Goal: Task Accomplishment & Management: Complete application form

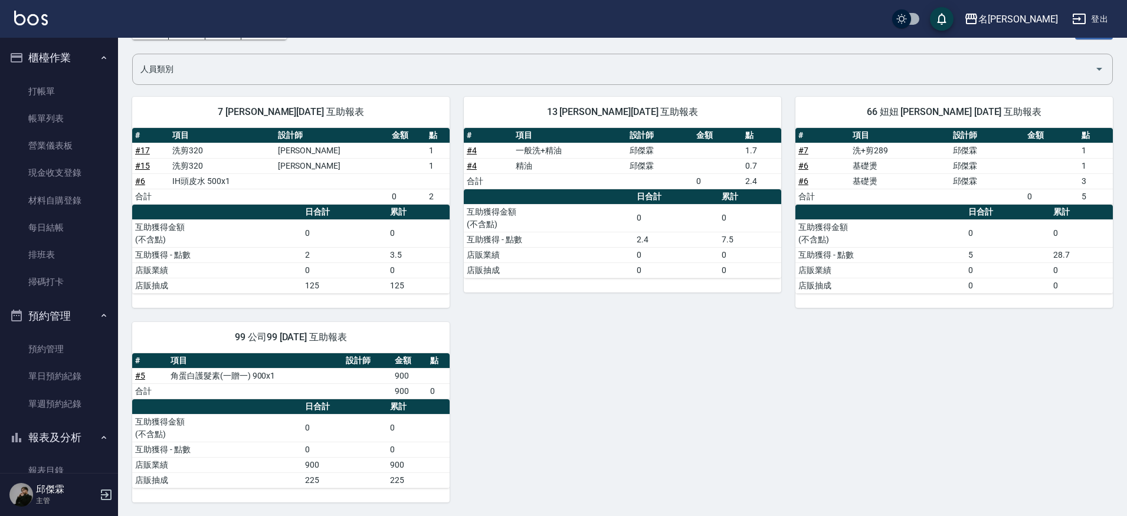
scroll to position [384, 0]
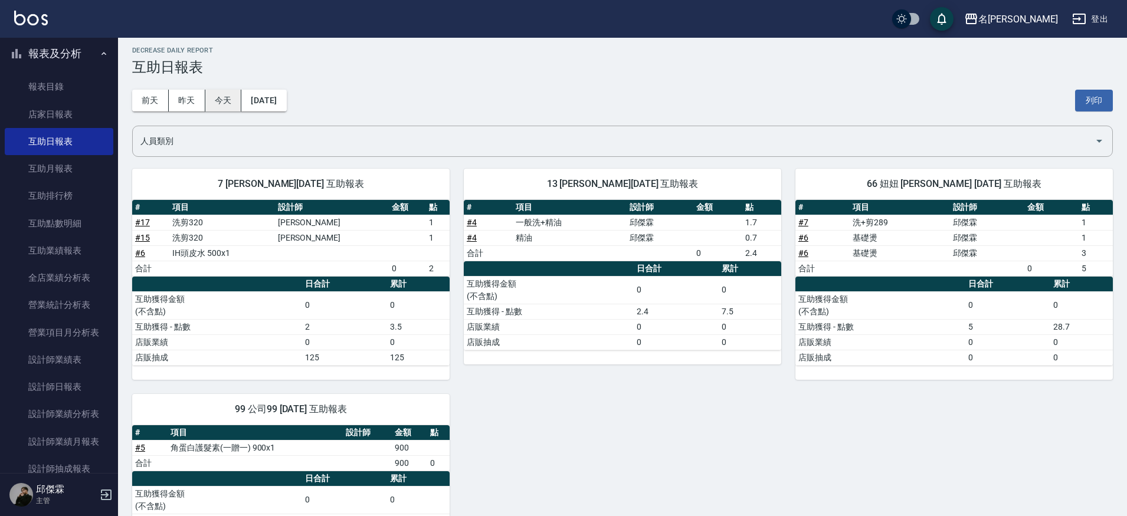
scroll to position [6, 0]
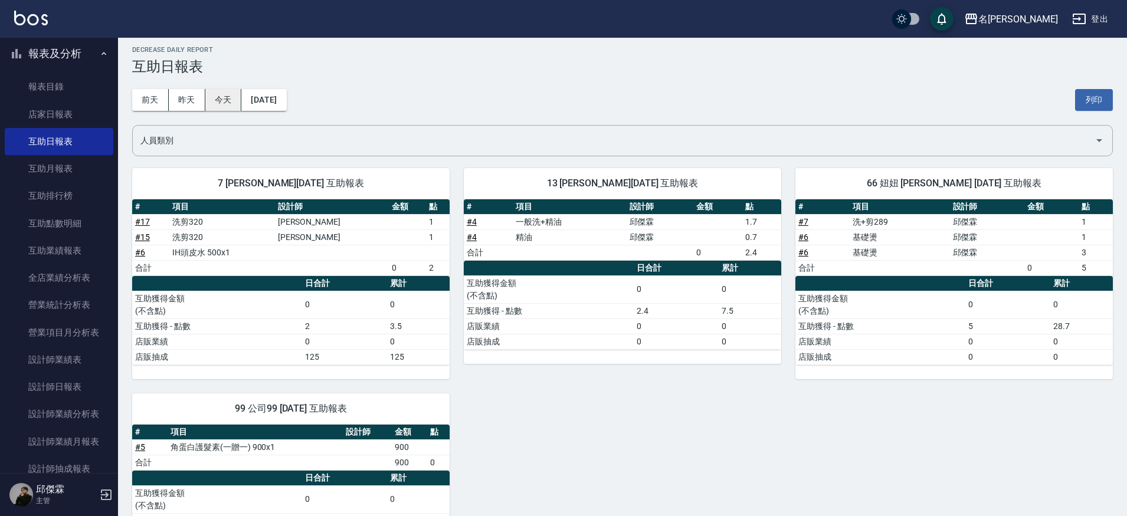
click at [224, 96] on button "今天" at bounding box center [223, 100] width 37 height 22
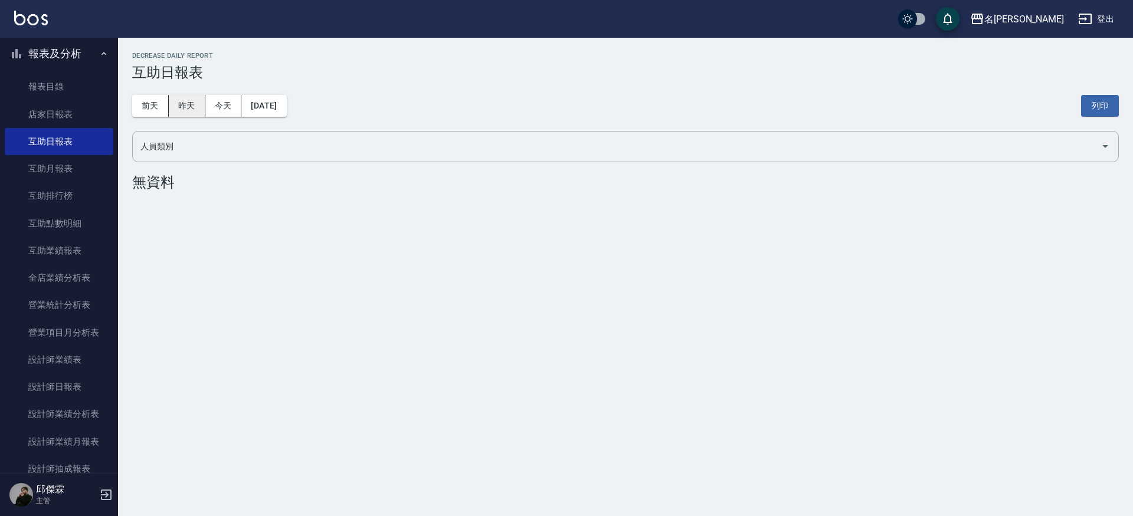
click at [188, 110] on button "昨天" at bounding box center [187, 106] width 37 height 22
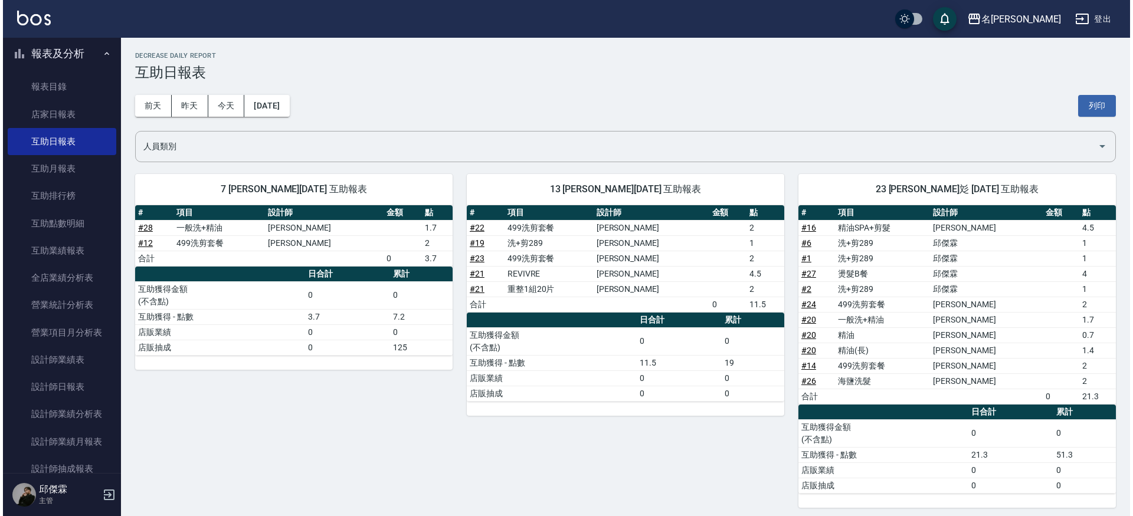
scroll to position [5, 0]
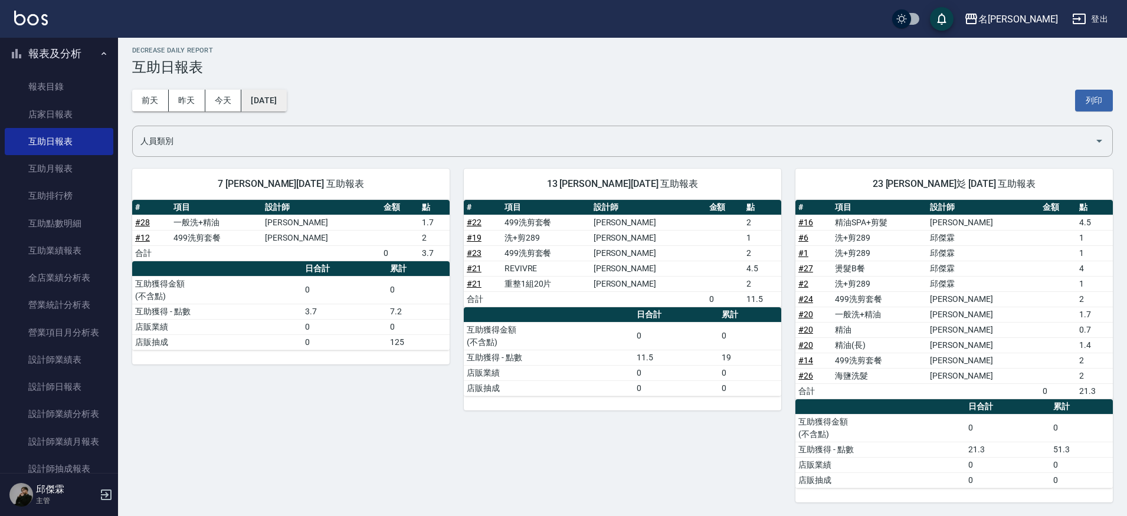
click at [281, 99] on button "[DATE]" at bounding box center [263, 101] width 45 height 22
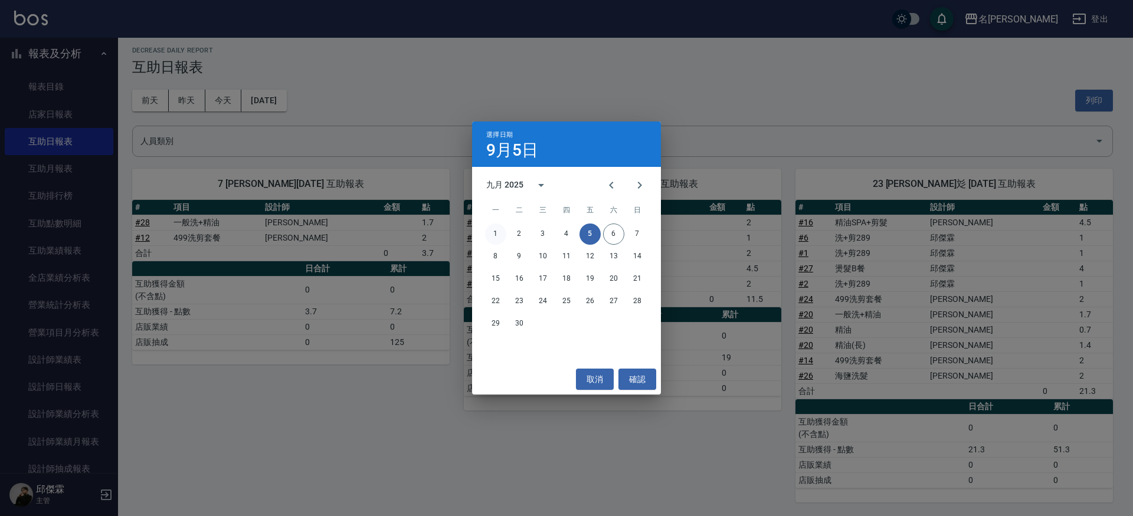
click at [500, 232] on button "1" at bounding box center [495, 234] width 21 height 21
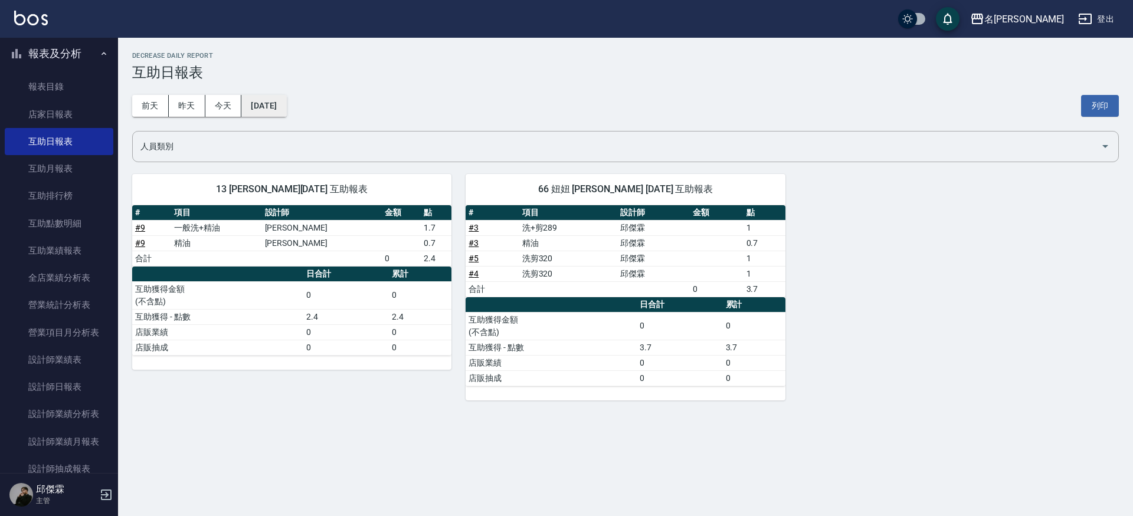
click at [286, 98] on button "[DATE]" at bounding box center [263, 106] width 45 height 22
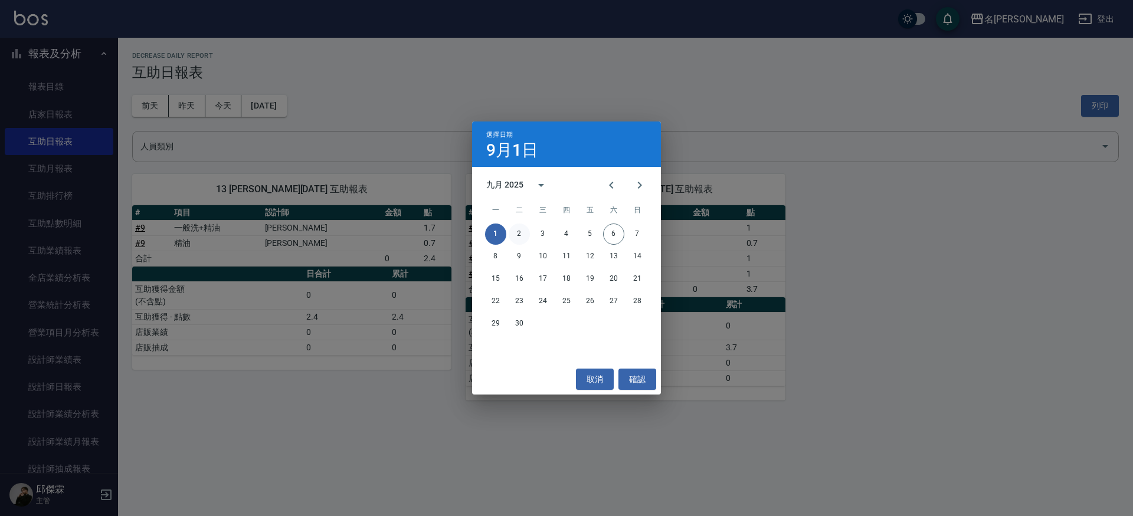
click at [523, 235] on button "2" at bounding box center [519, 234] width 21 height 21
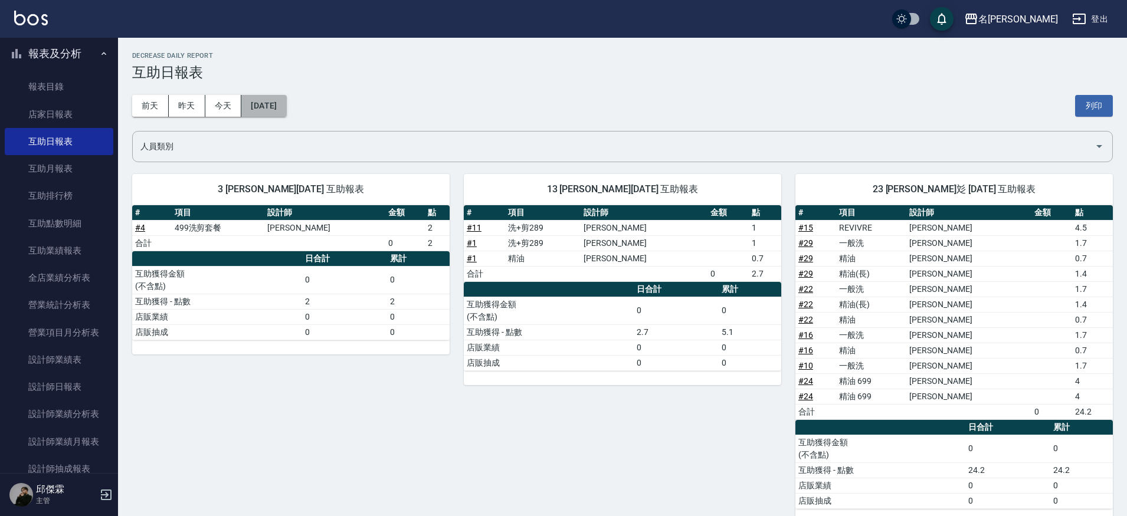
click at [253, 97] on button "[DATE]" at bounding box center [263, 106] width 45 height 22
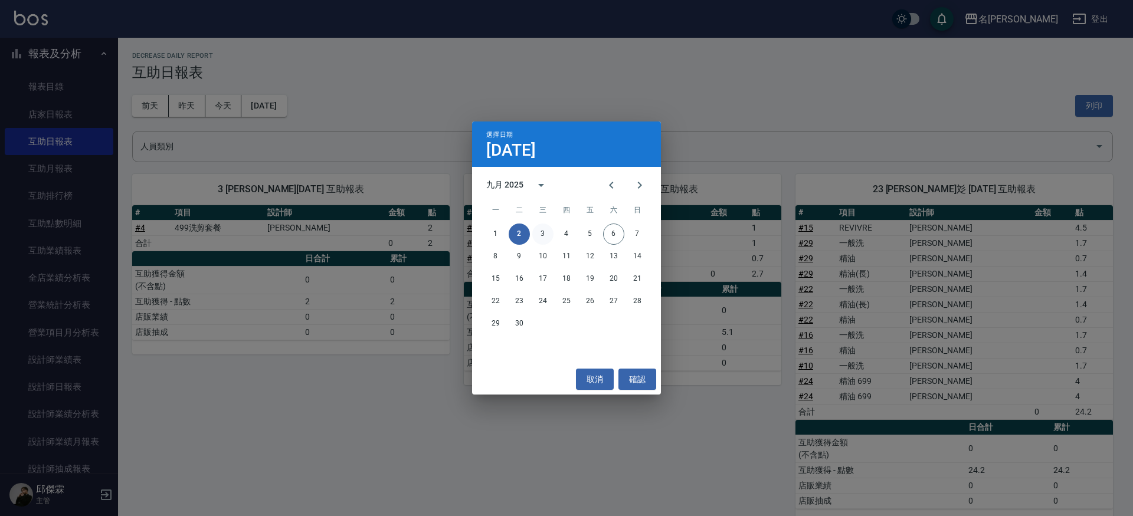
click at [542, 228] on button "3" at bounding box center [542, 234] width 21 height 21
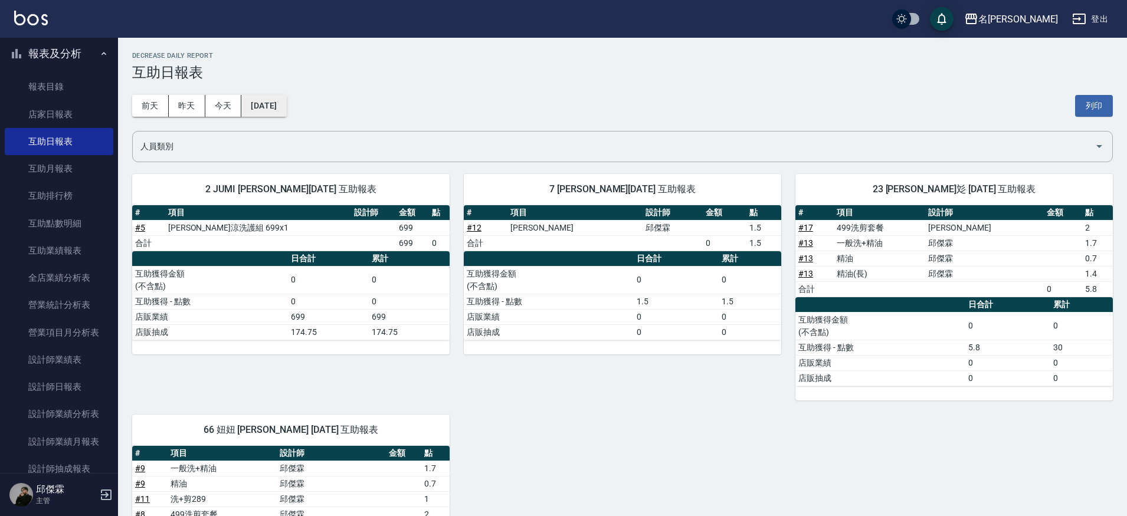
click at [286, 106] on button "[DATE]" at bounding box center [263, 106] width 45 height 22
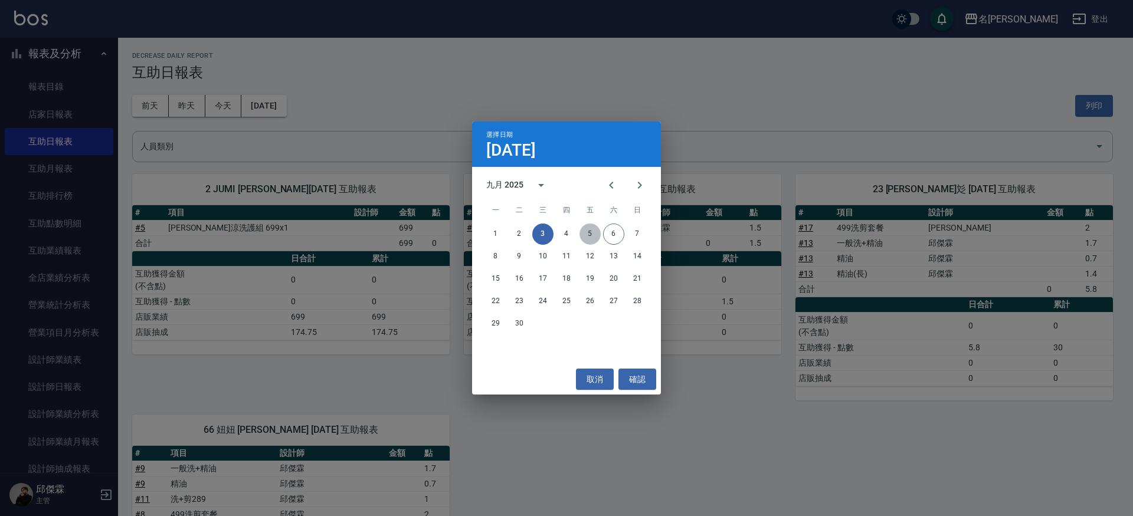
click at [589, 232] on button "5" at bounding box center [589, 234] width 21 height 21
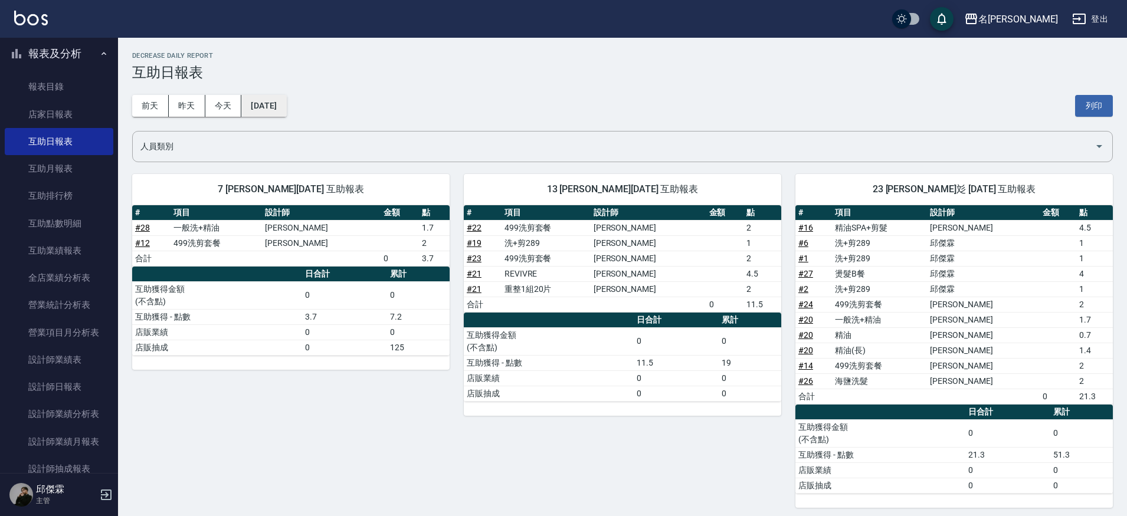
click at [286, 103] on button "[DATE]" at bounding box center [263, 106] width 45 height 22
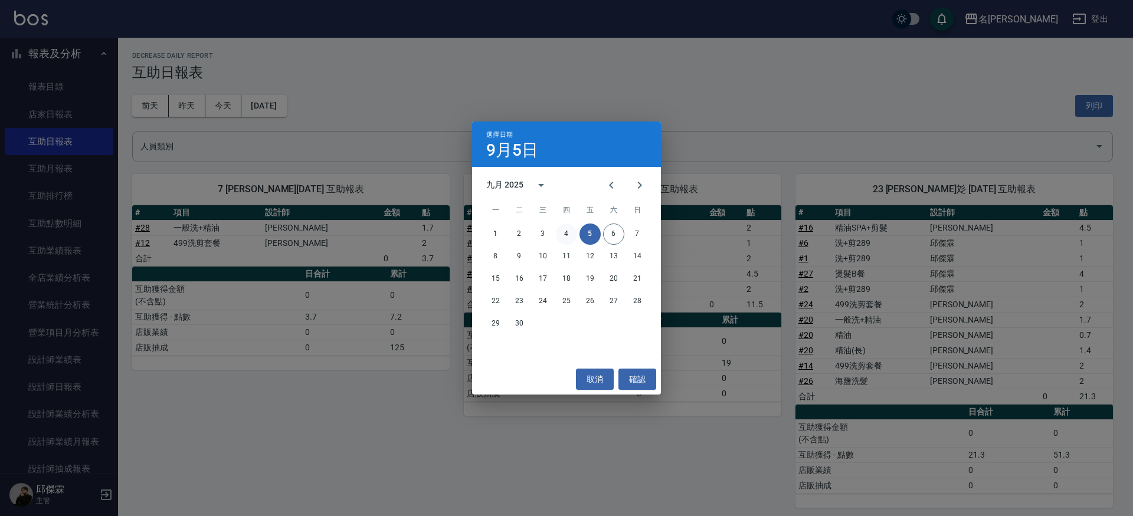
click at [571, 237] on button "4" at bounding box center [566, 234] width 21 height 21
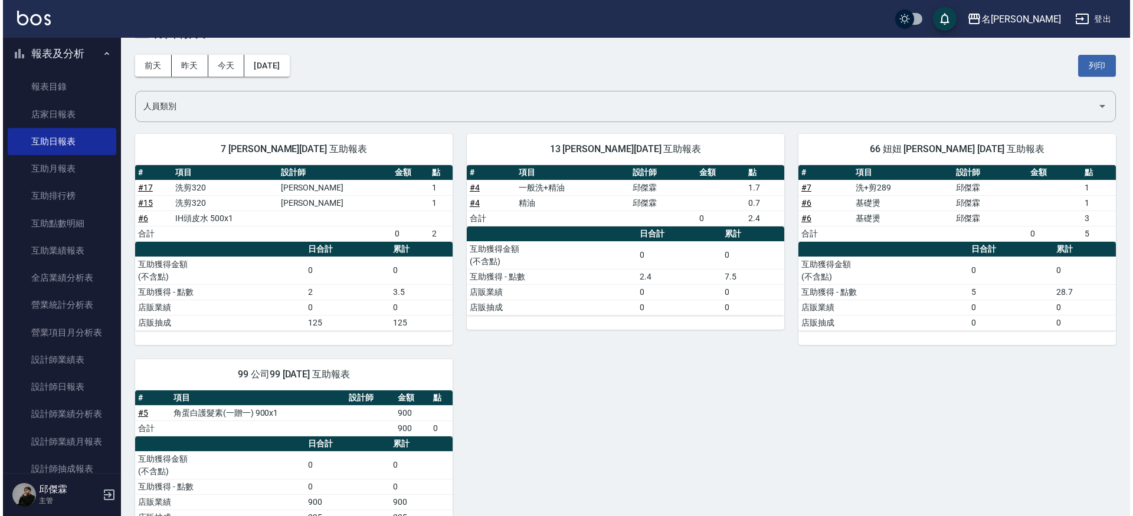
scroll to position [37, 0]
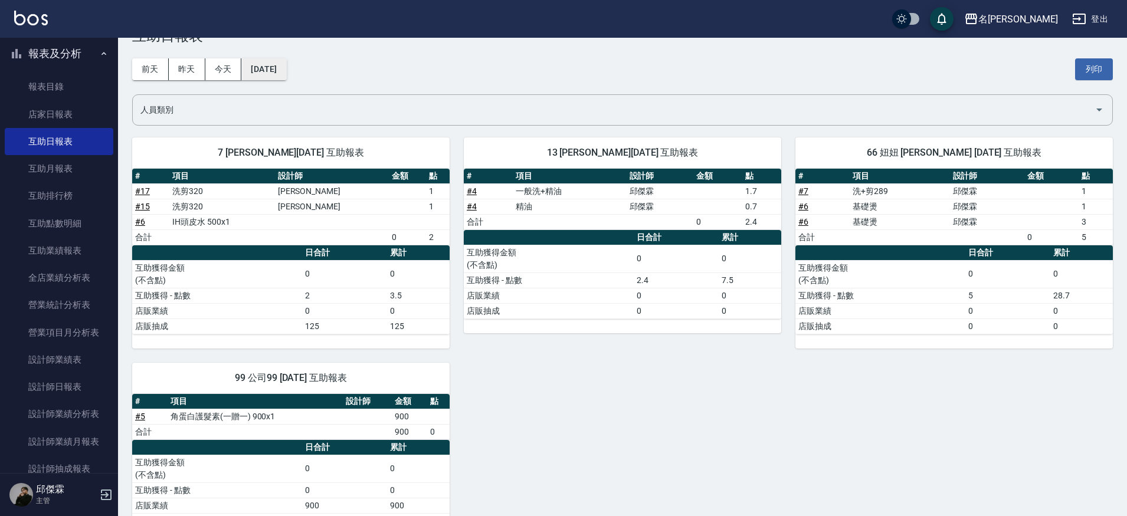
click at [286, 72] on button "[DATE]" at bounding box center [263, 69] width 45 height 22
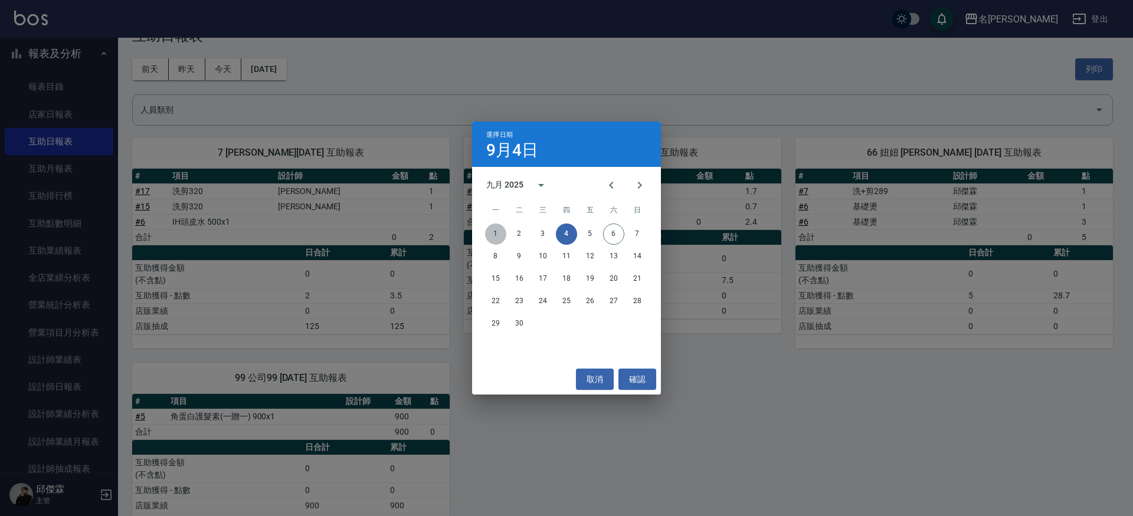
click at [491, 240] on button "1" at bounding box center [495, 234] width 21 height 21
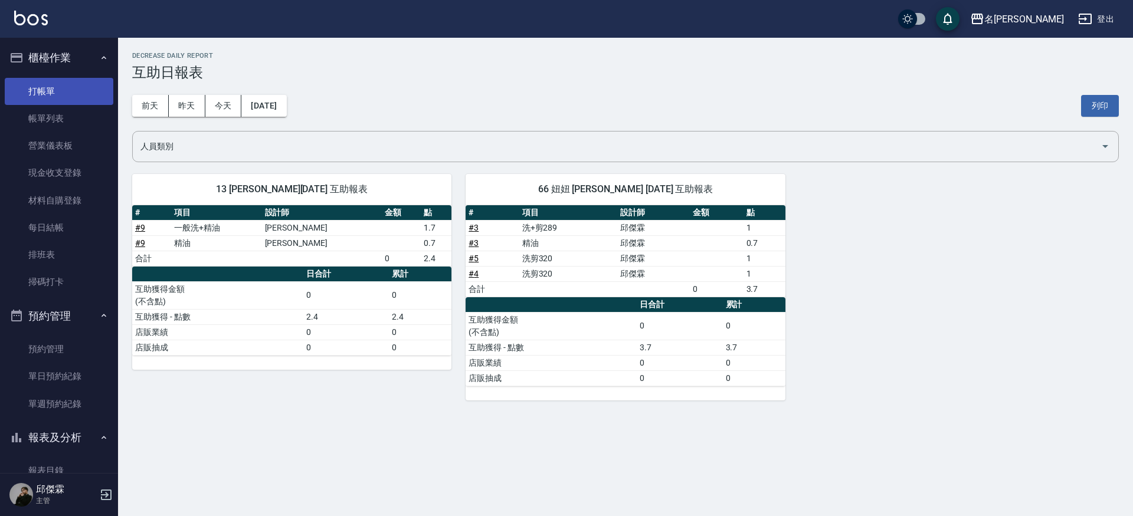
click at [38, 86] on link "打帳單" at bounding box center [59, 91] width 109 height 27
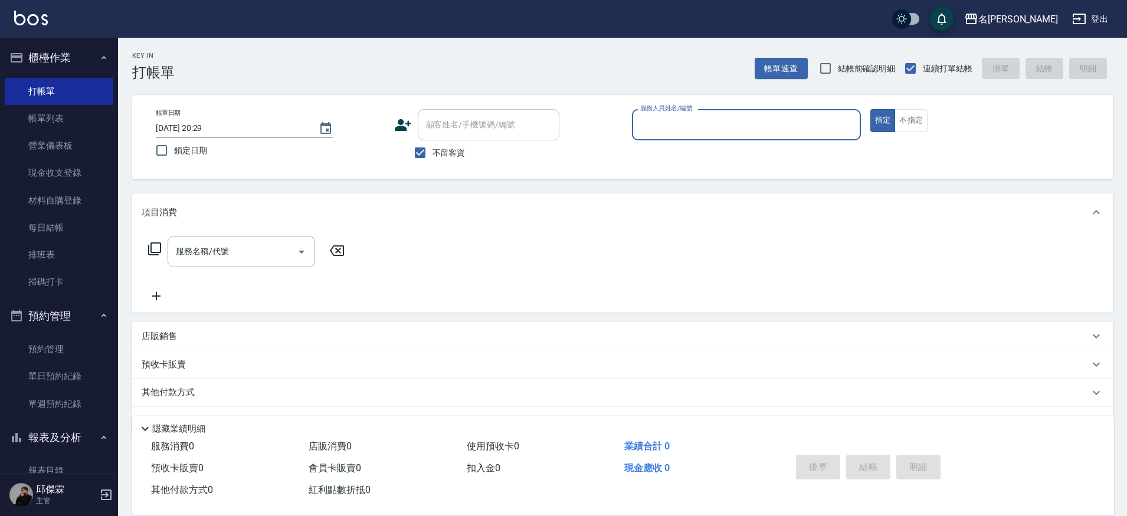
click at [731, 136] on div "服務人員姓名/編號" at bounding box center [746, 124] width 229 height 31
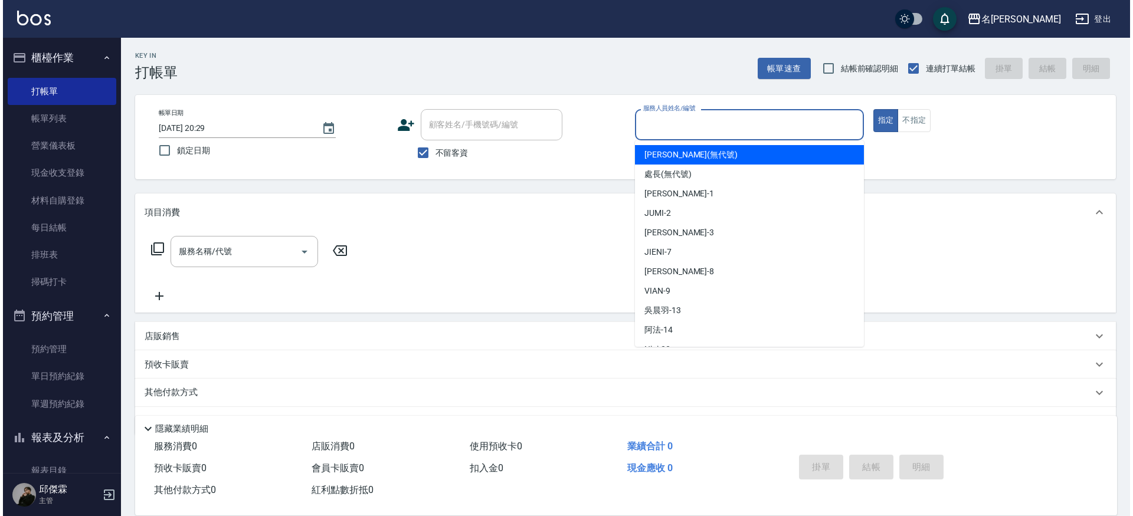
scroll to position [1, 0]
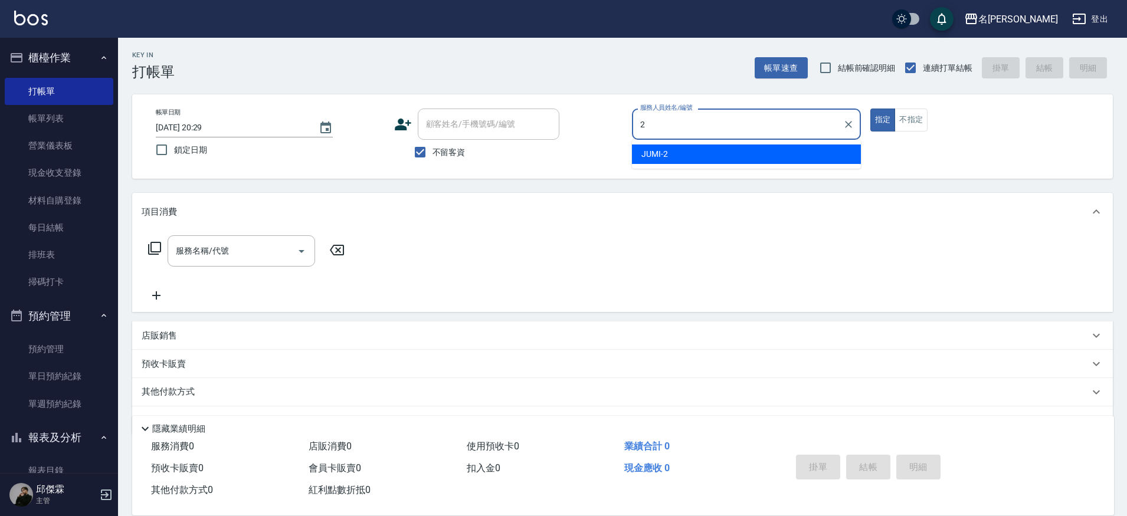
type input "JUMI-2"
type button "true"
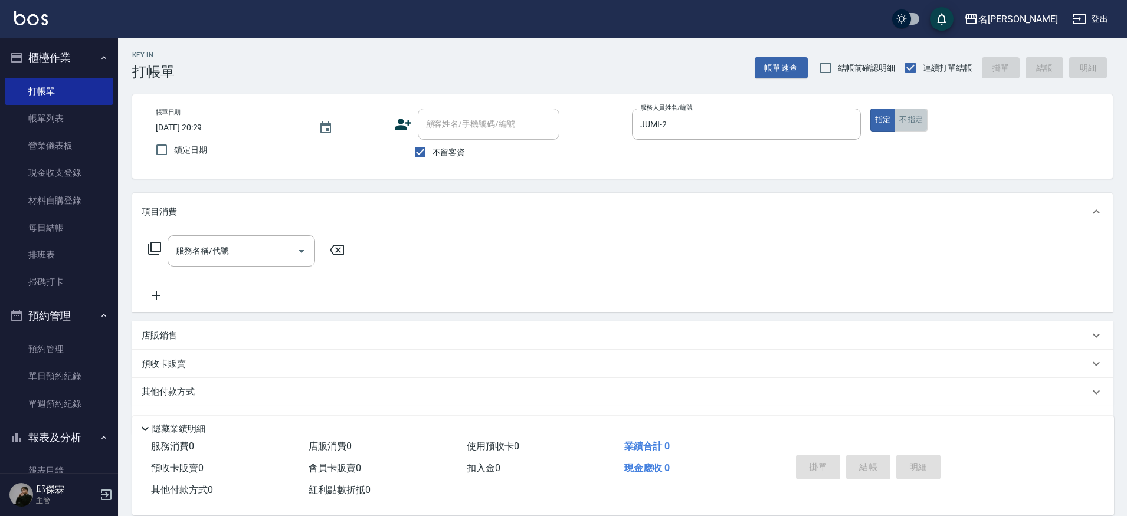
click at [913, 112] on button "不指定" at bounding box center [910, 120] width 33 height 23
type button "false"
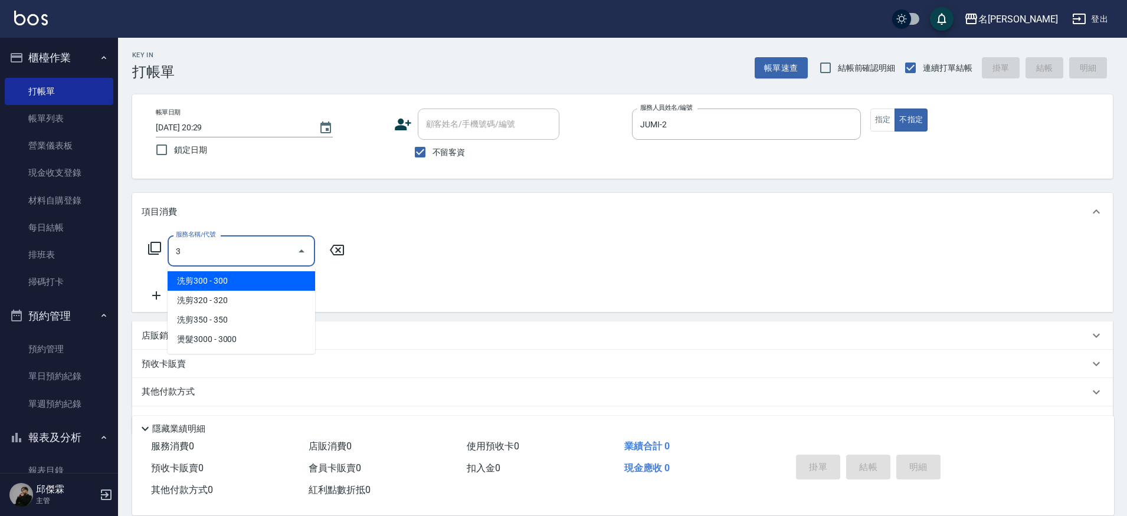
type input "31"
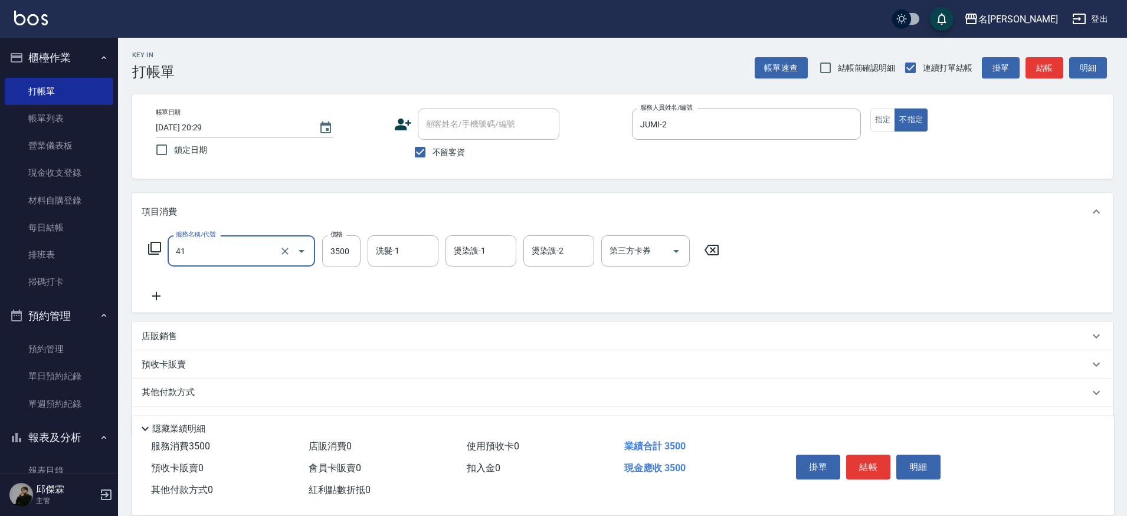
type input "染髮A餐(41)"
type input "4000"
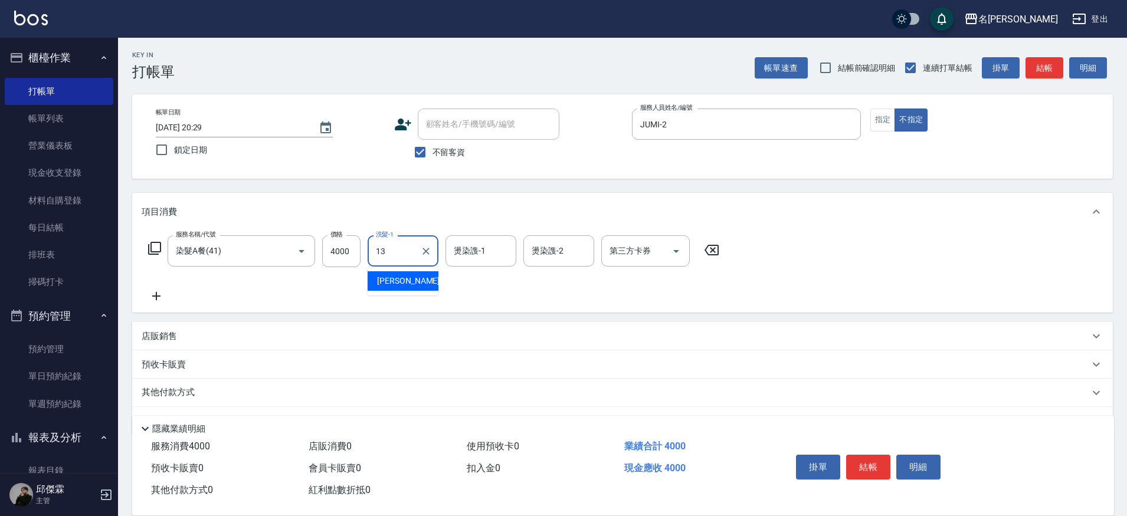
type input "[PERSON_NAME]-13"
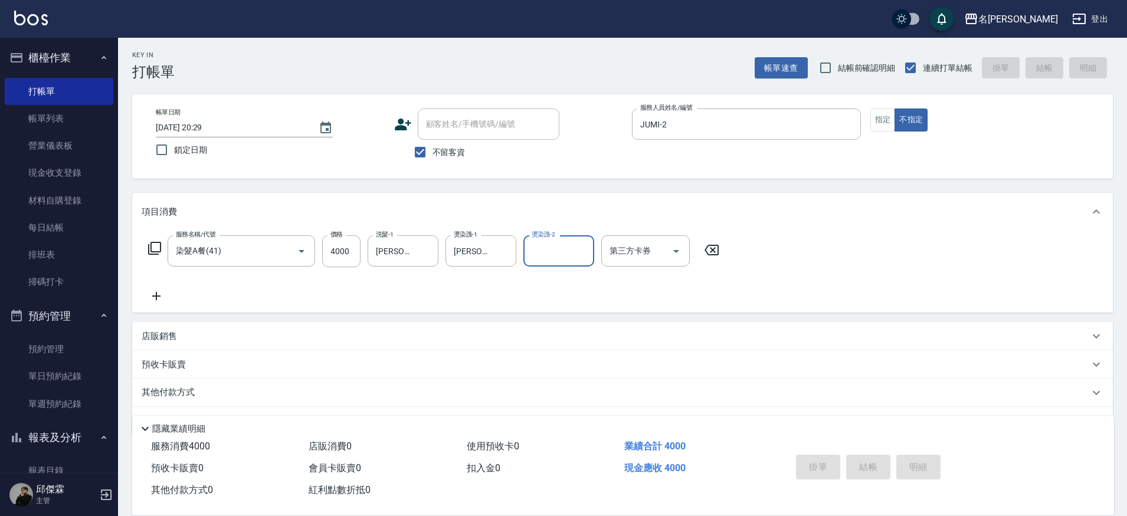
type input "[DATE] 20:30"
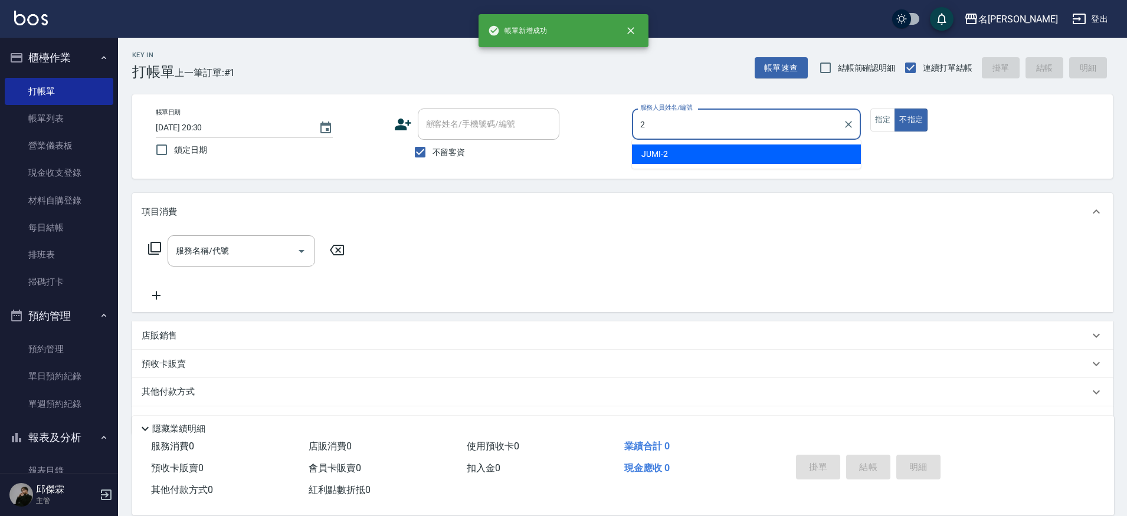
type input "JUMI-2"
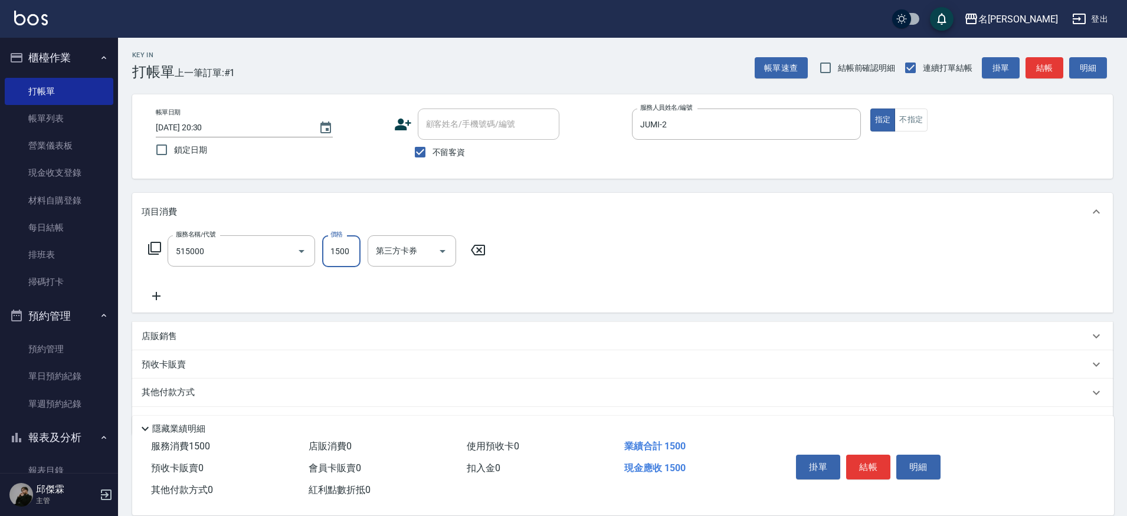
type input "極光結構護髮(515000)"
type input "2600"
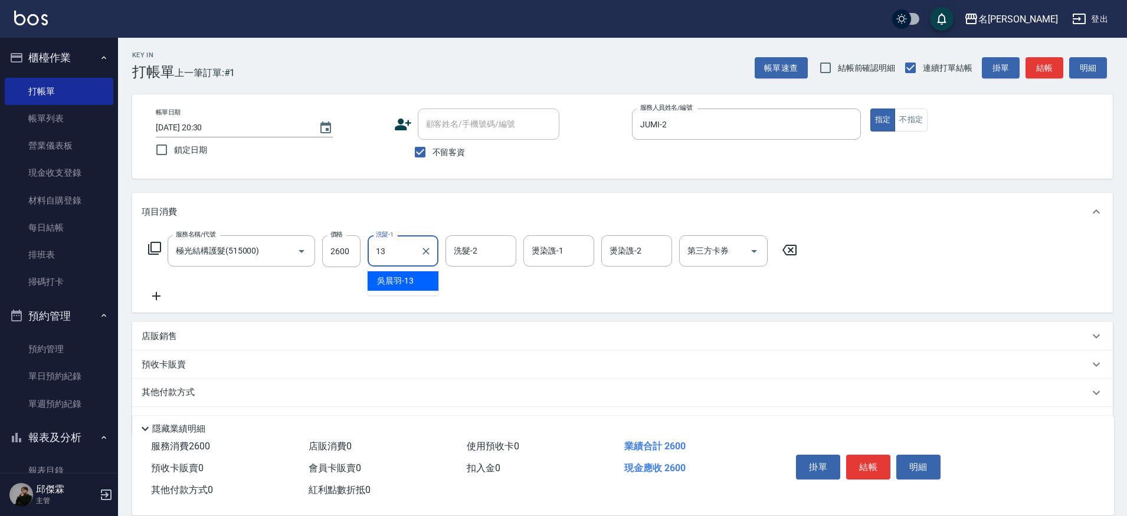
type input "[PERSON_NAME]-13"
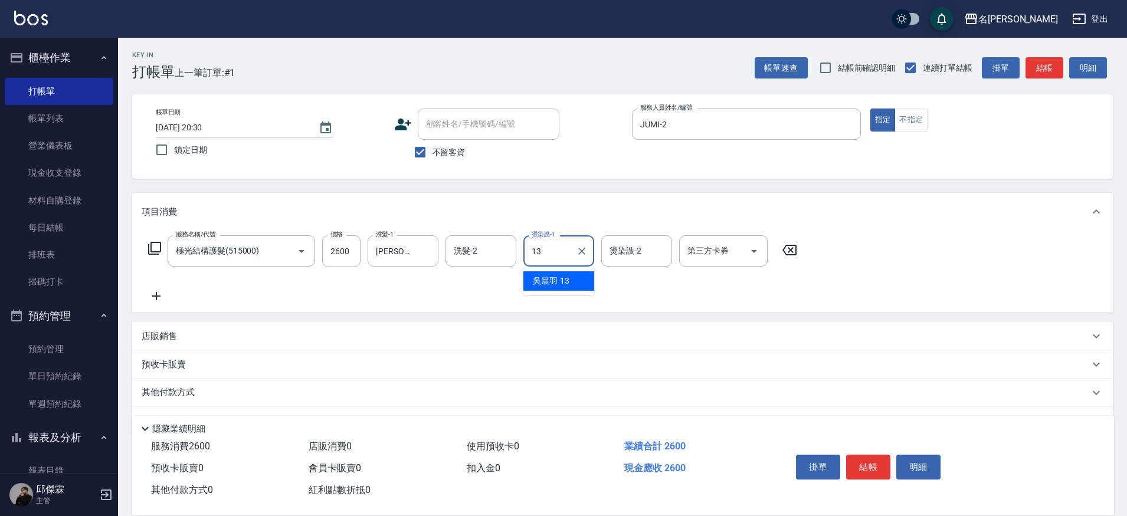
type input "[PERSON_NAME]-13"
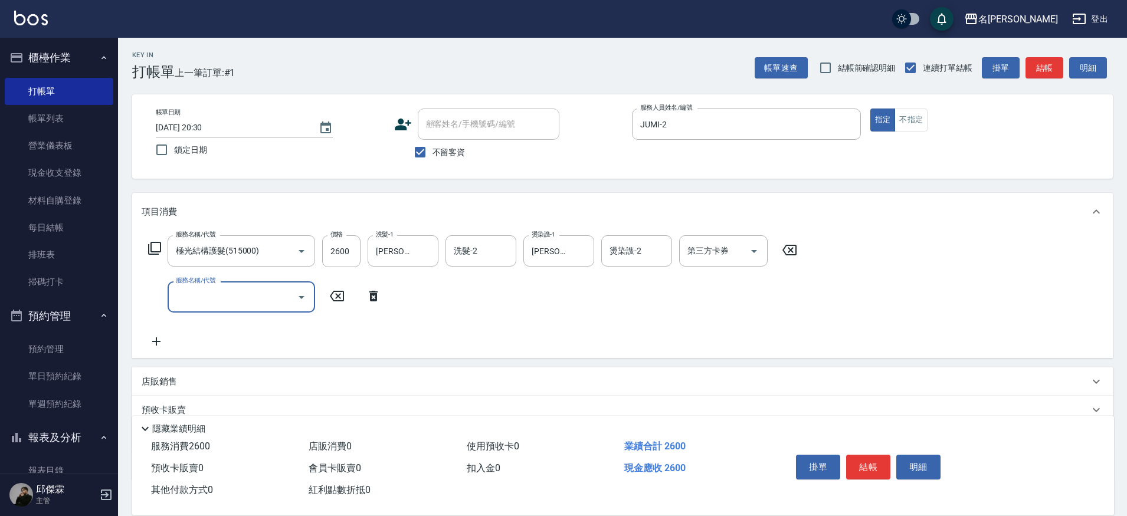
type input "3"
type input "染髮(4899)"
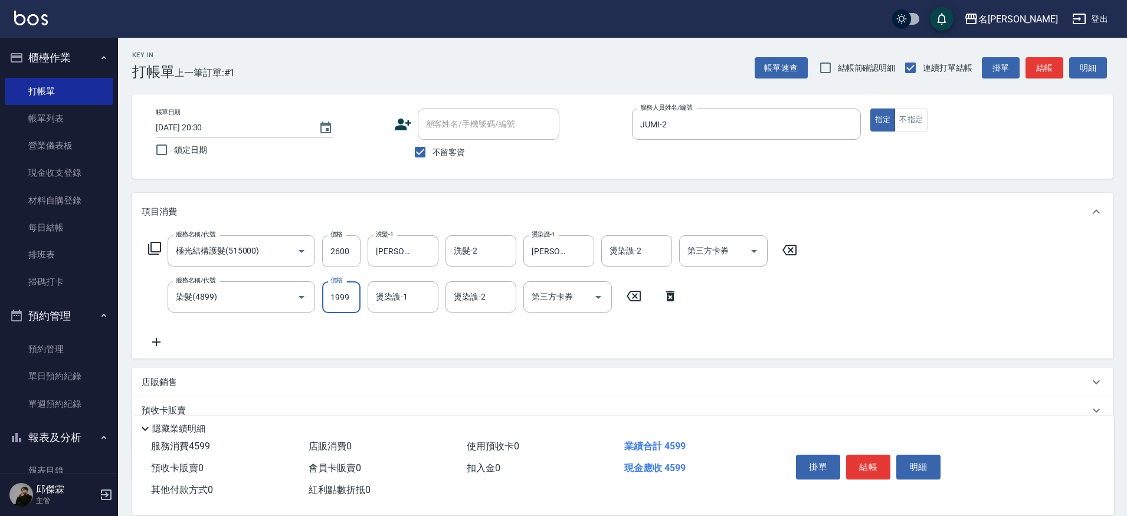
type input "1999"
type input "[PERSON_NAME]-13"
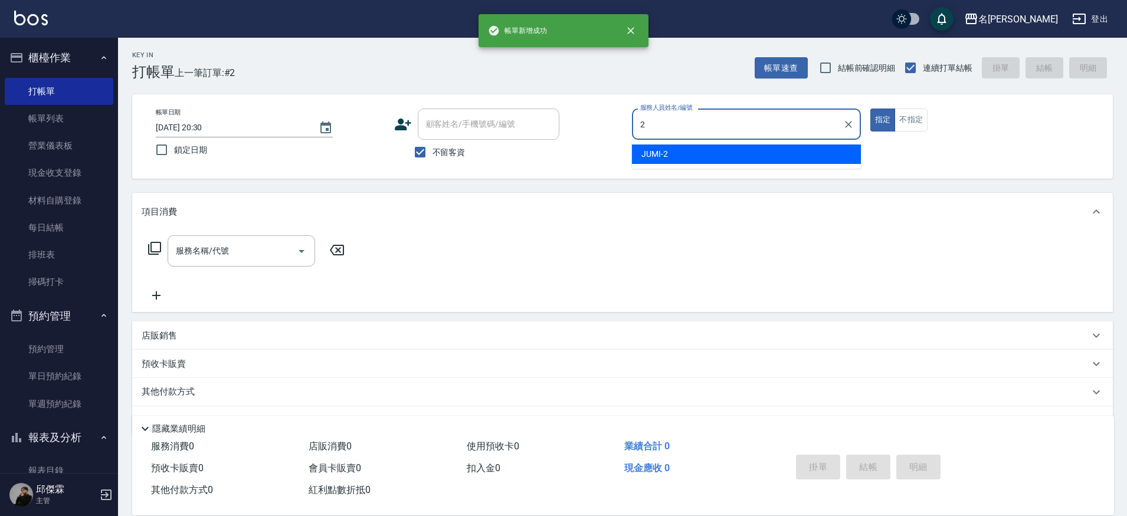
type input "JUMI-2"
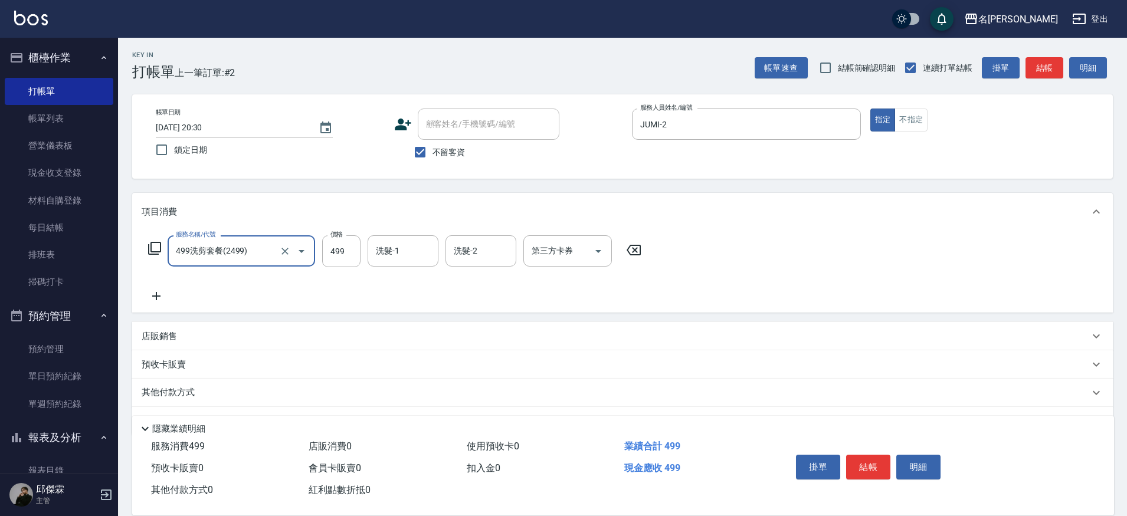
type input "499洗剪套餐(2499)"
type input "500"
type input "Nini-23"
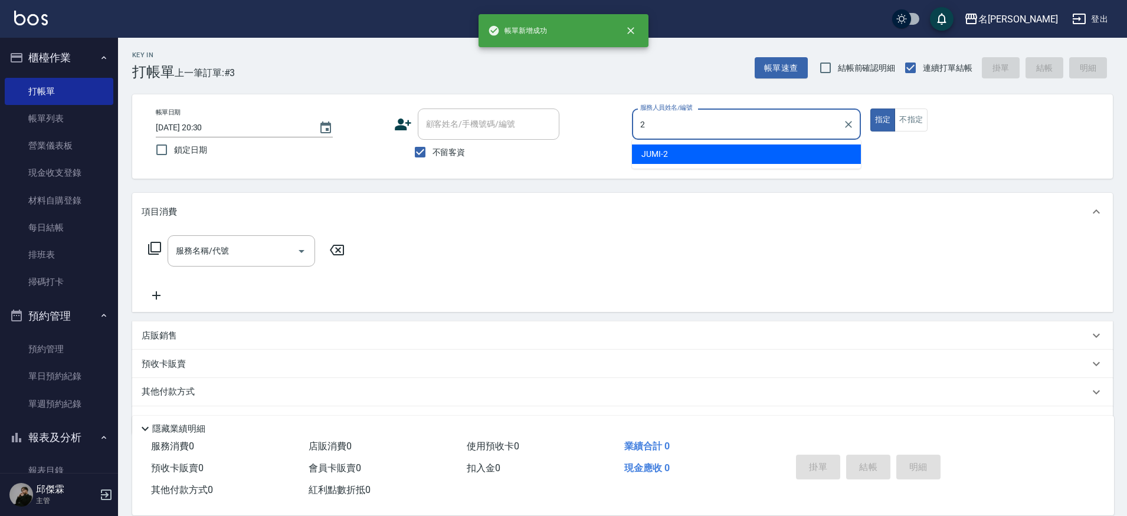
type input "JUMI-2"
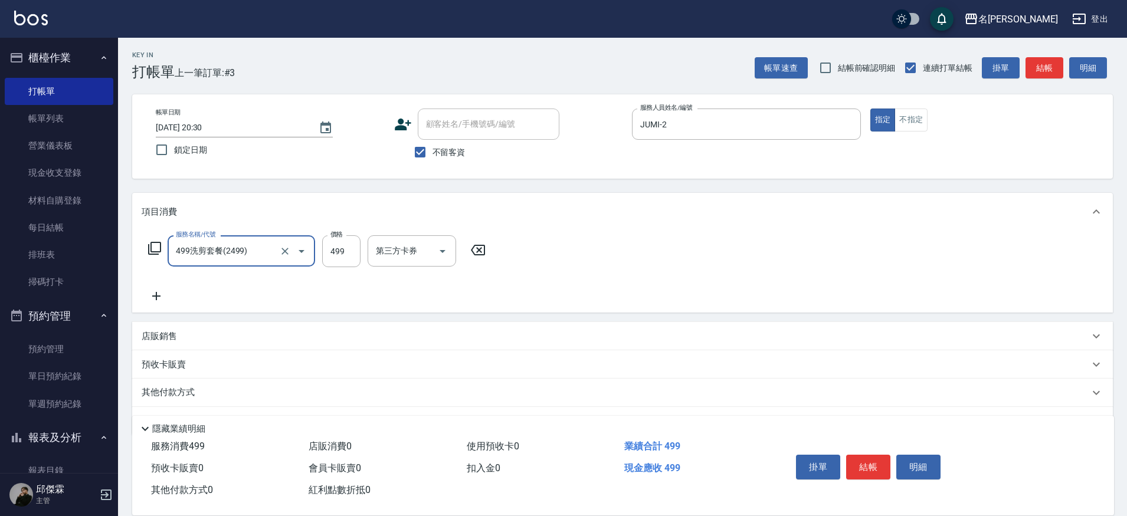
type input "499洗剪套餐(2499)"
type input "500"
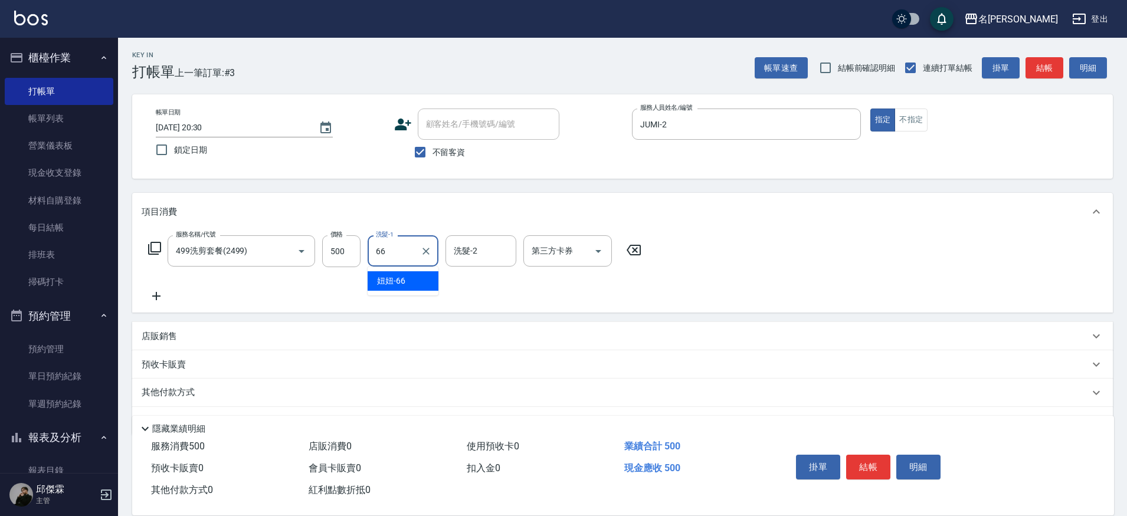
type input "妞妞-66"
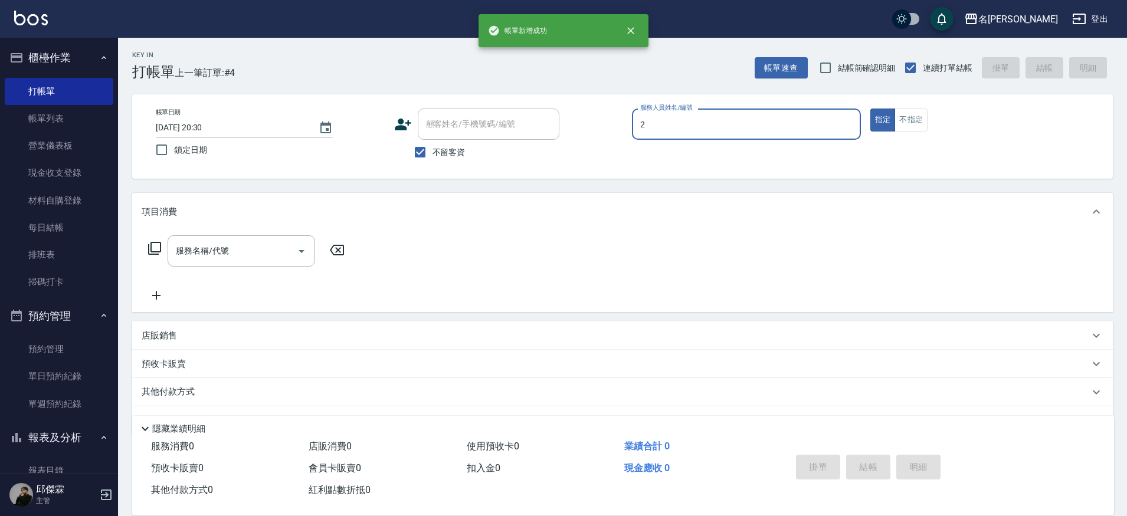
type input "JUMI-2"
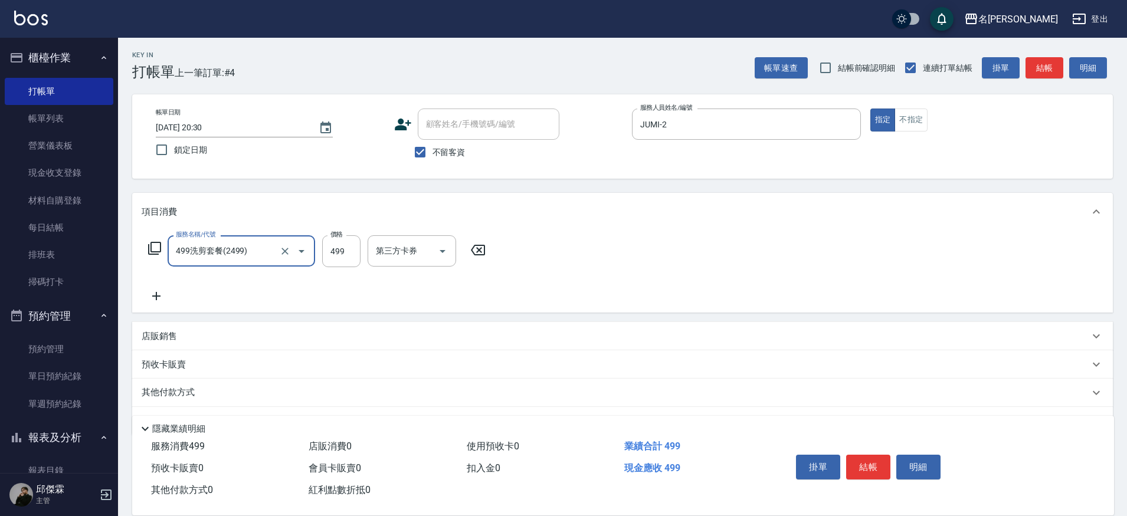
type input "499洗剪套餐(2499)"
type input "500"
type input "妞妞-66"
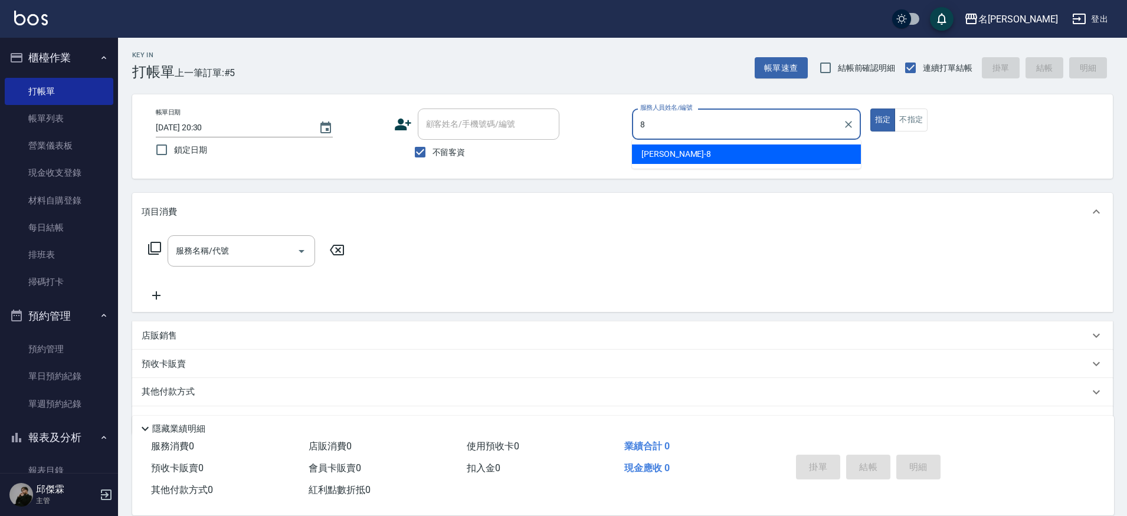
type input "Kira-8"
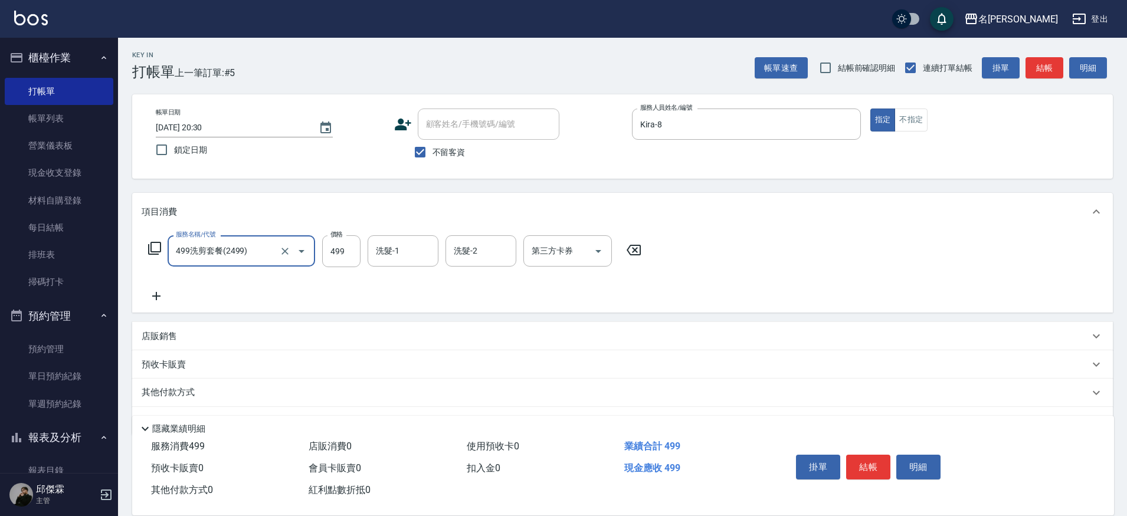
type input "499洗剪套餐(2499)"
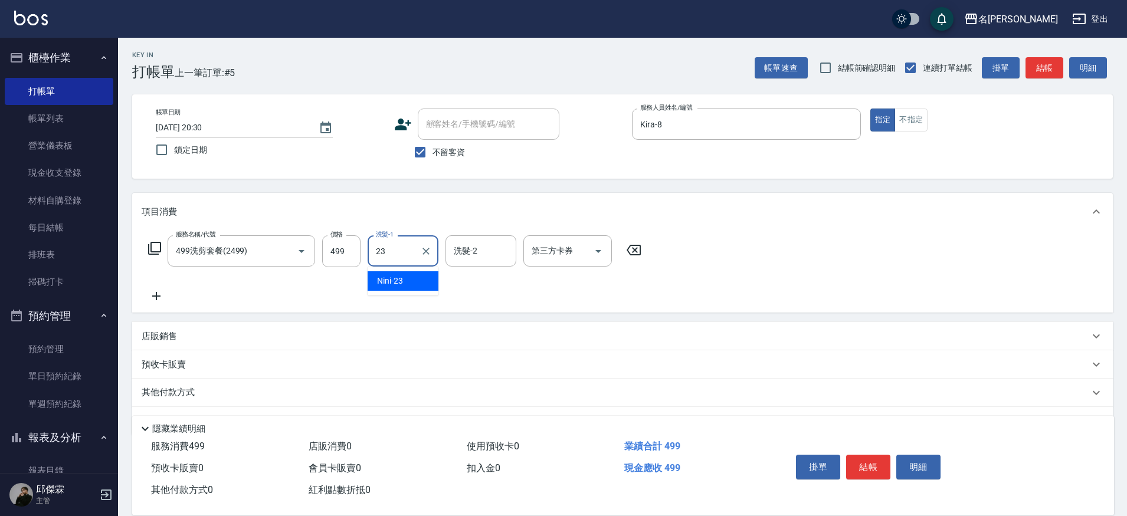
type input "Nini-23"
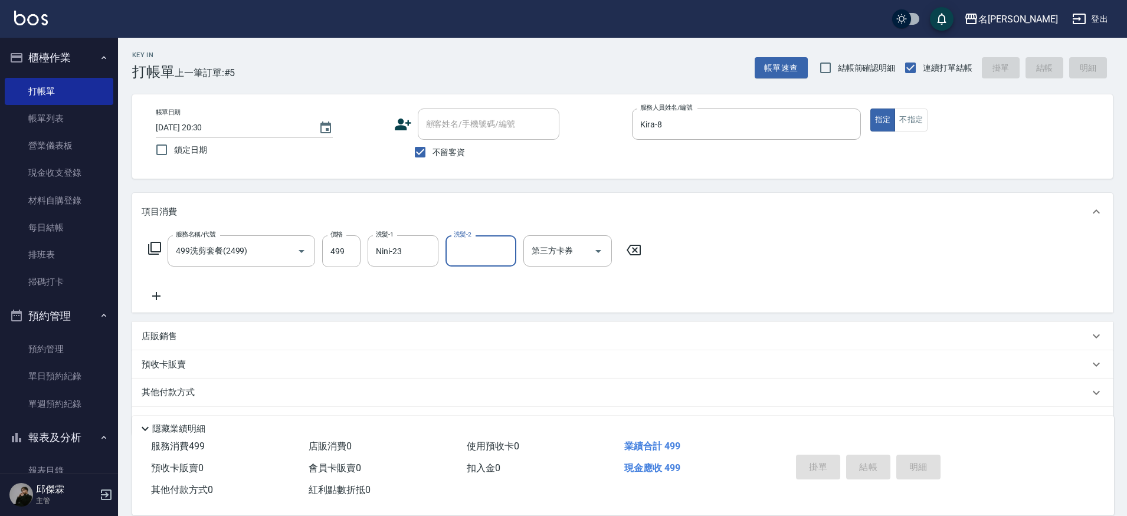
type input "[DATE] 20:31"
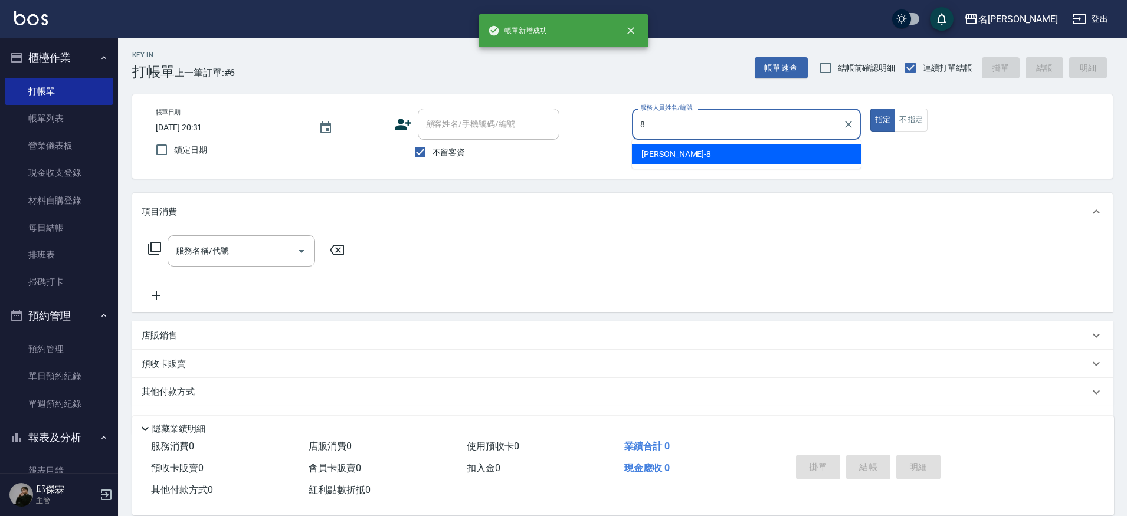
type input "Kira-8"
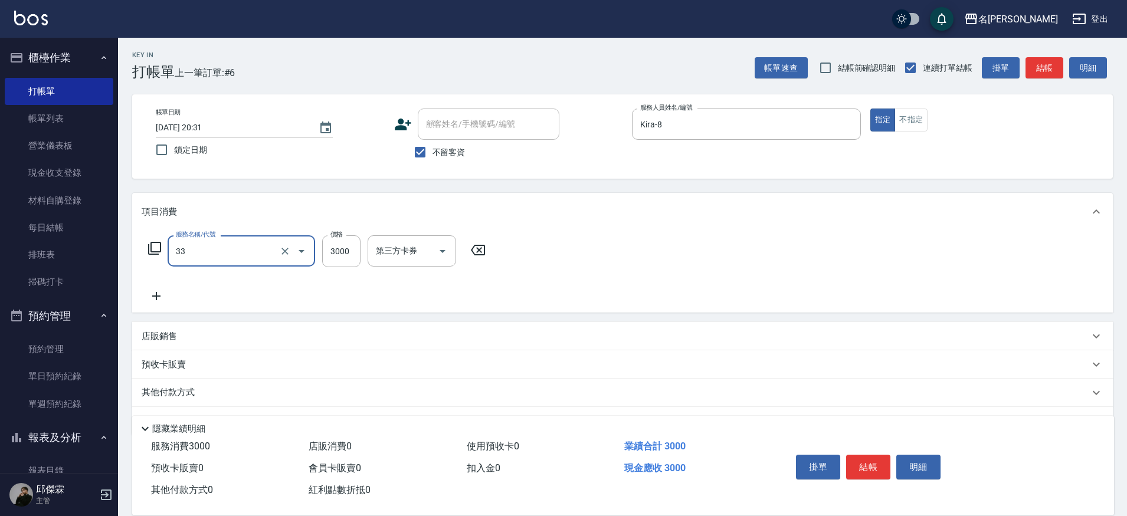
type input "燙髮C餐(33)"
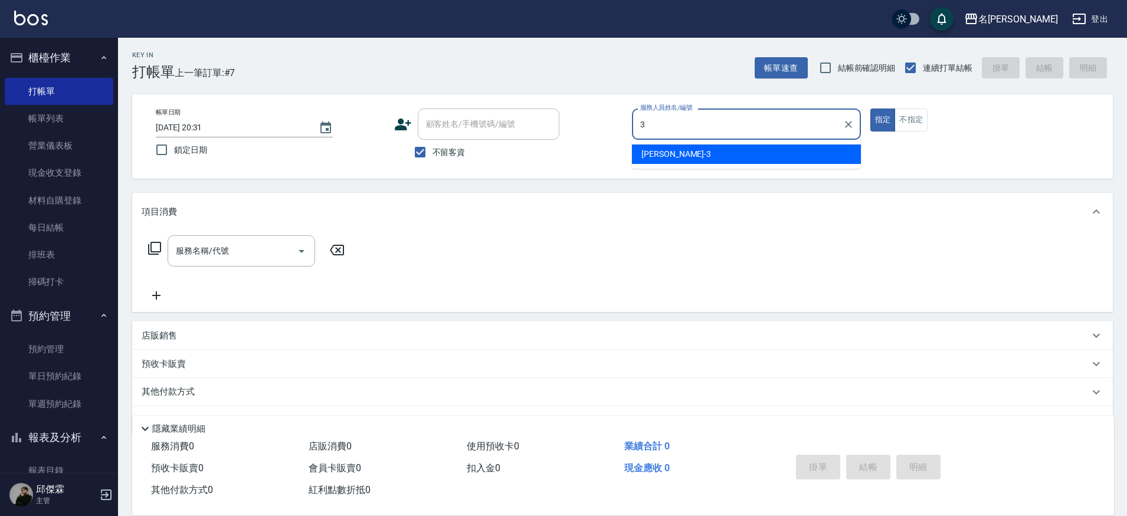
type input "Mina-3"
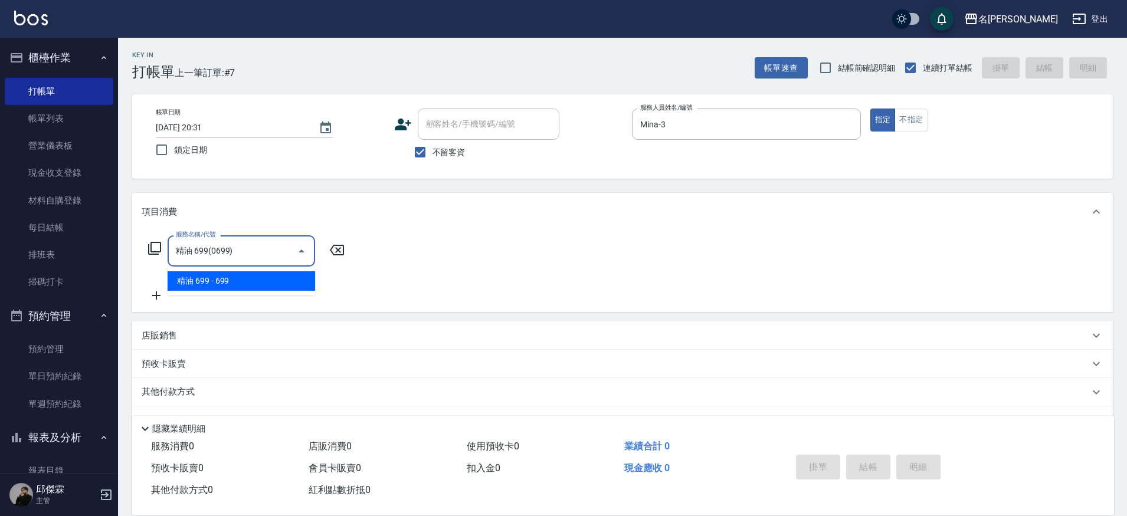
type input "精油 699(0699)"
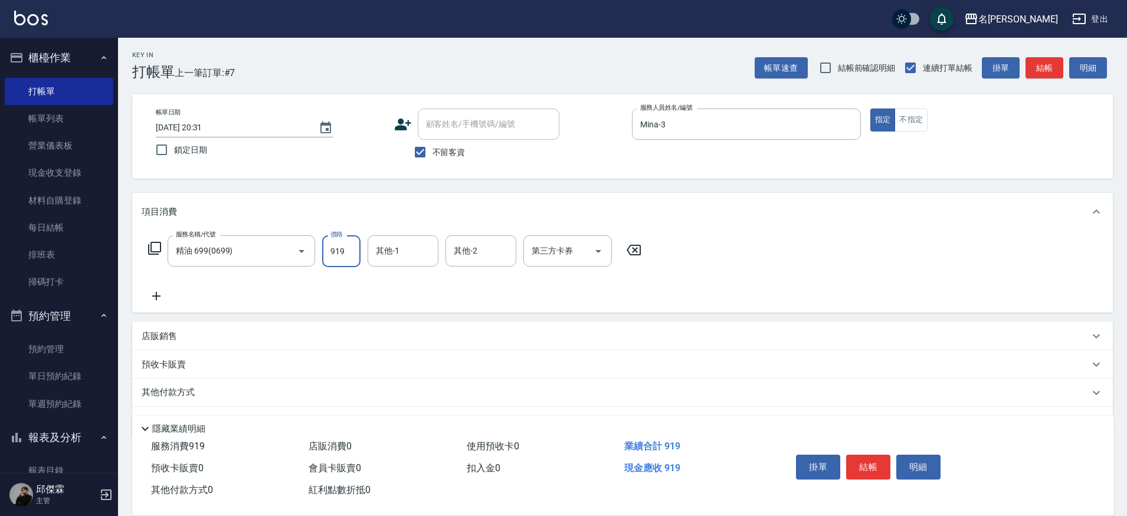
type input "919"
type input "Nini-23"
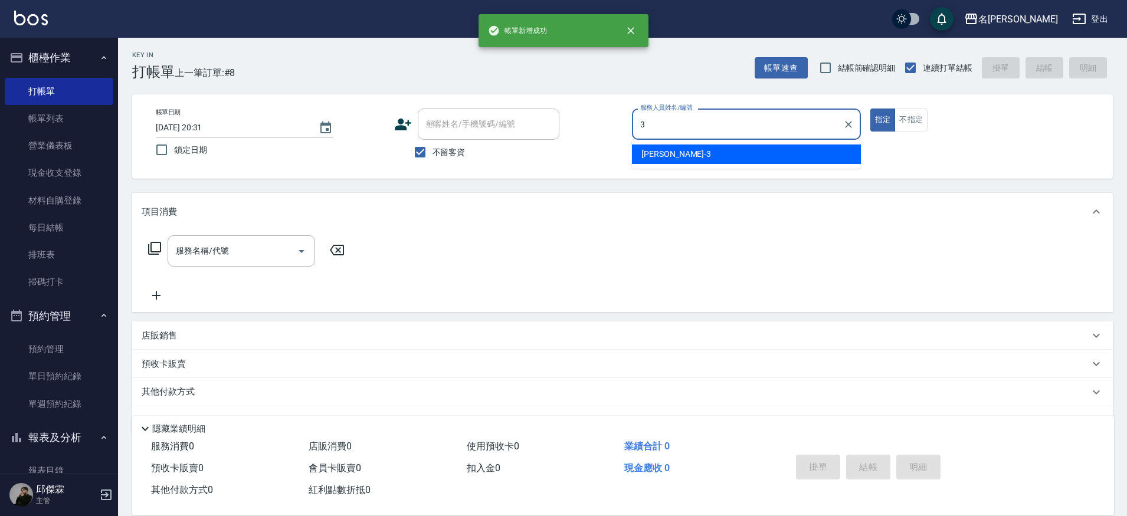
type input "Mina-3"
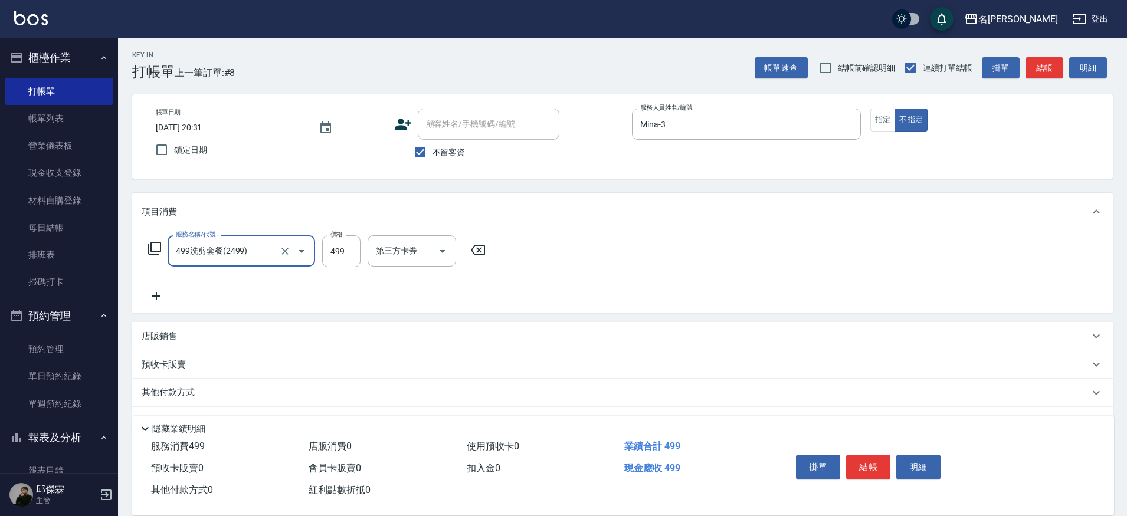
type input "499洗剪套餐(2499)"
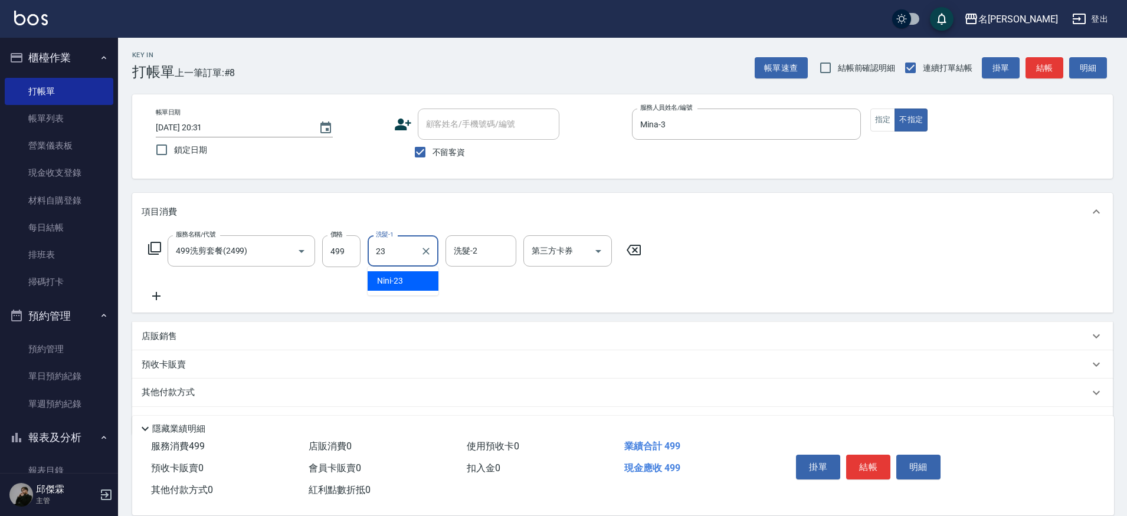
type input "Nini-23"
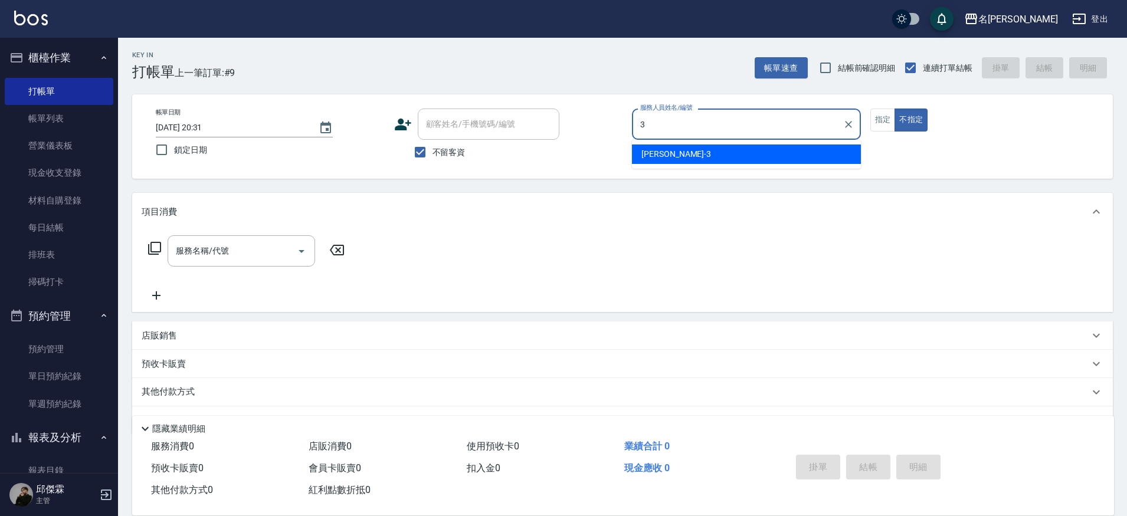
type input "Mina-3"
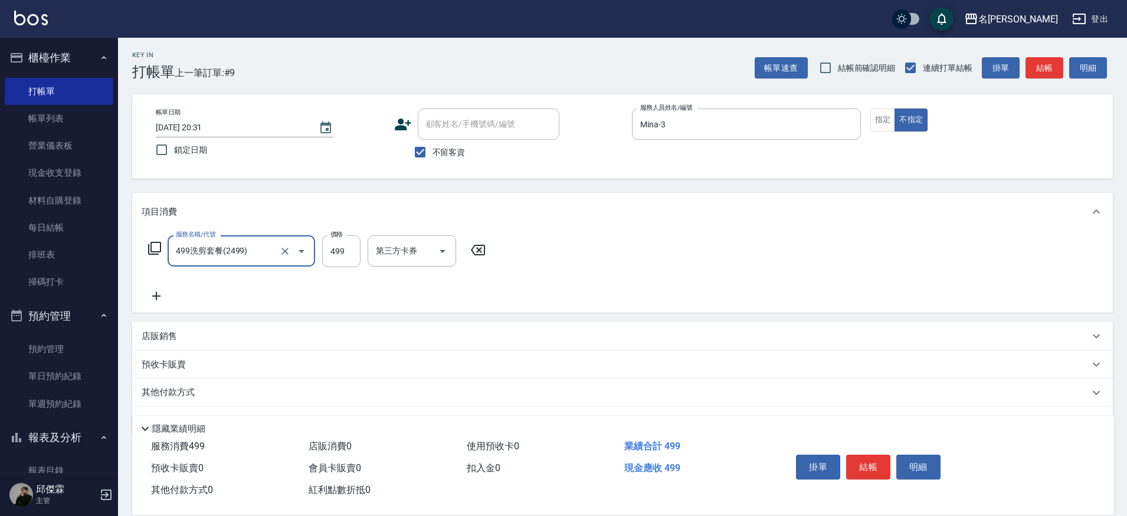
type input "499洗剪套餐(2499)"
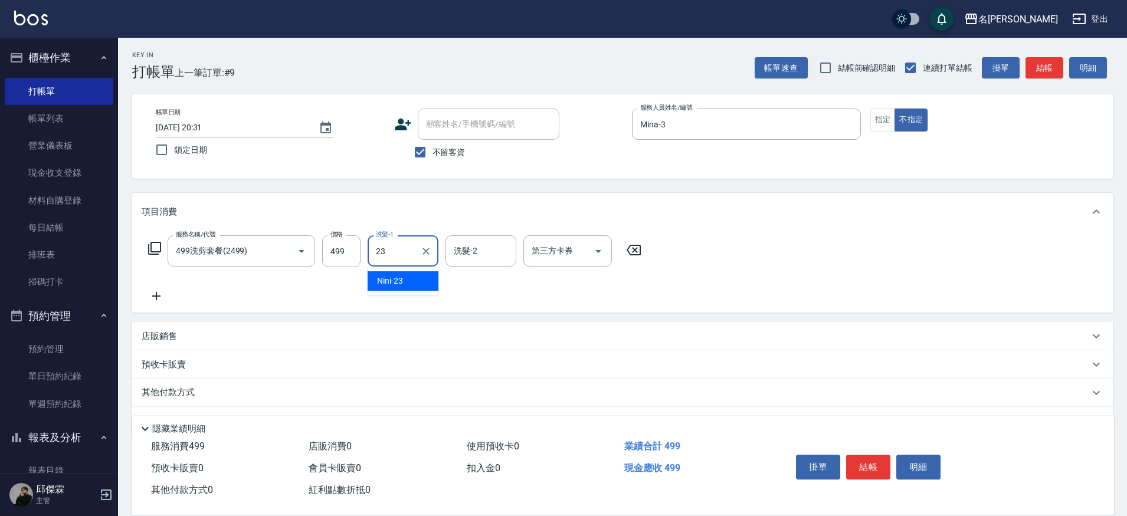
type input "Nini-23"
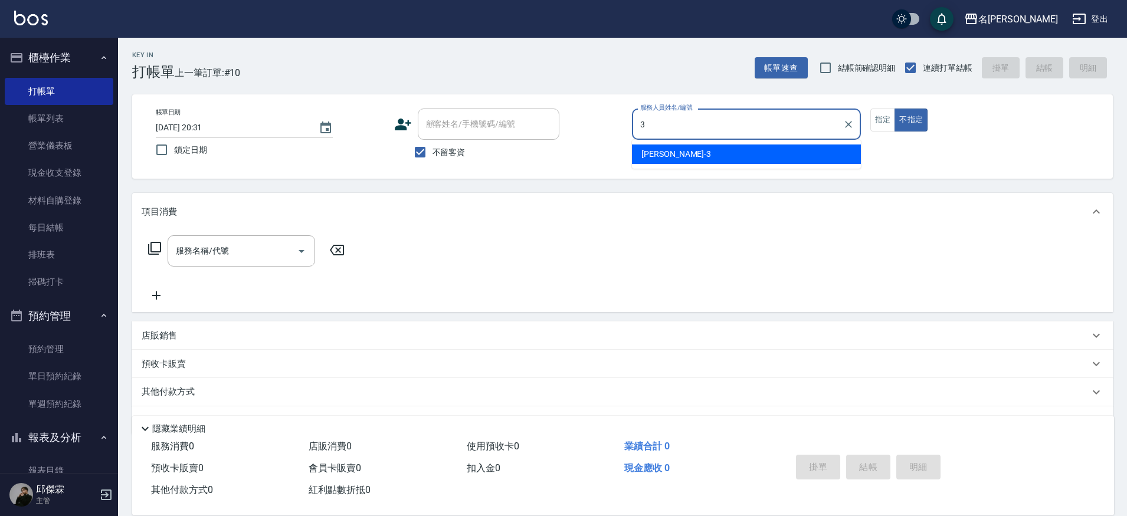
type input "Mina-3"
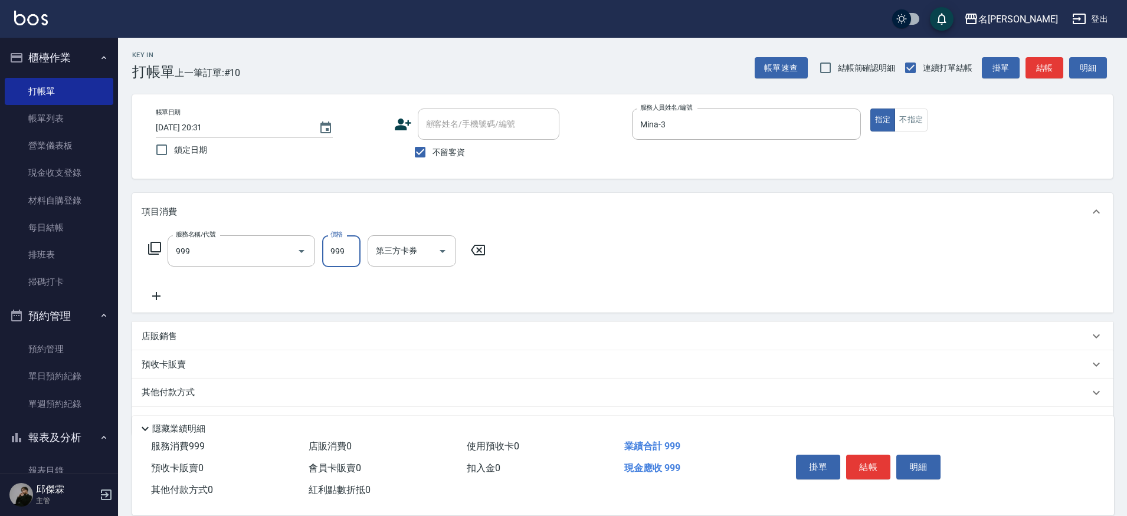
type input "精油SPA+剪髮(999)"
type input "Mina-3"
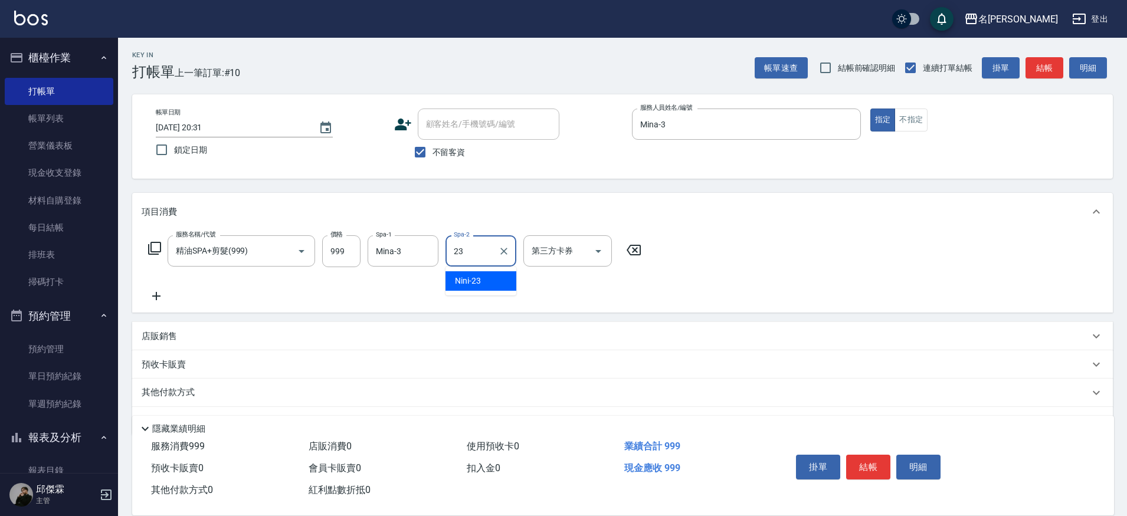
type input "Nini-23"
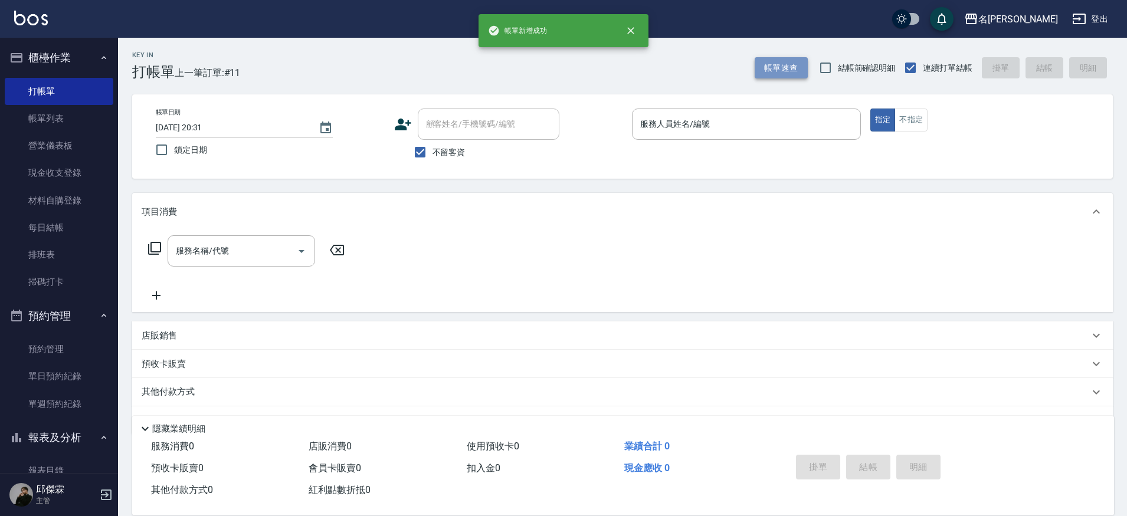
click at [769, 72] on button "帳單速查" at bounding box center [781, 68] width 53 height 22
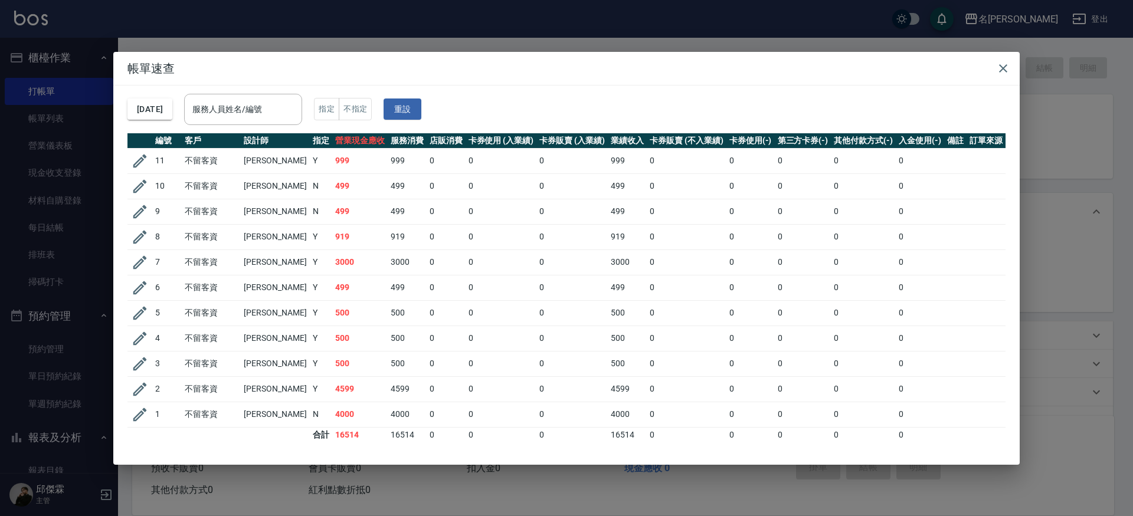
click at [135, 160] on icon "button" at bounding box center [140, 161] width 18 height 18
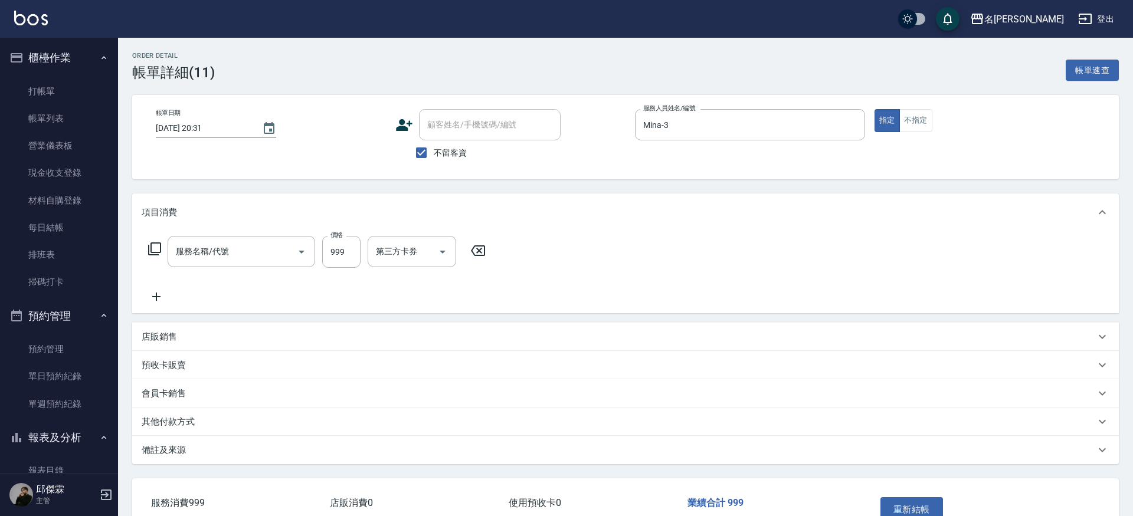
type input "[DATE] 20:31"
checkbox input "true"
type input "Mina-3"
type input "精油SPA+剪髮(999)"
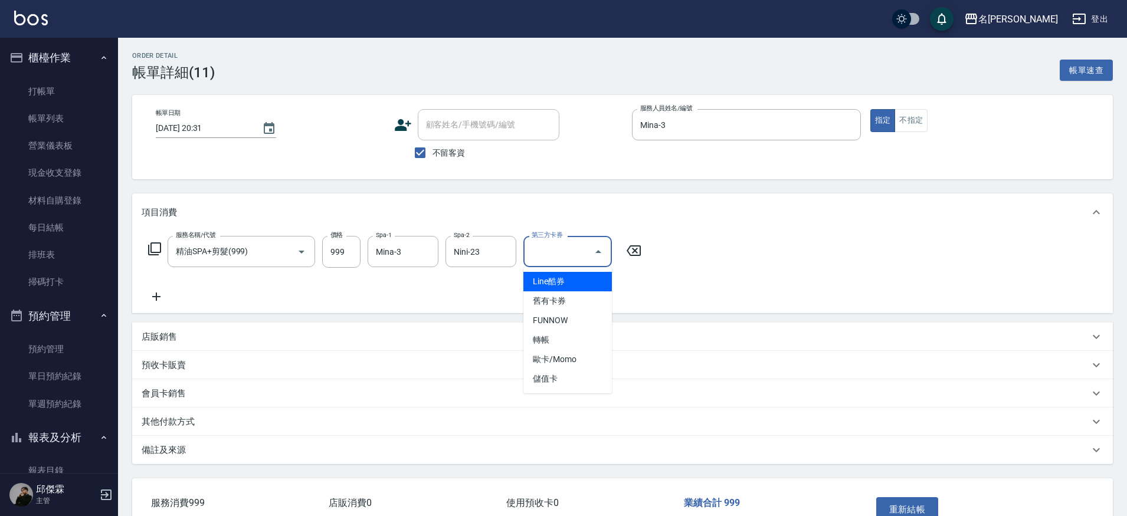
click at [579, 252] on input "第三方卡券" at bounding box center [559, 251] width 60 height 21
click at [562, 384] on span "儲值卡" at bounding box center [567, 378] width 88 height 19
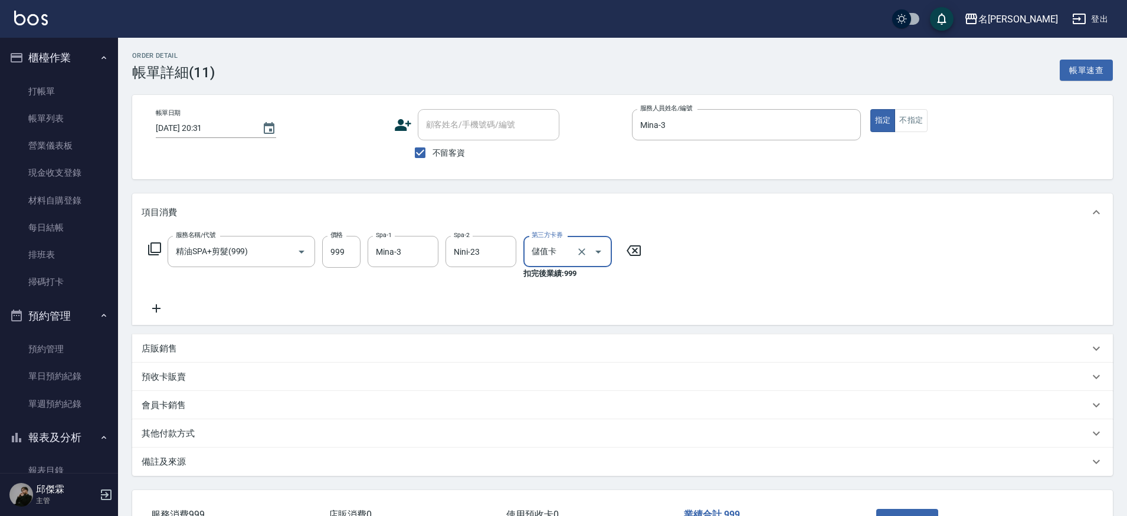
type input "儲值卡"
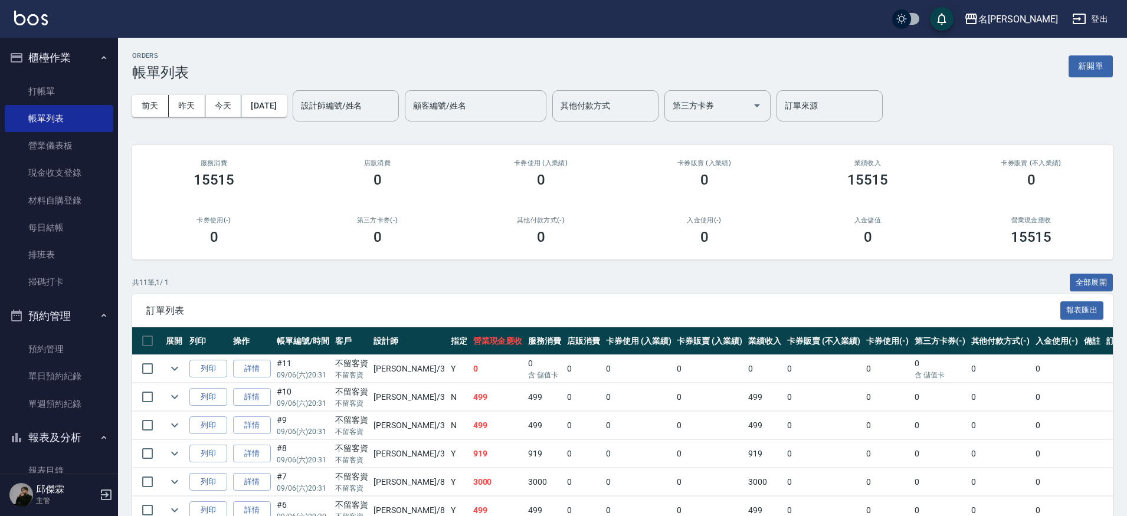
drag, startPoint x: 45, startPoint y: 100, endPoint x: 949, endPoint y: 22, distance: 907.8
click at [45, 100] on link "打帳單" at bounding box center [59, 91] width 109 height 27
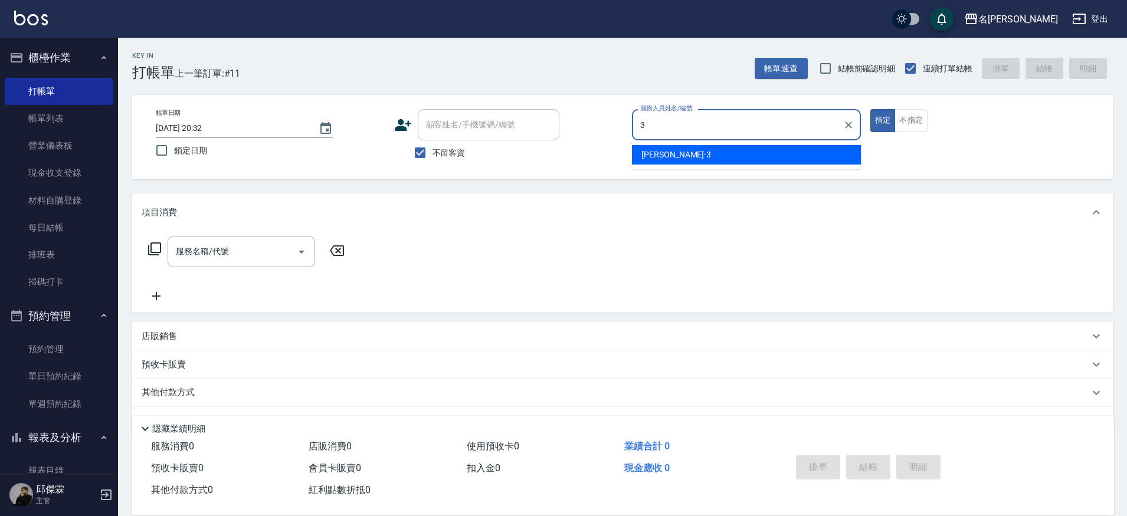
type input "Mina-3"
type button "true"
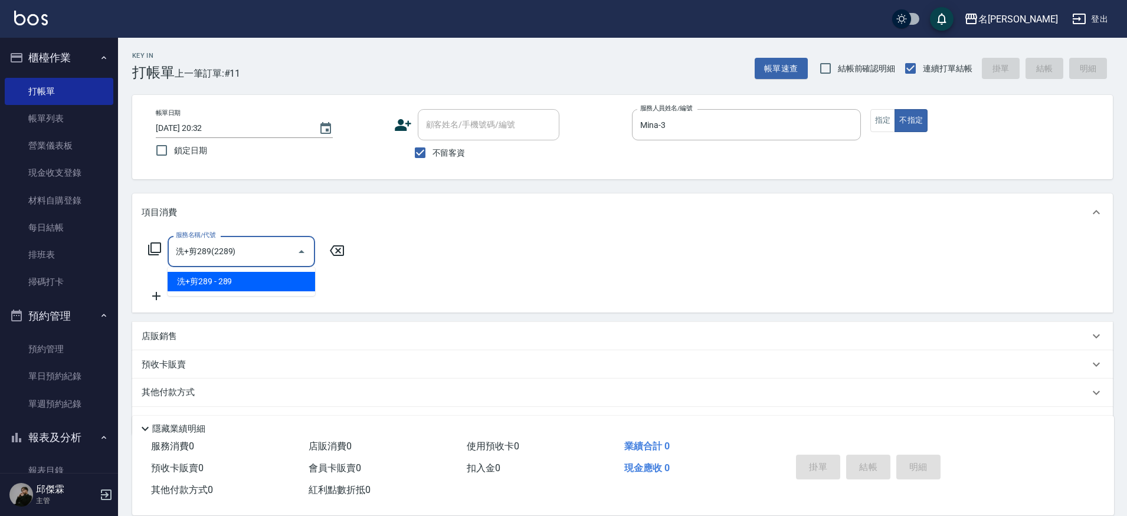
type input "洗+剪289(2289)"
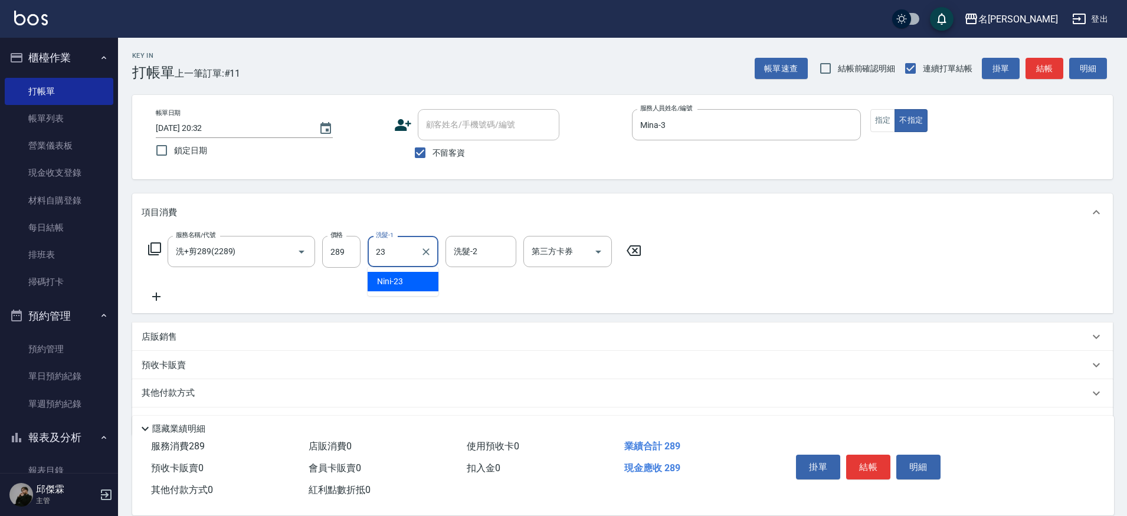
type input "Nini-23"
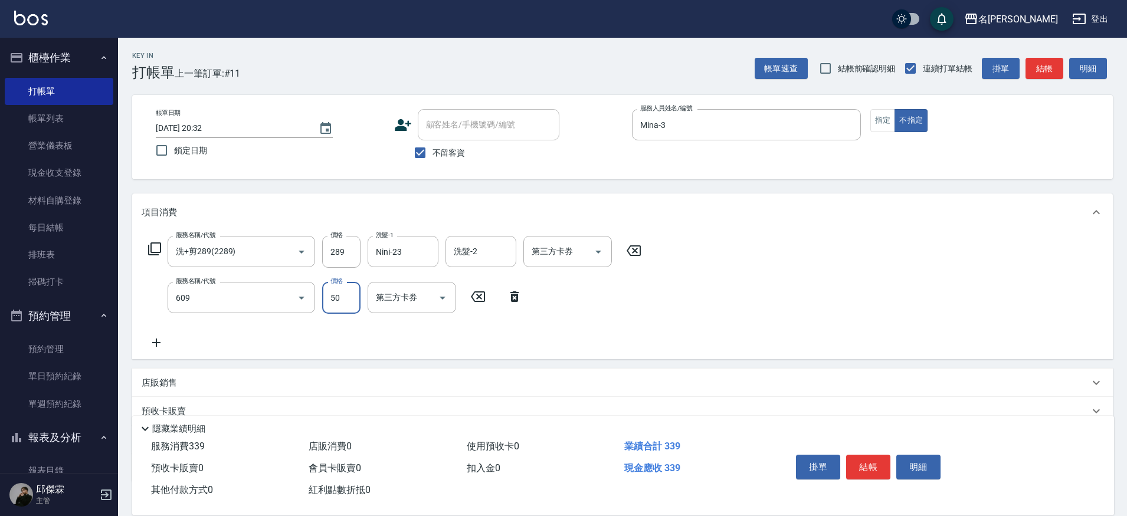
type input "精油(609)"
type input "Nini-23"
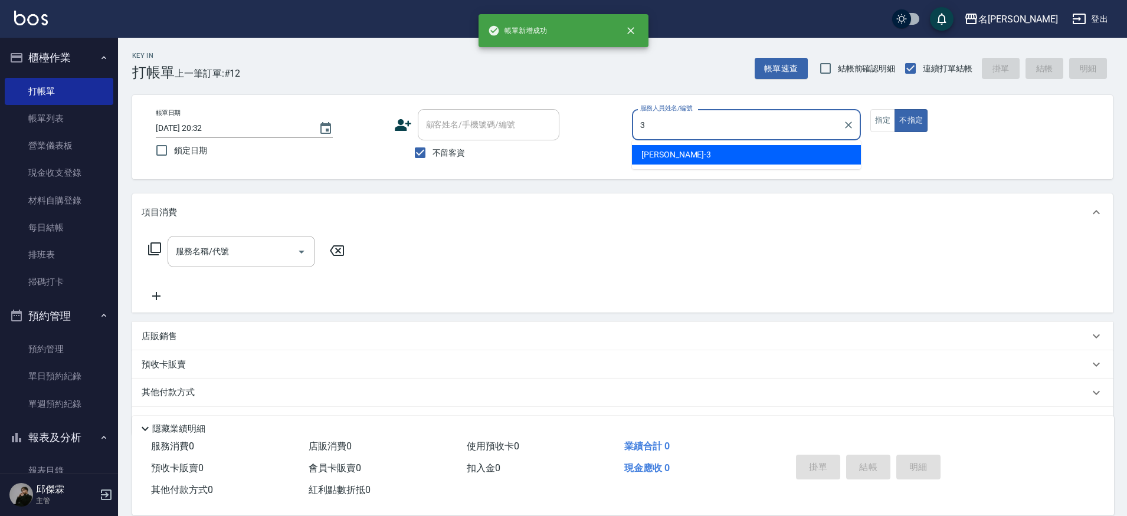
type input "Mina-3"
type button "false"
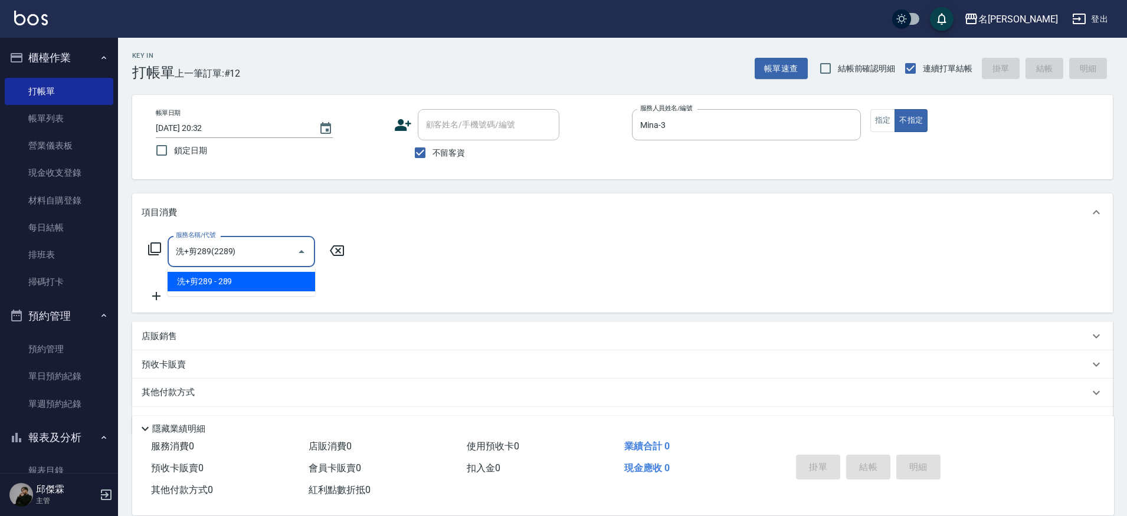
type input "洗+剪289(2289)"
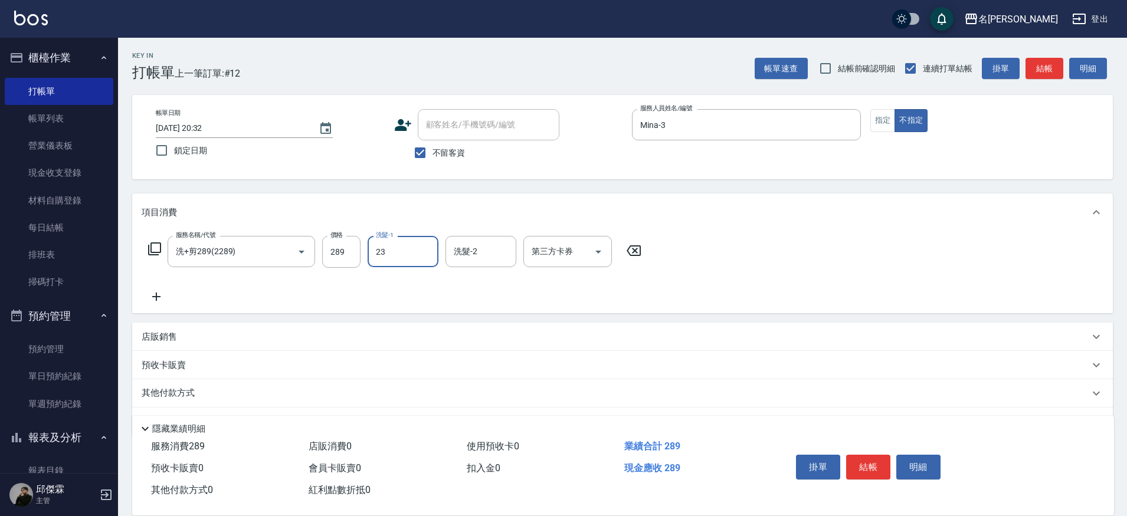
type input "Nini-23"
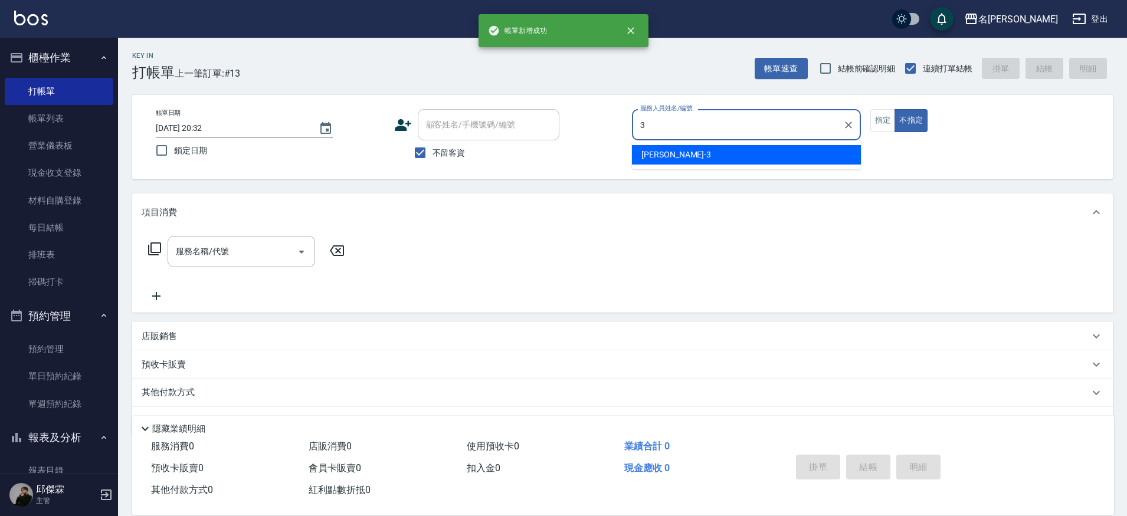
type input "Mina-3"
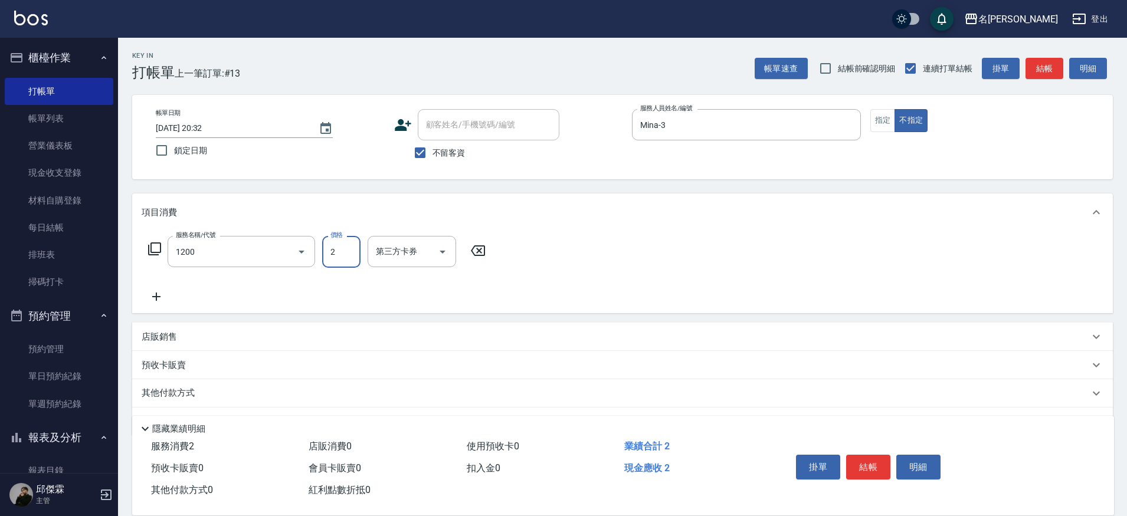
type input "一般洗+精油(1200)"
type input "250"
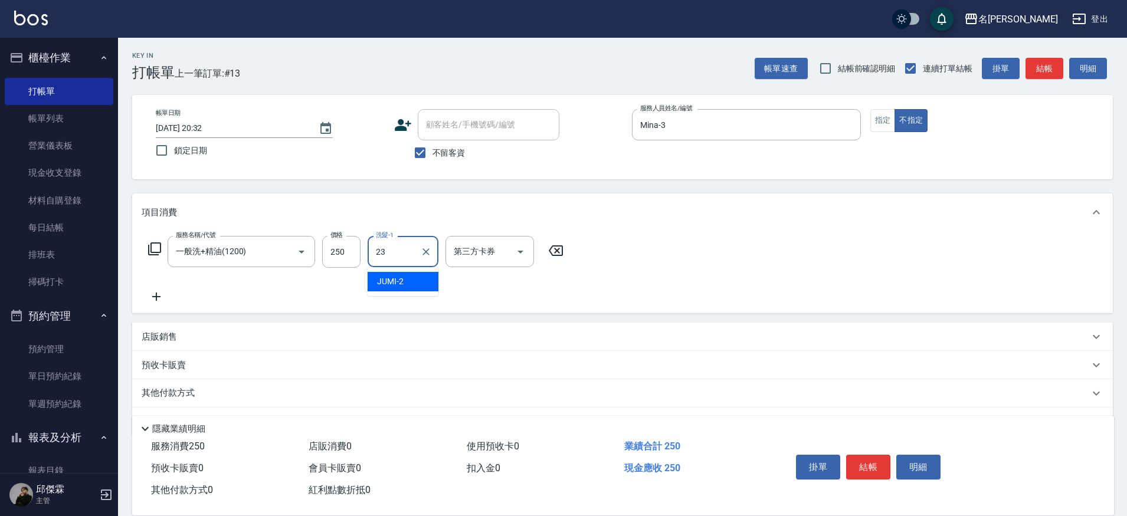
type input "Nini-23"
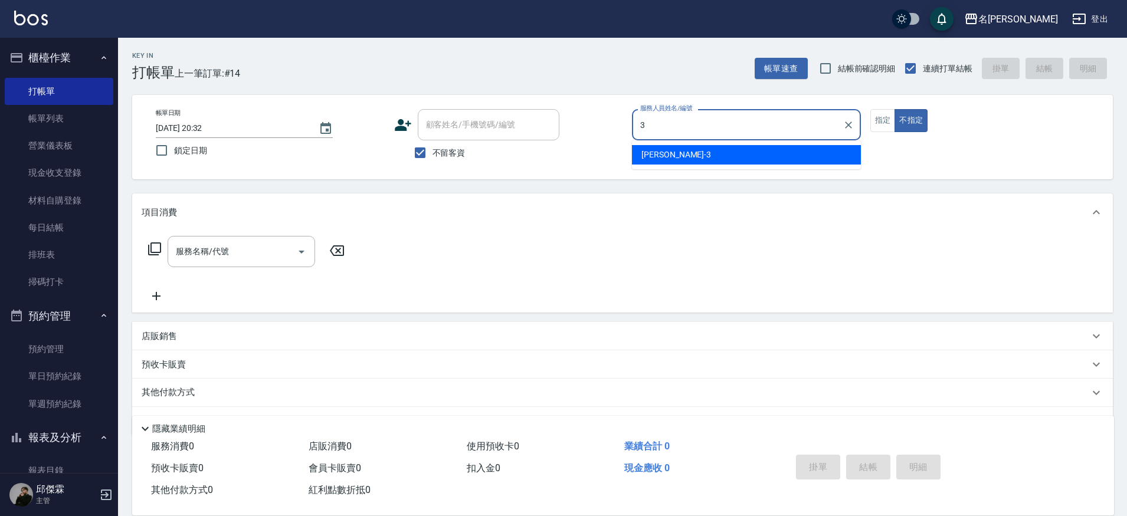
type input "Mina-3"
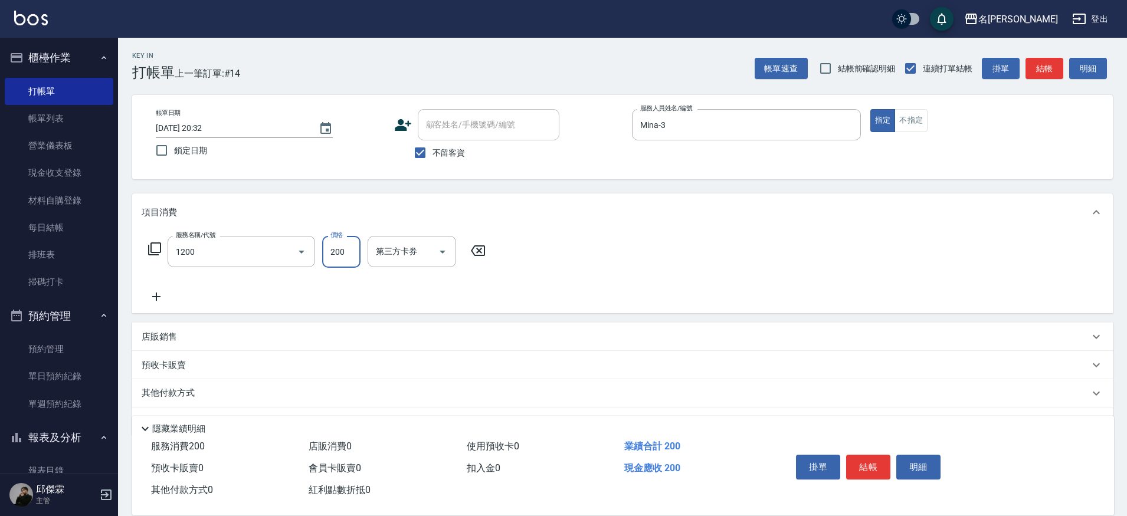
type input "一般洗+精油(1200)"
type input "250"
type input "Nini-23"
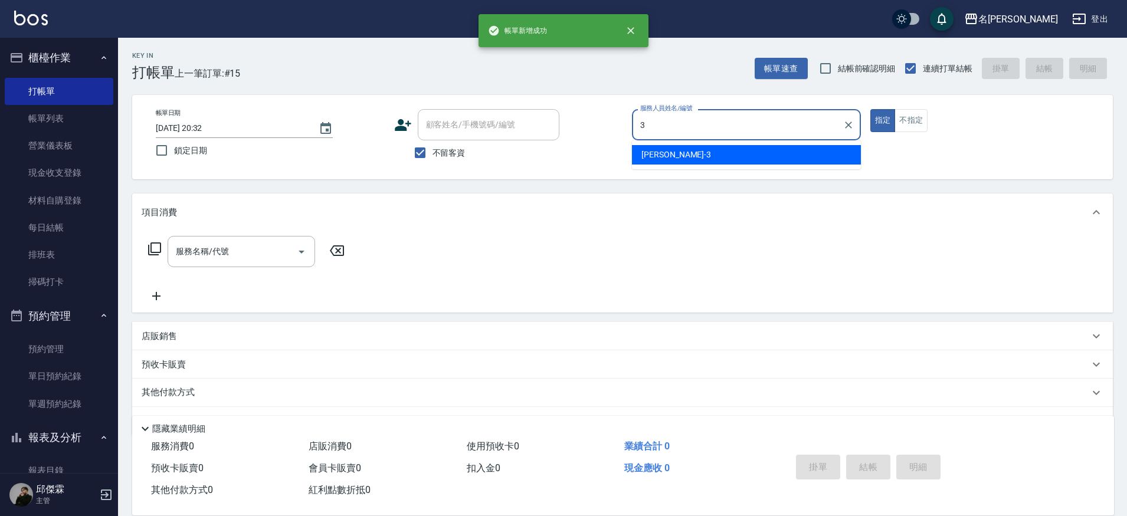
type input "Mina-3"
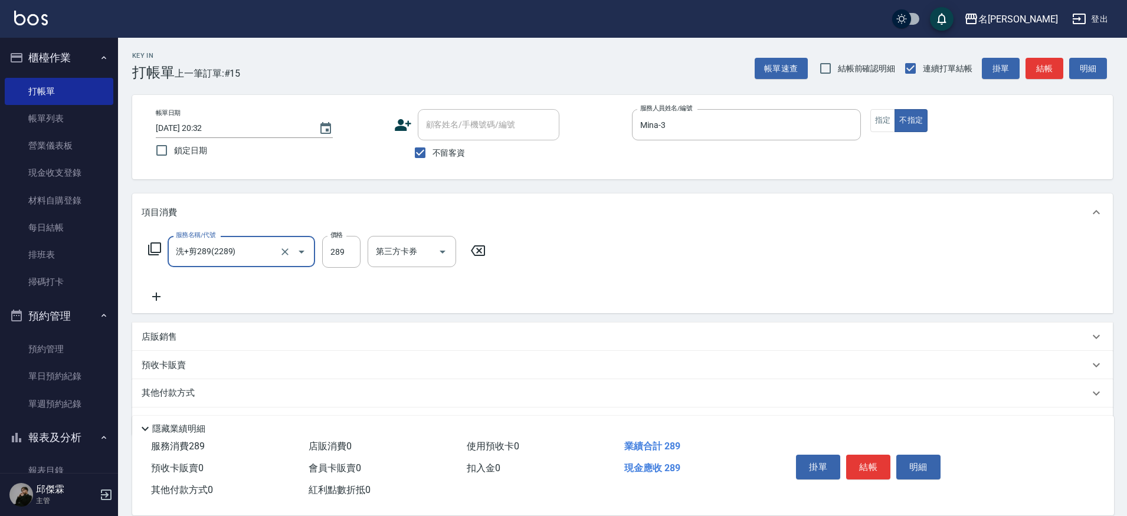
type input "洗+剪289(2289)"
type input "339"
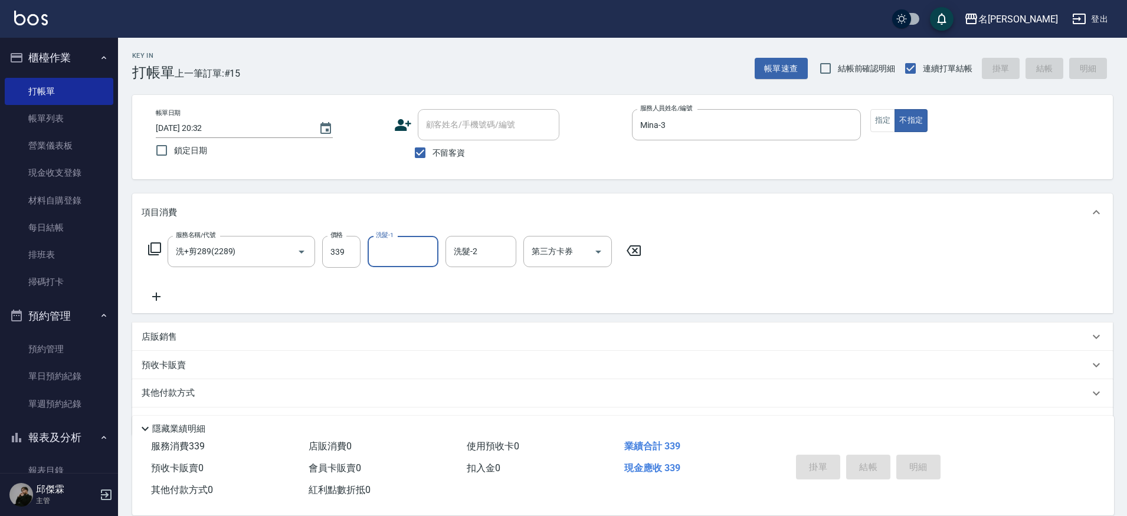
type input "[DATE] 20:33"
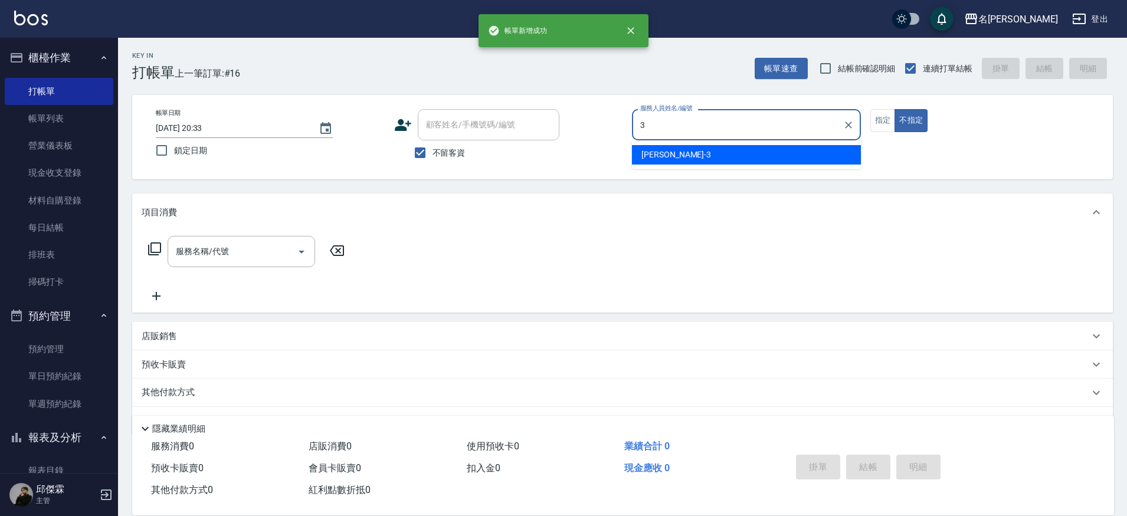
type input "Mina-3"
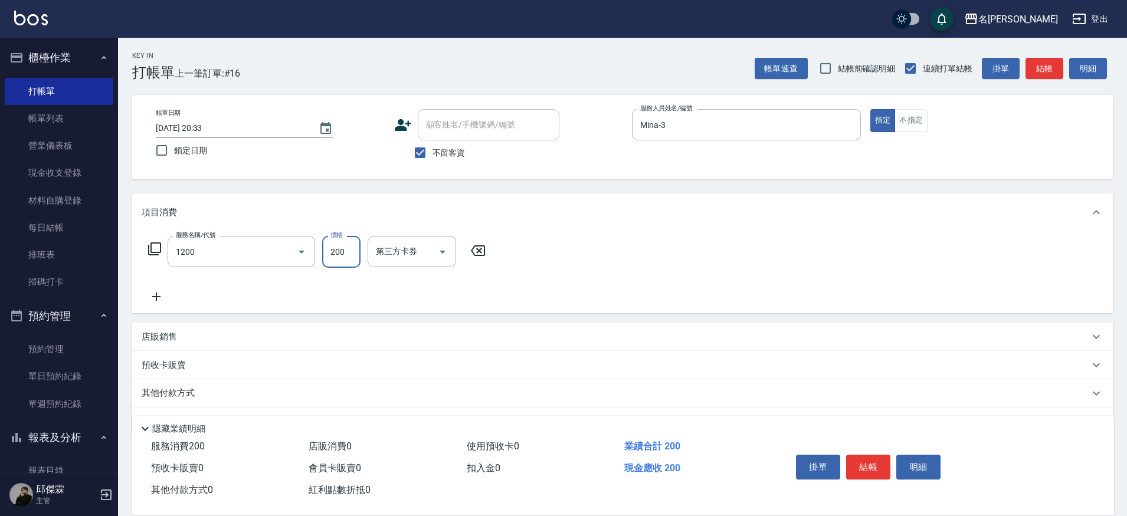
type input "一般洗+精油(1200)"
type input "250"
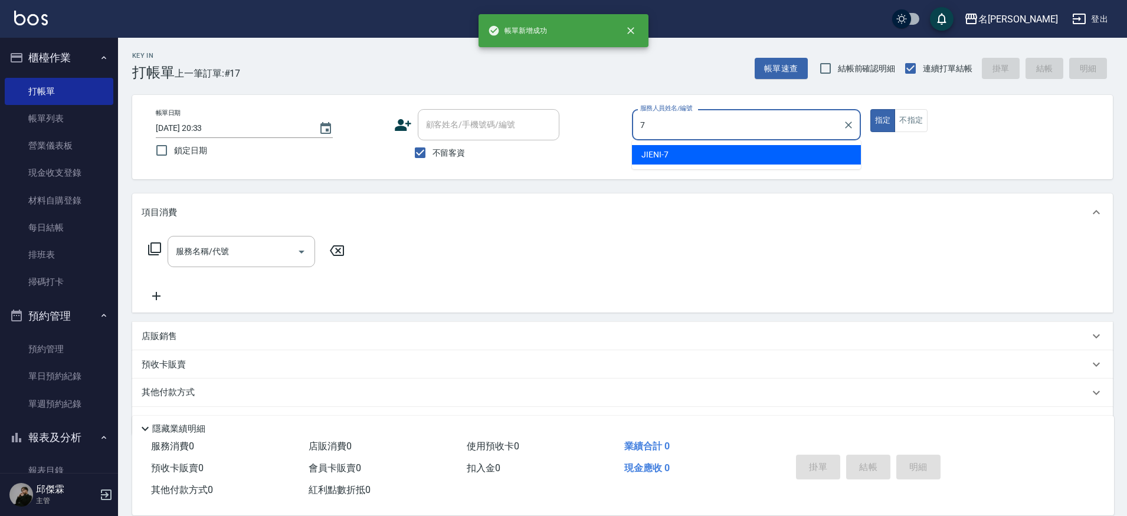
type input "JIENI-7"
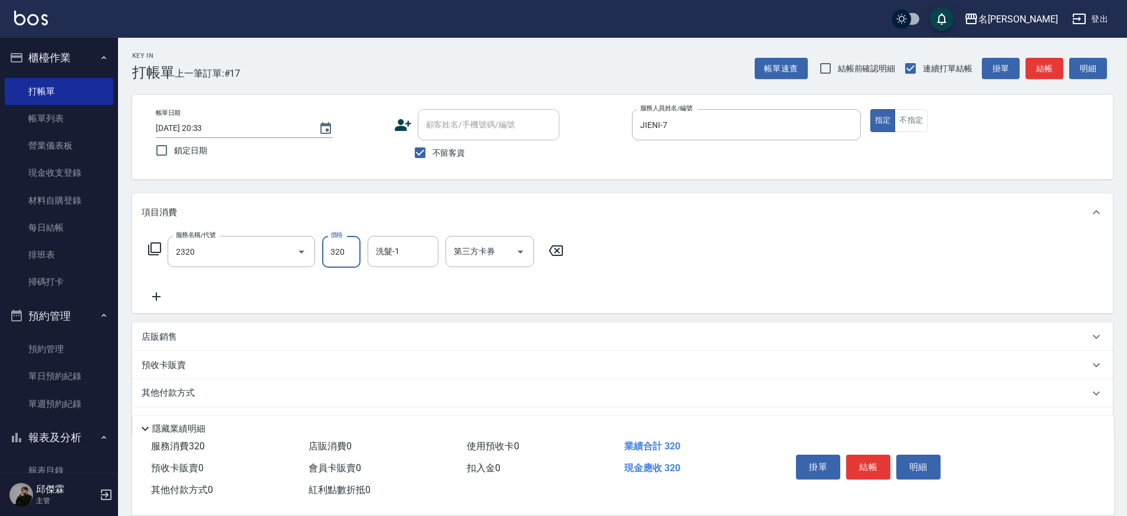
type input "洗剪320(2320)"
type input "[PERSON_NAME]-13"
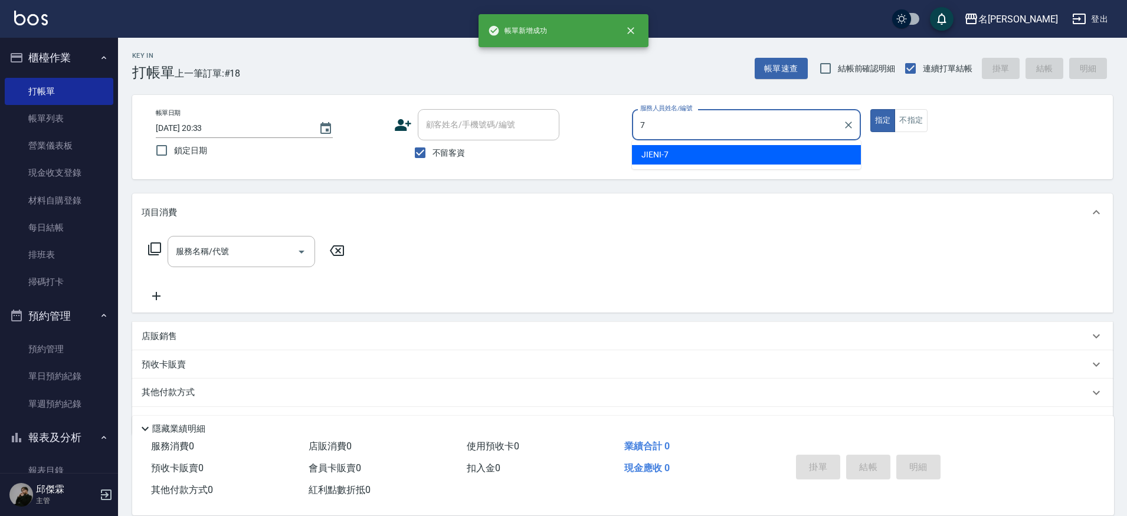
type input "JIENI-7"
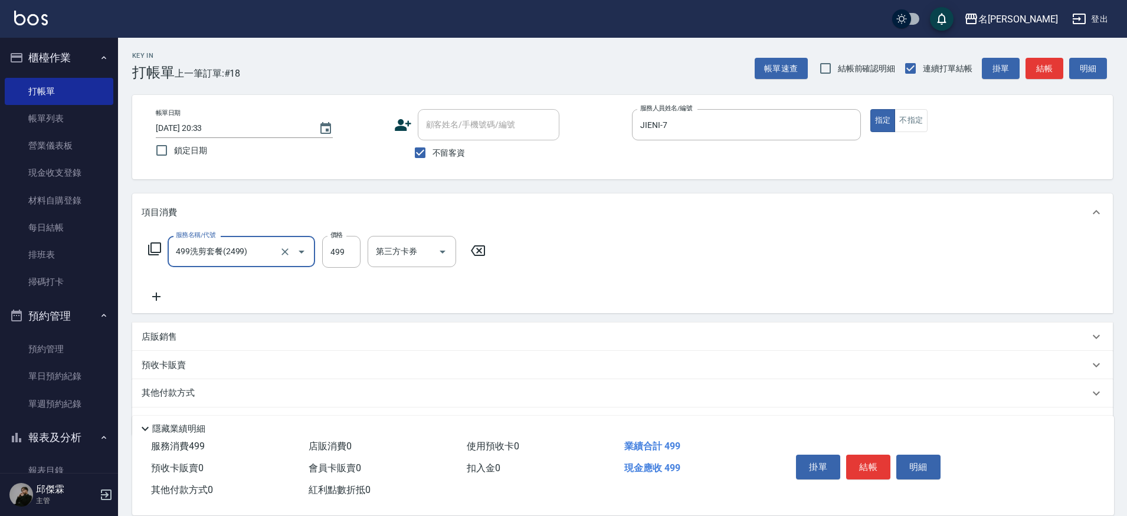
type input "499洗剪套餐(2499)"
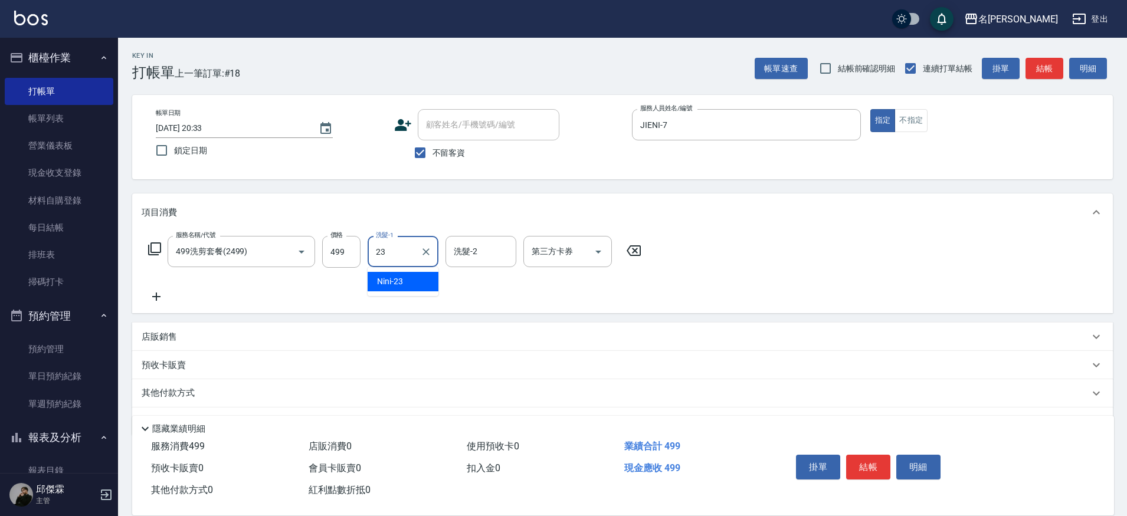
type input "Nini-23"
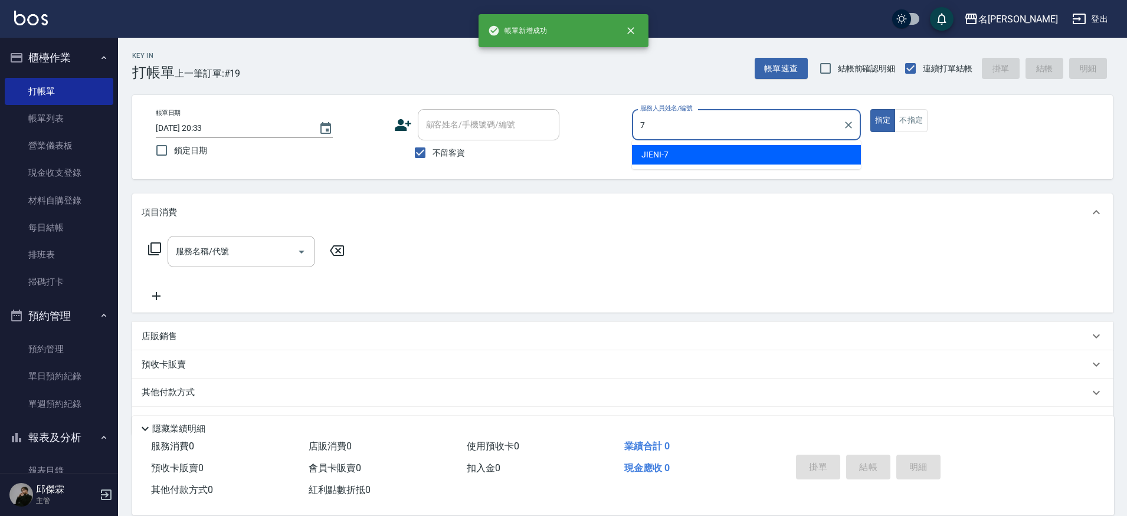
type input "JIENI-7"
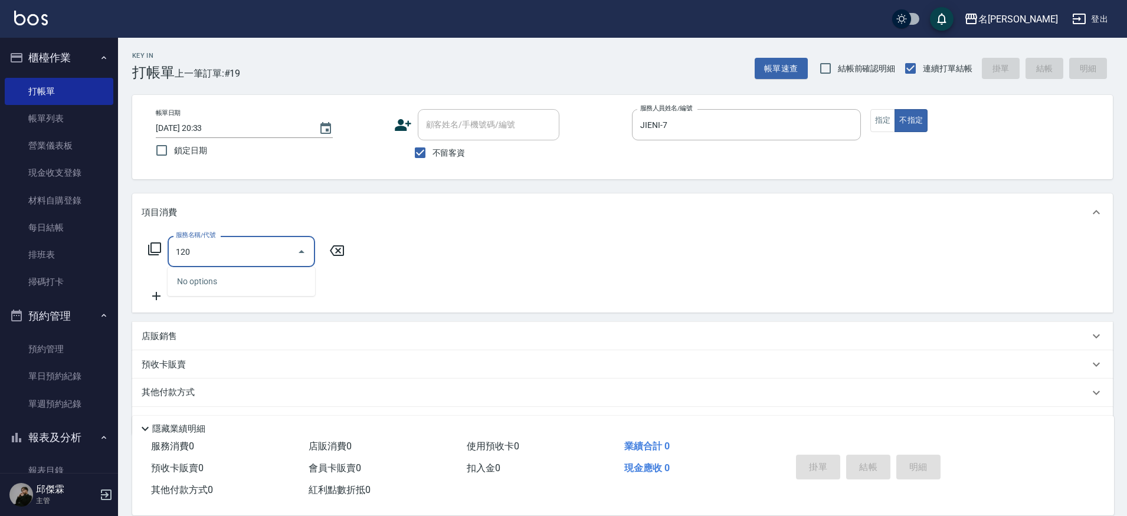
type input "1200"
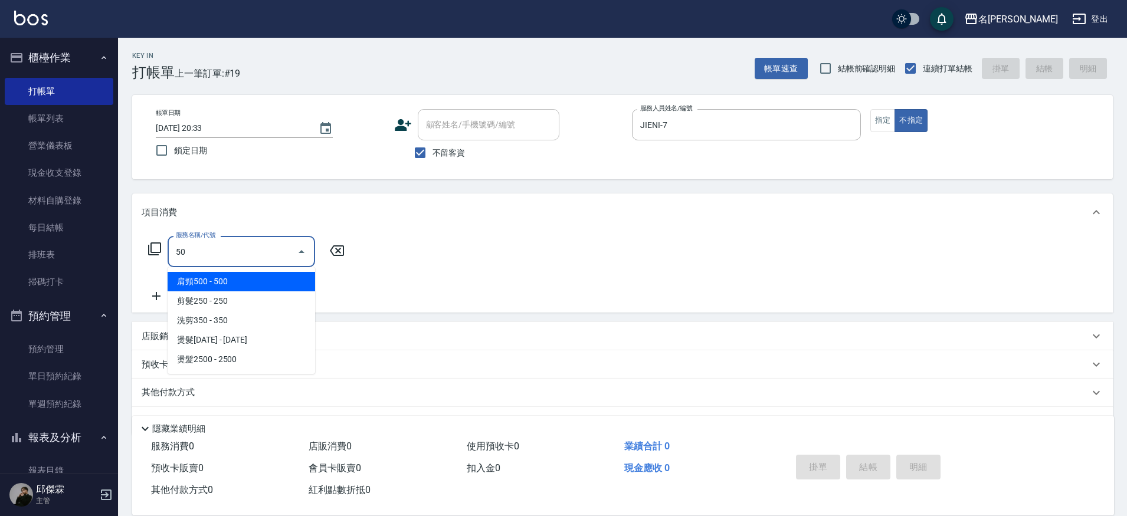
type input "5"
type input "一般洗+精油(1200)"
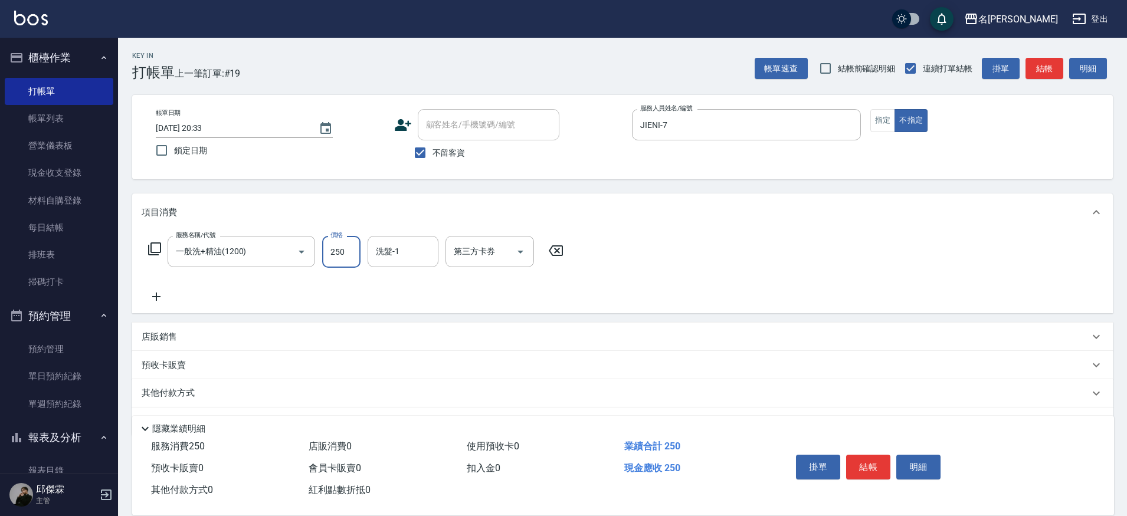
type input "250"
type input "[PERSON_NAME]-13"
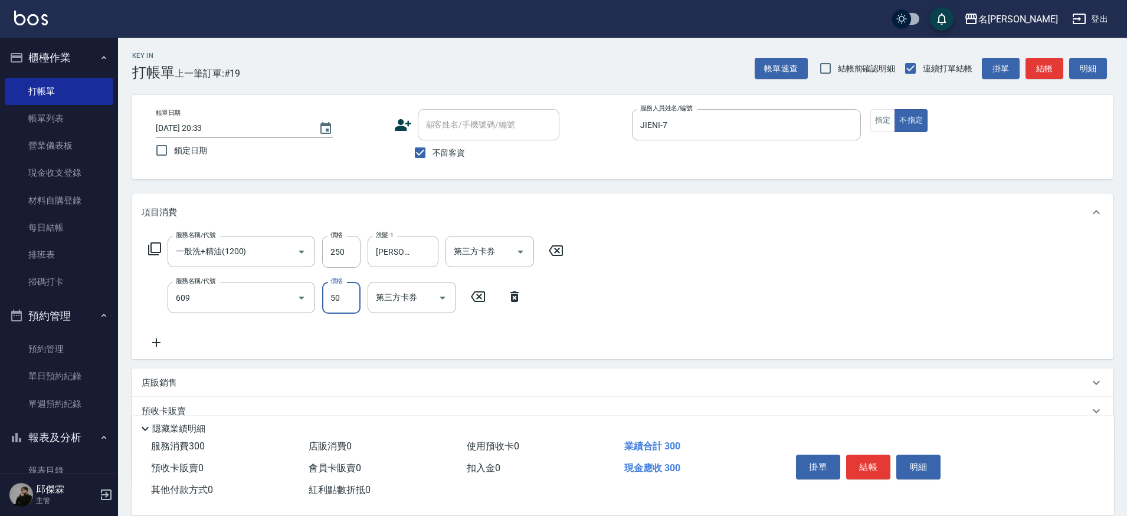
type input "精油(609)"
type input "[PERSON_NAME]-13"
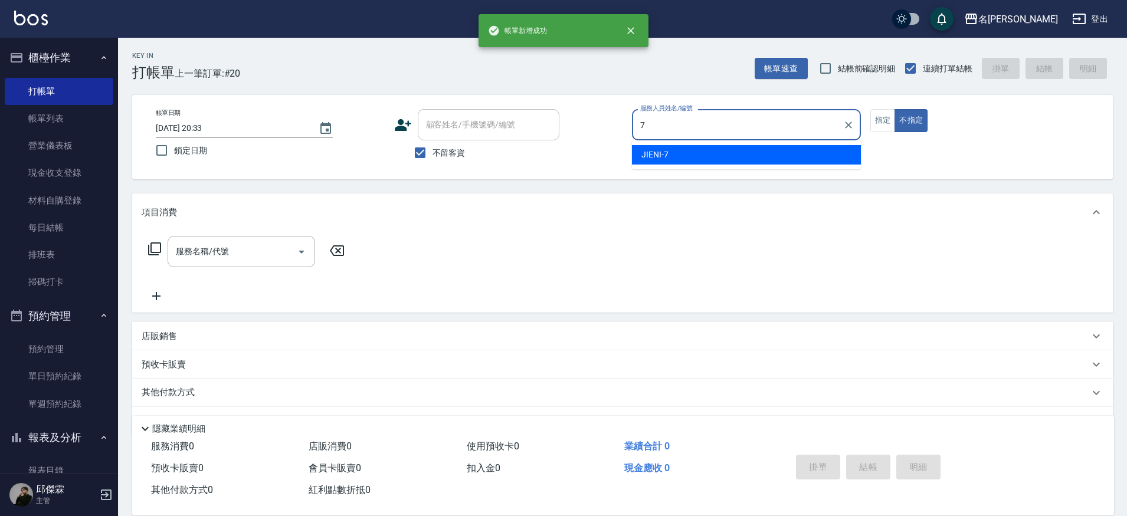
type input "JIENI-7"
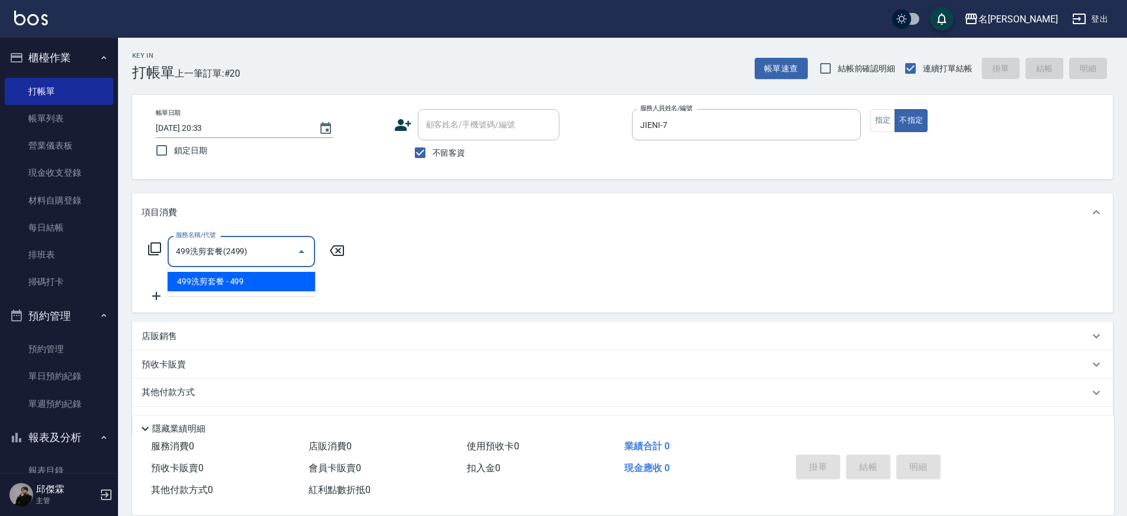
type input "499洗剪套餐(2499)"
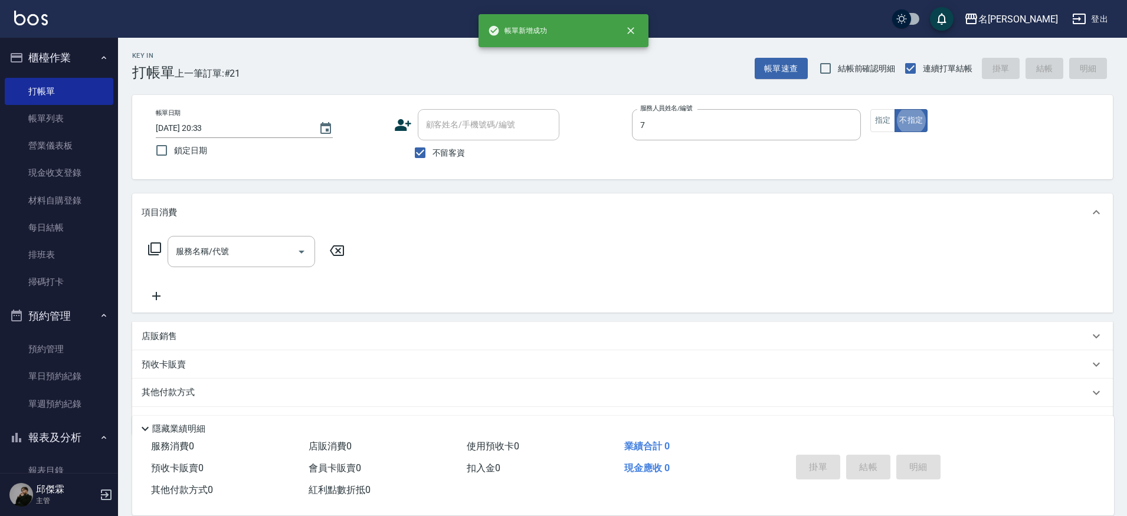
type input "JIENI-7"
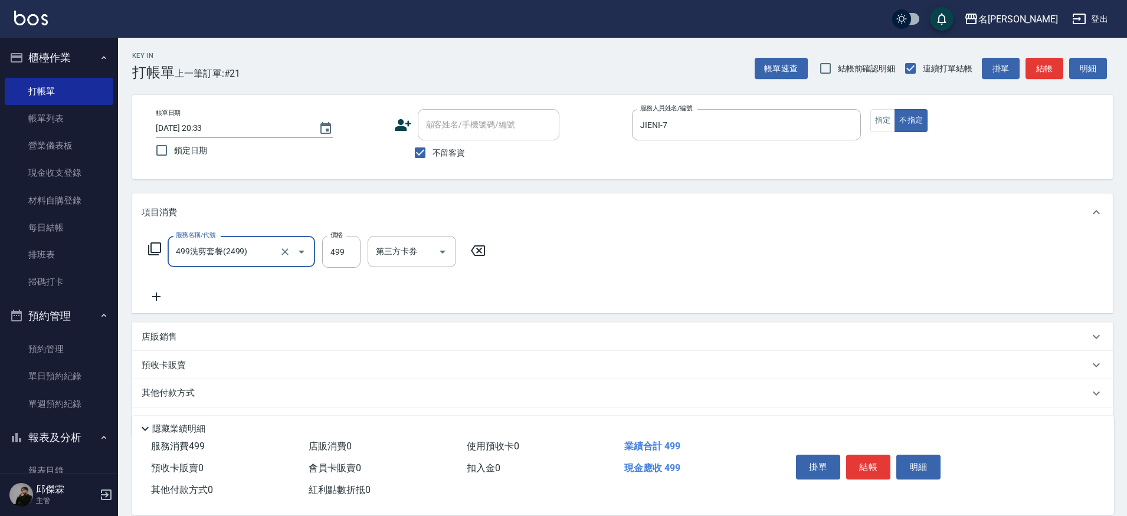
type input "499洗剪套餐(2499)"
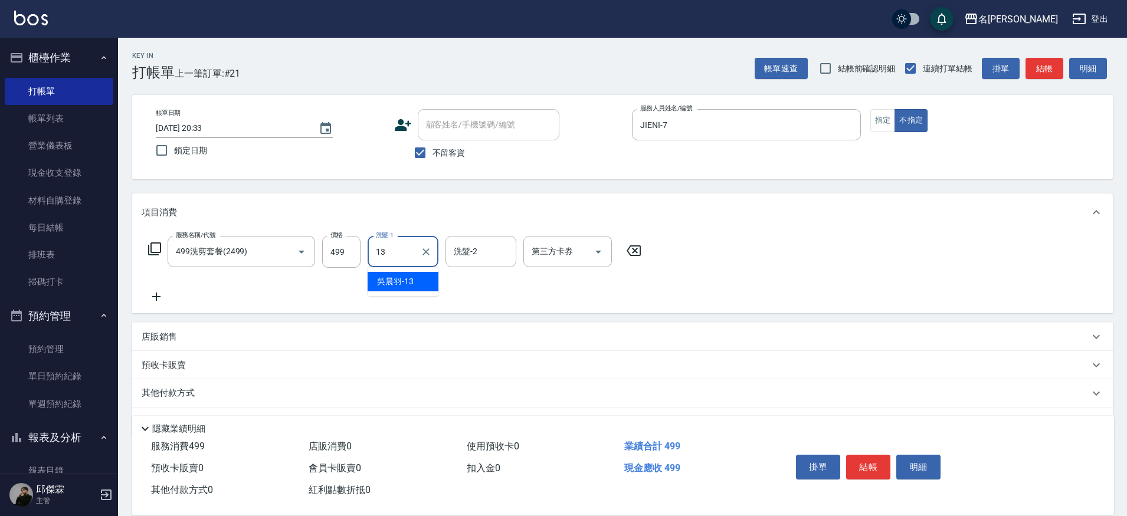
type input "[PERSON_NAME]-13"
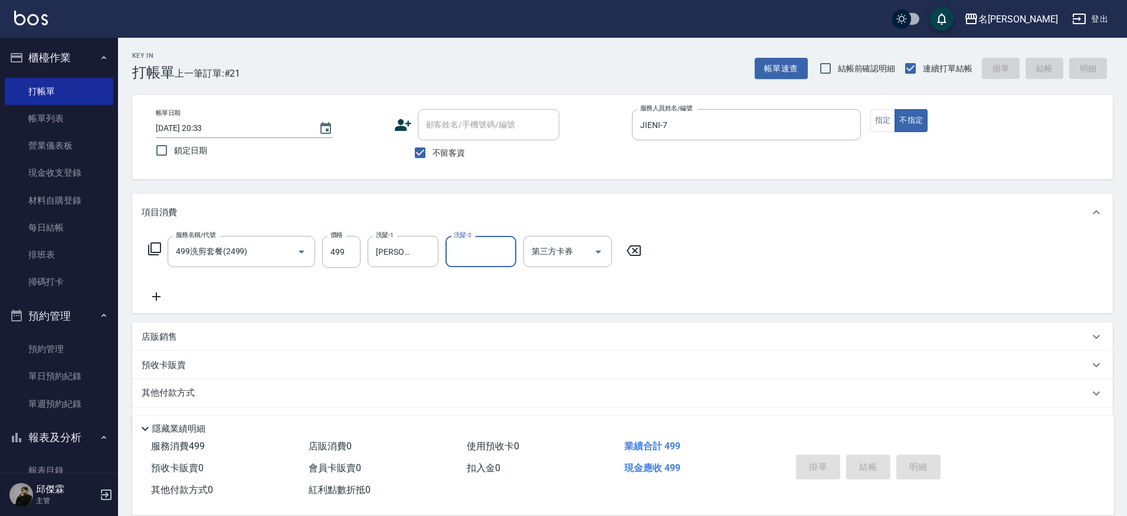
type input "[DATE] 20:34"
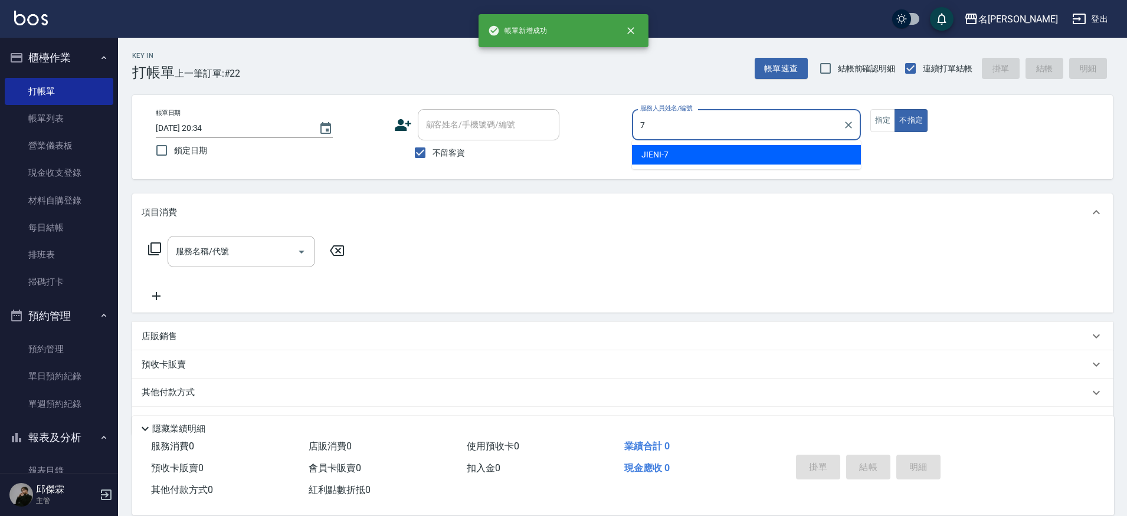
type input "JIENI-7"
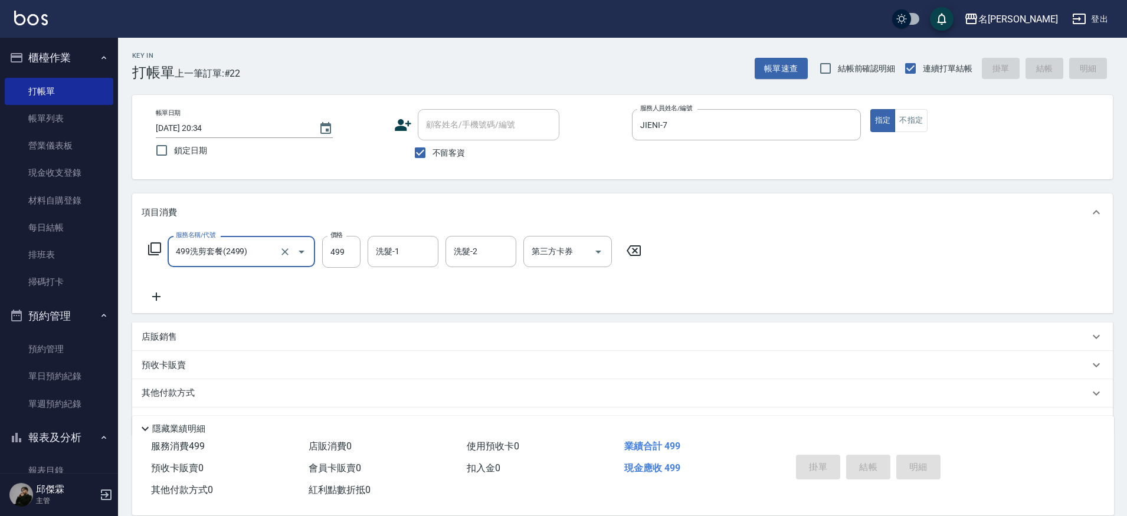
type input "499洗剪套餐(2499)"
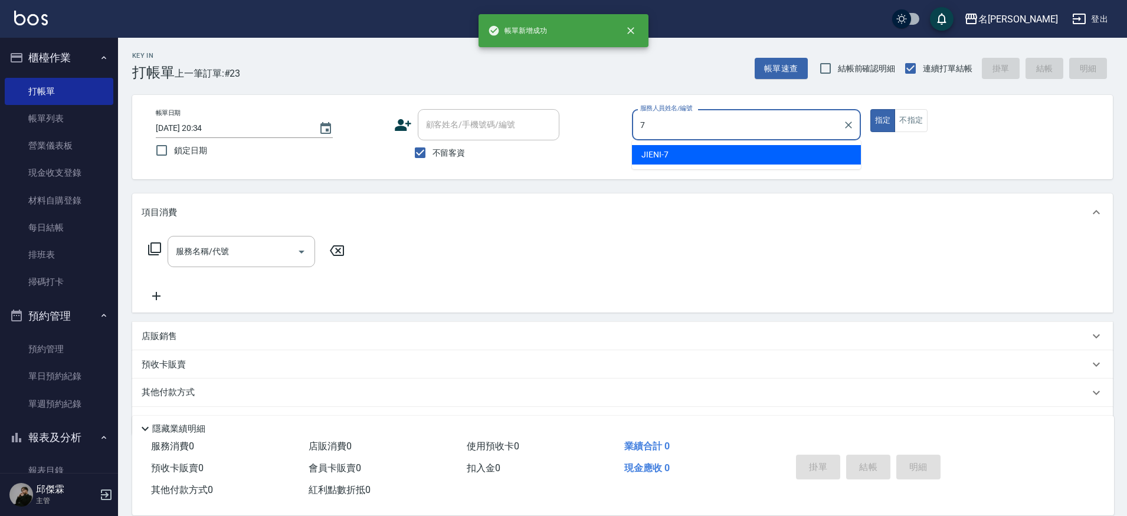
type input "JIENI-7"
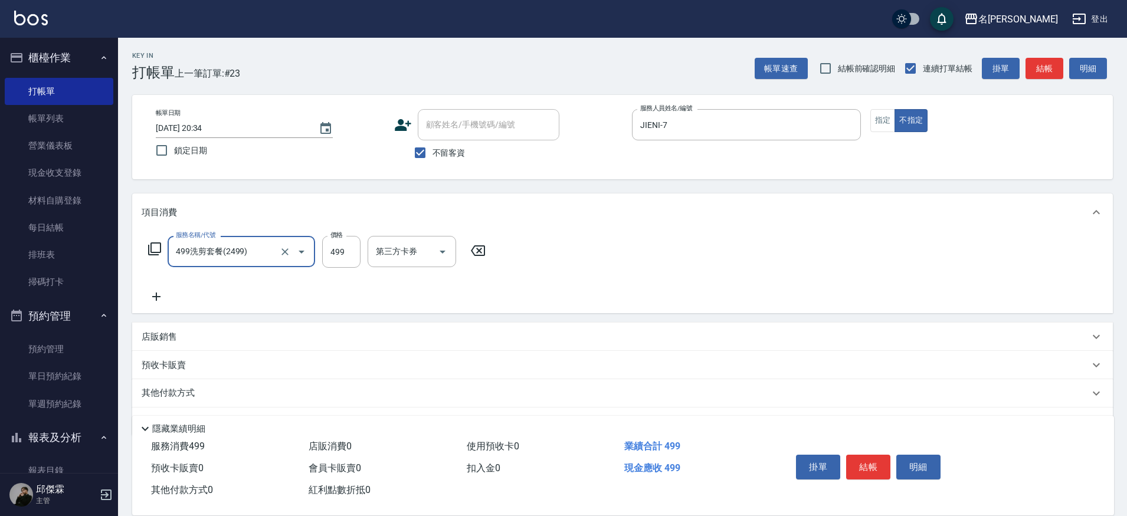
type input "499洗剪套餐(2499)"
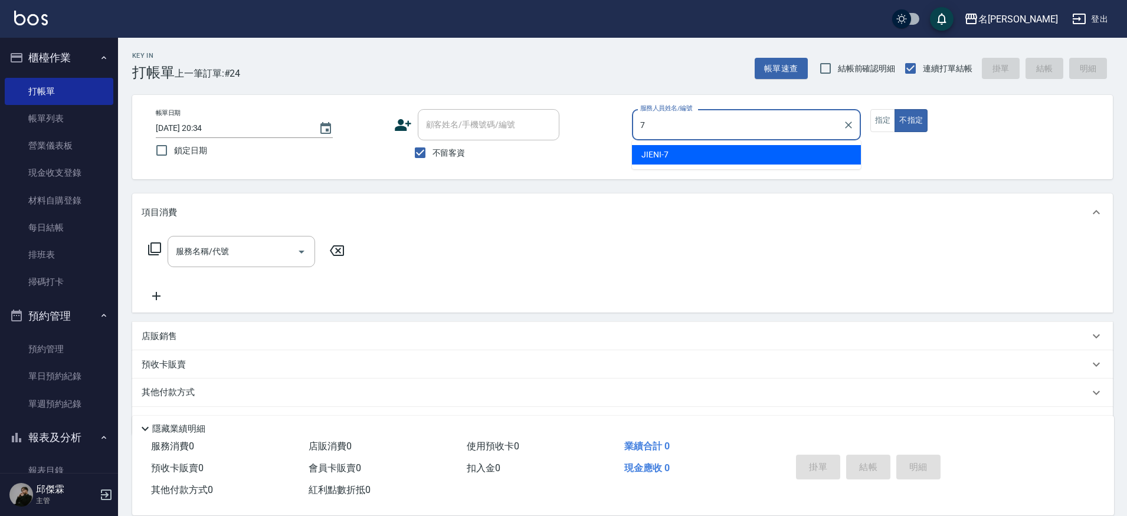
type input "JIENI-7"
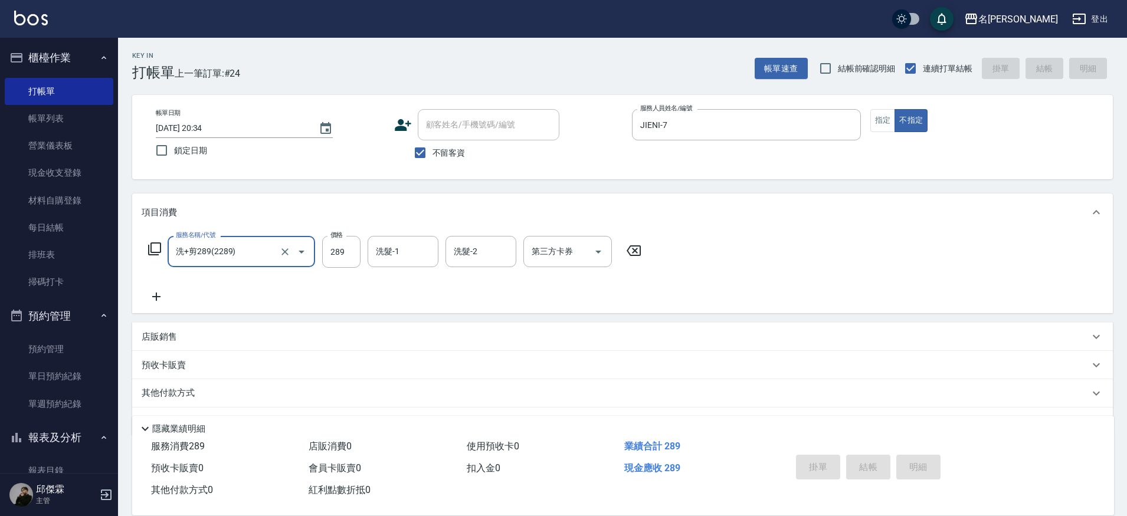
type input "洗+剪289(2289)"
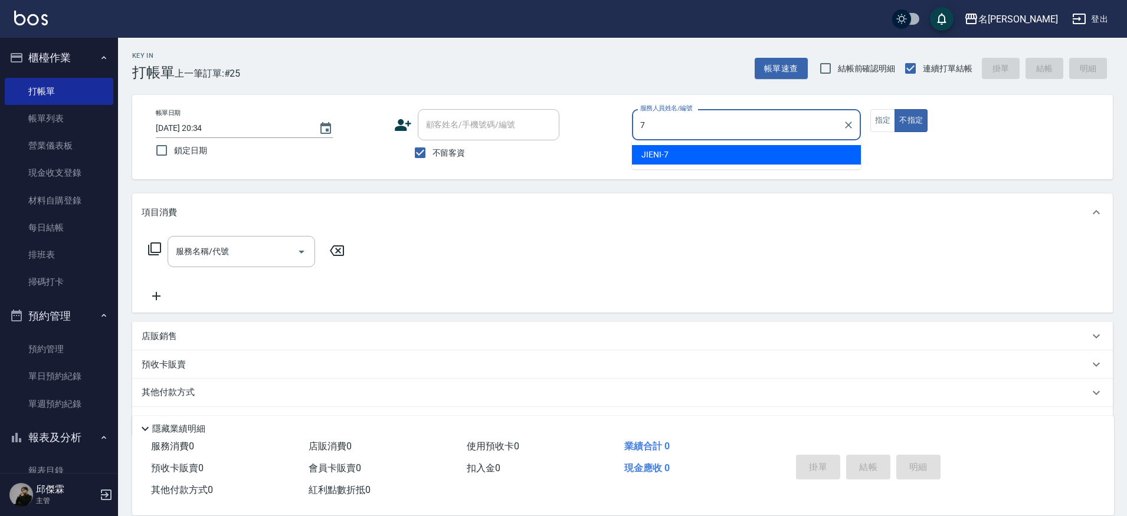
type input "JIENI-7"
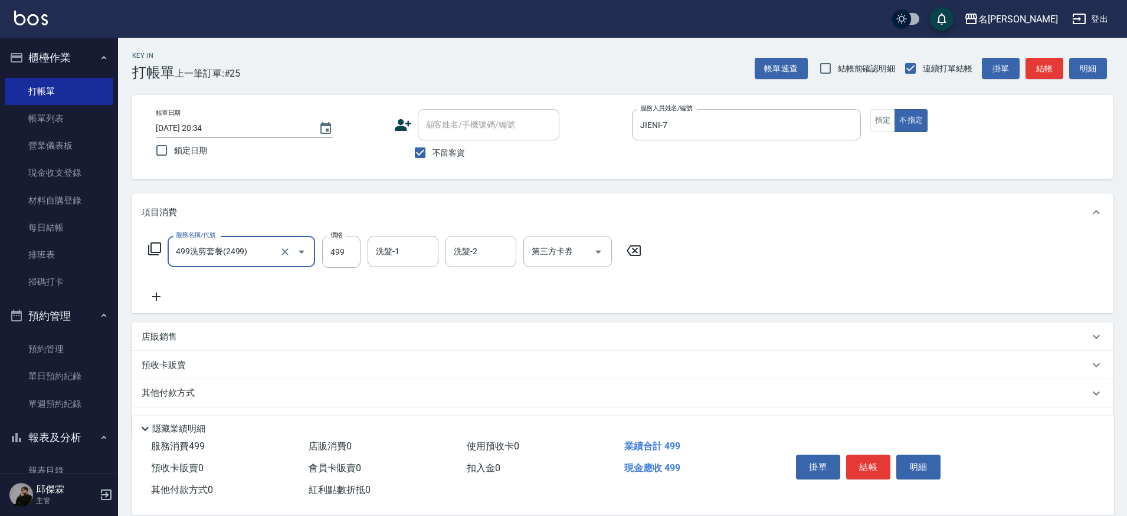
type input "499洗剪套餐(2499)"
type input "妞妞-66"
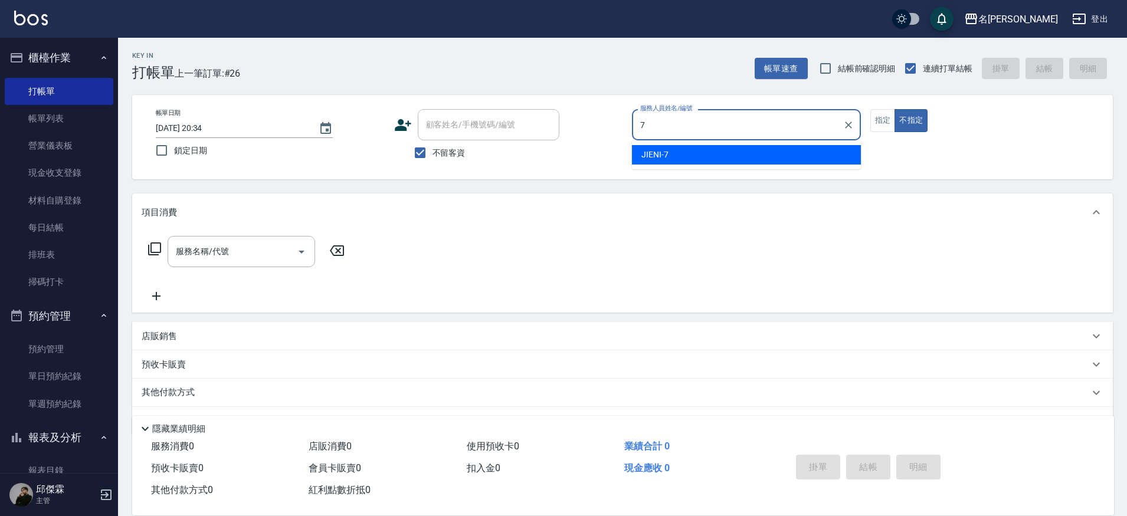
type input "JIENI-7"
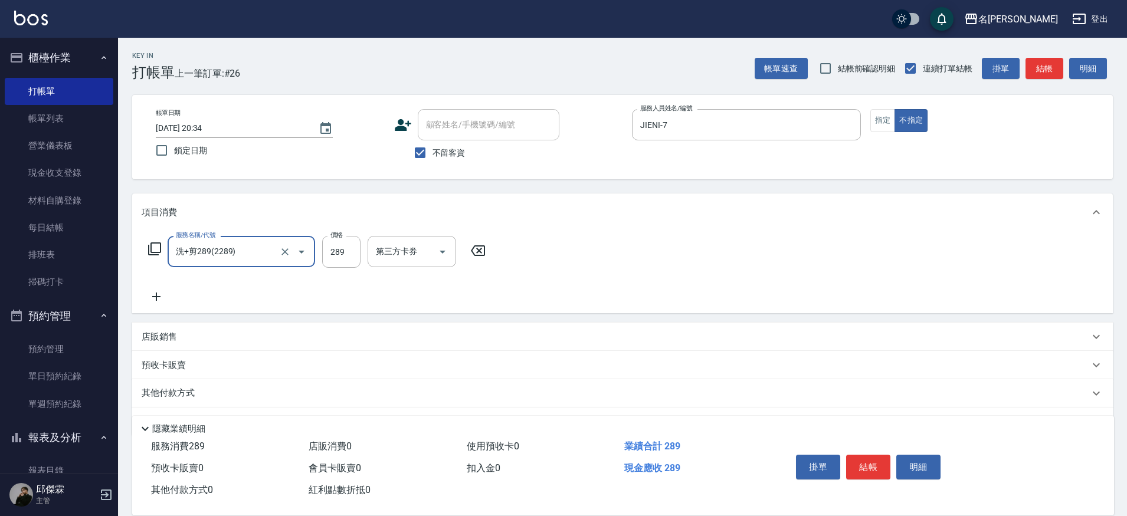
type input "洗+剪289(2289)"
type input "Nini-23"
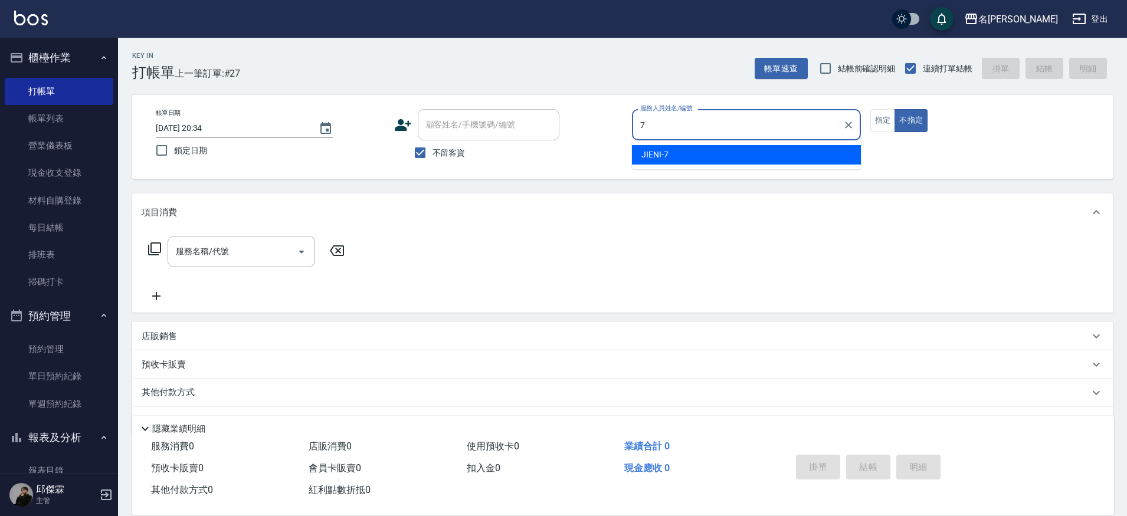
type input "JIENI-7"
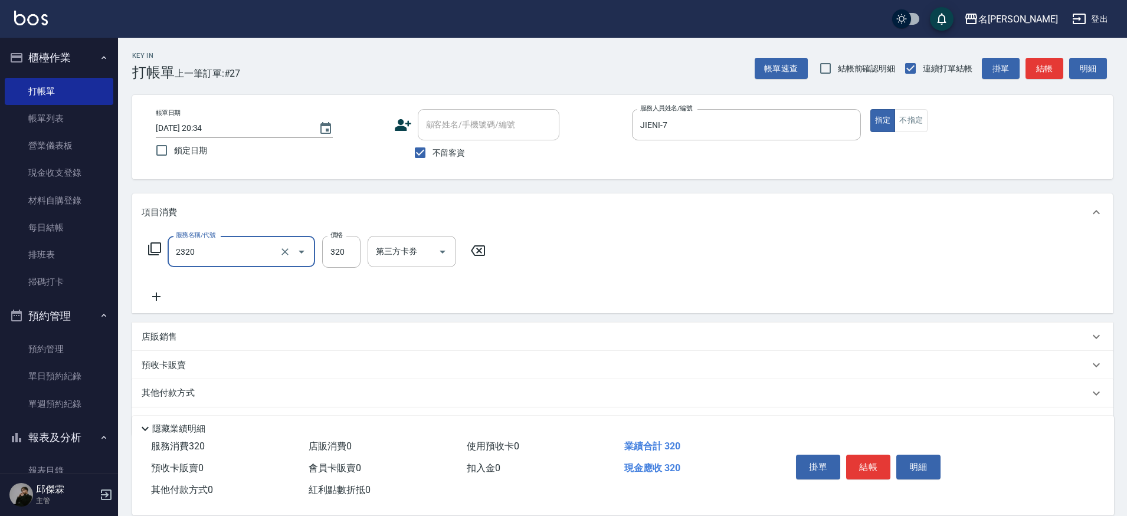
type input "洗剪320(2320)"
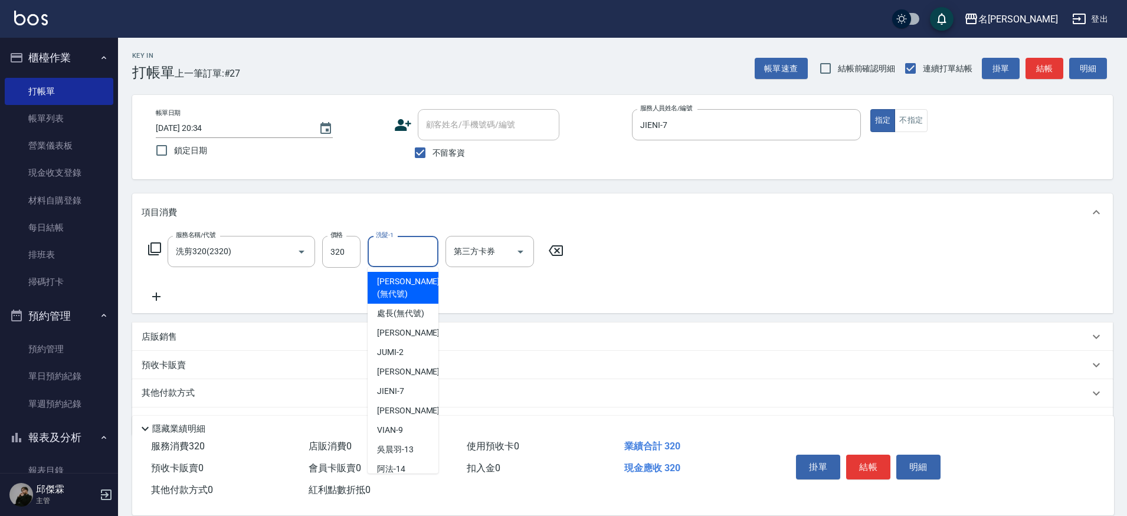
drag, startPoint x: 424, startPoint y: 244, endPoint x: 430, endPoint y: 242, distance: 6.4
click at [424, 245] on input "洗髮-1" at bounding box center [403, 251] width 60 height 21
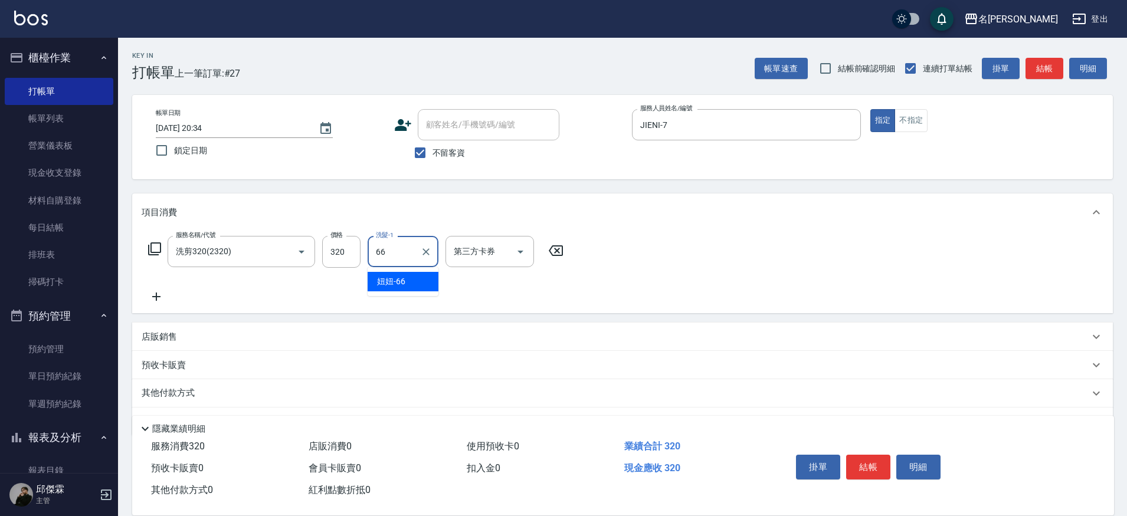
type input "妞妞-66"
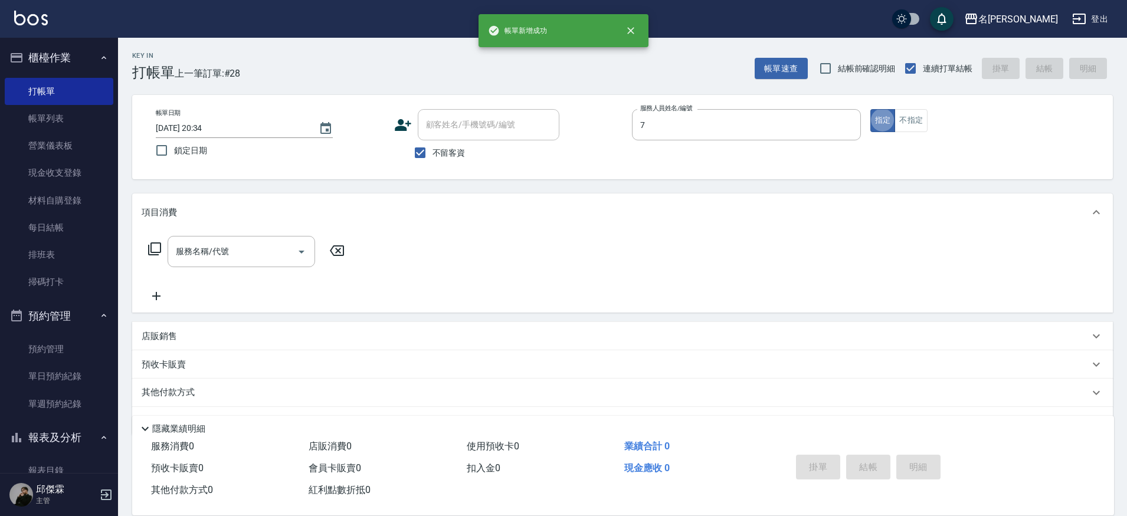
type input "JIENI-7"
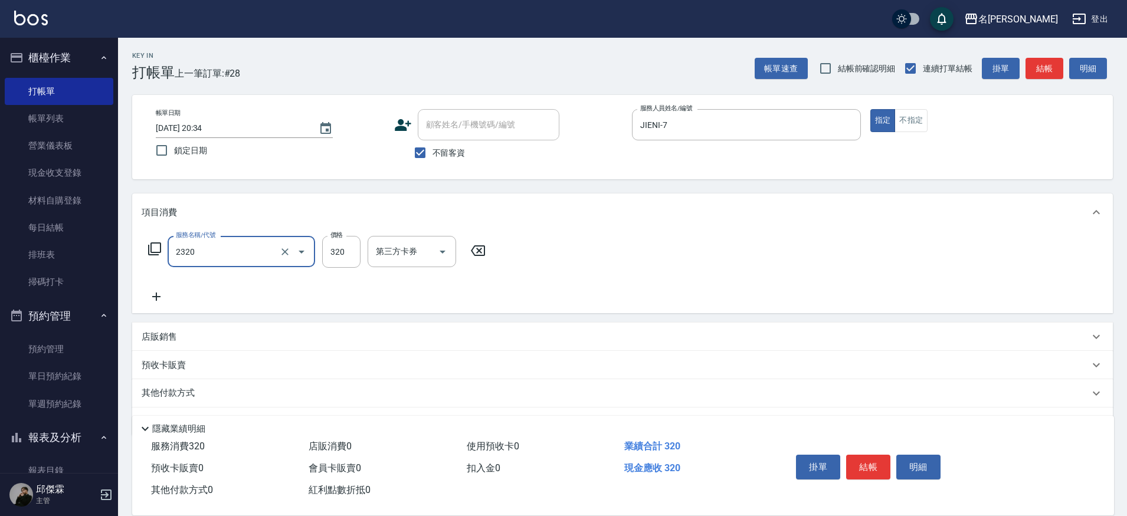
type input "洗剪320(2320)"
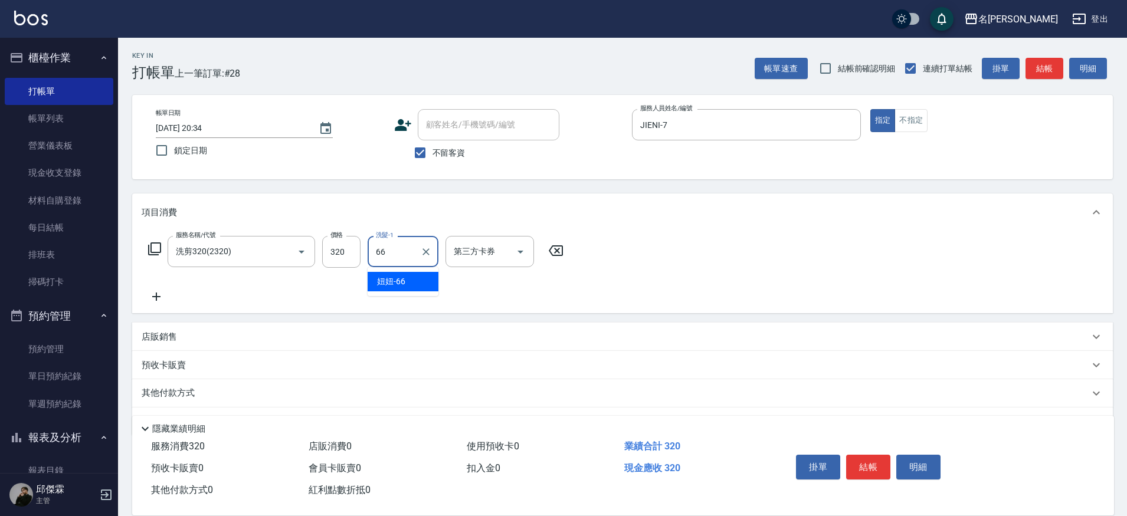
type input "妞妞-66"
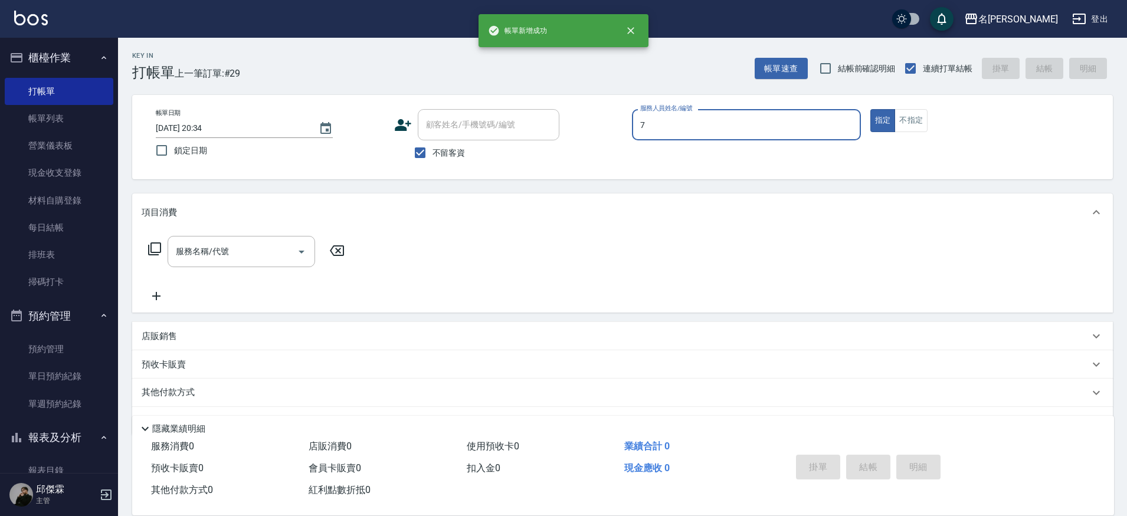
type input "JIENI-7"
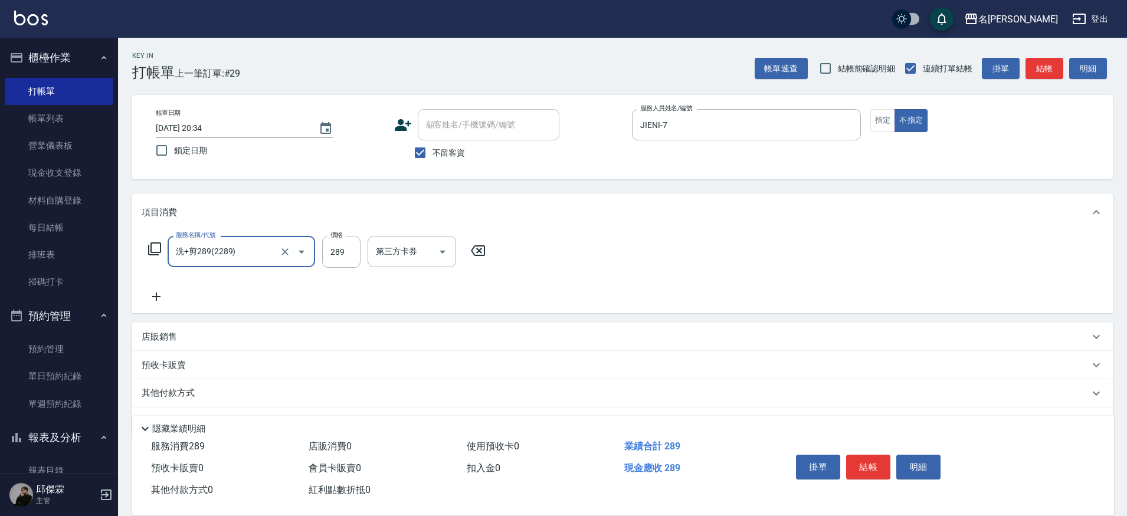
type input "洗+剪289(2289)"
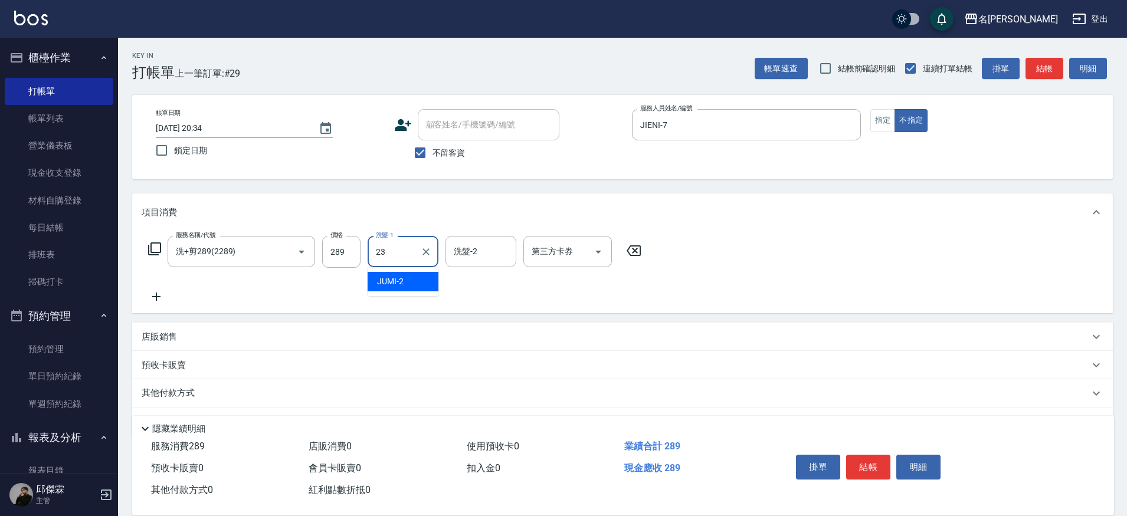
type input "Nini-23"
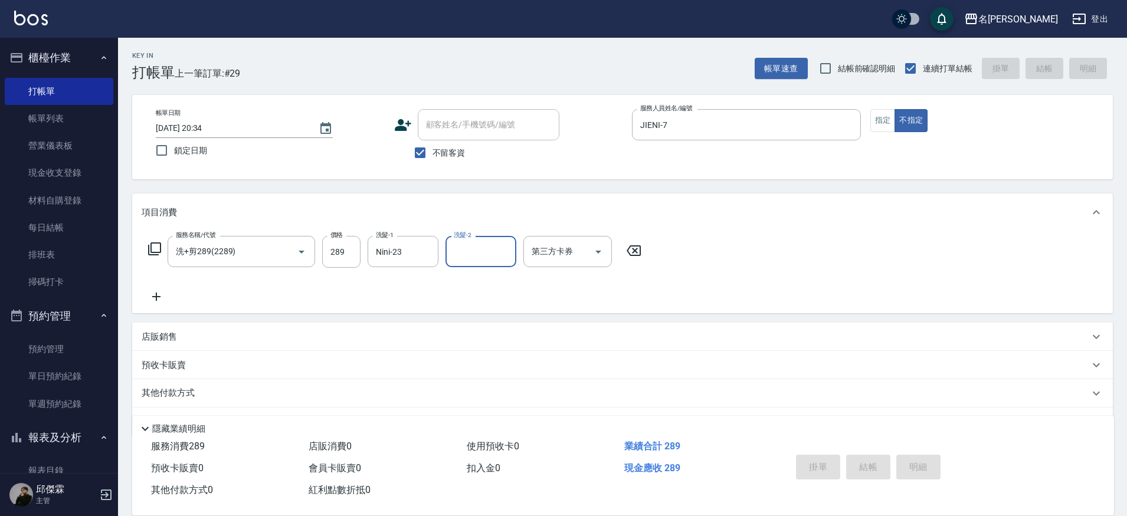
type input "[DATE] 20:35"
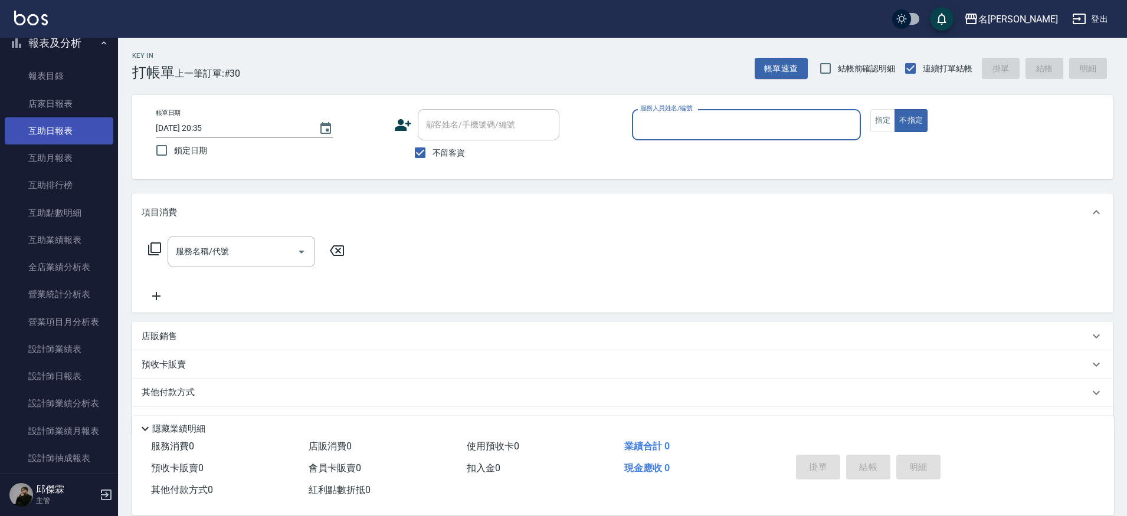
scroll to position [402, 0]
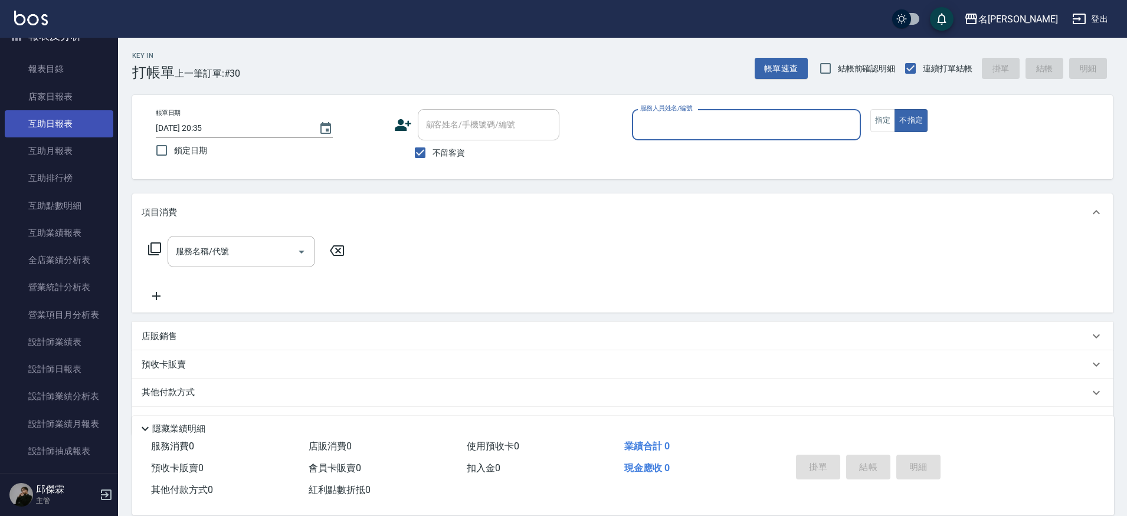
click at [58, 118] on link "互助日報表" at bounding box center [59, 123] width 109 height 27
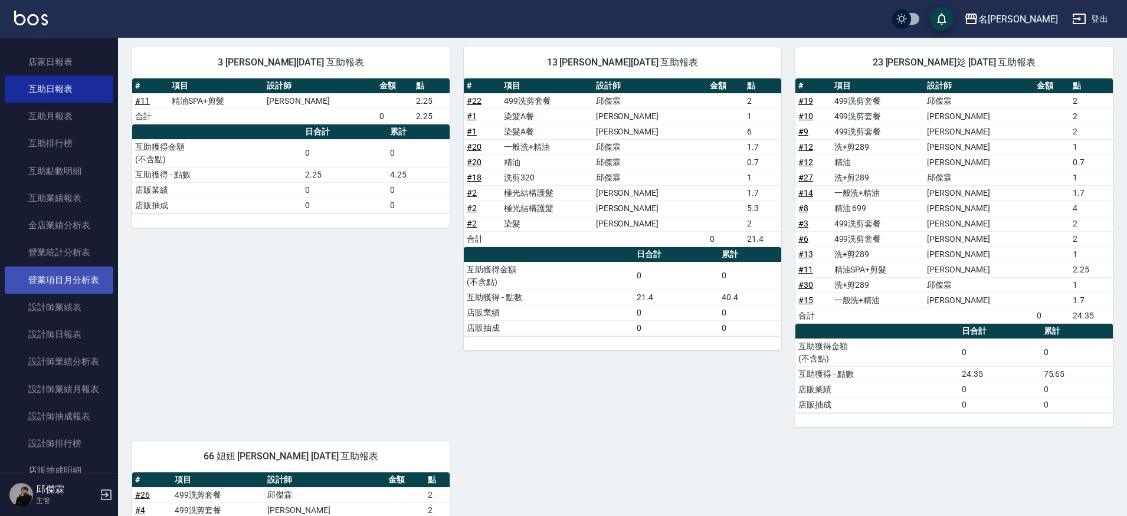
scroll to position [447, 0]
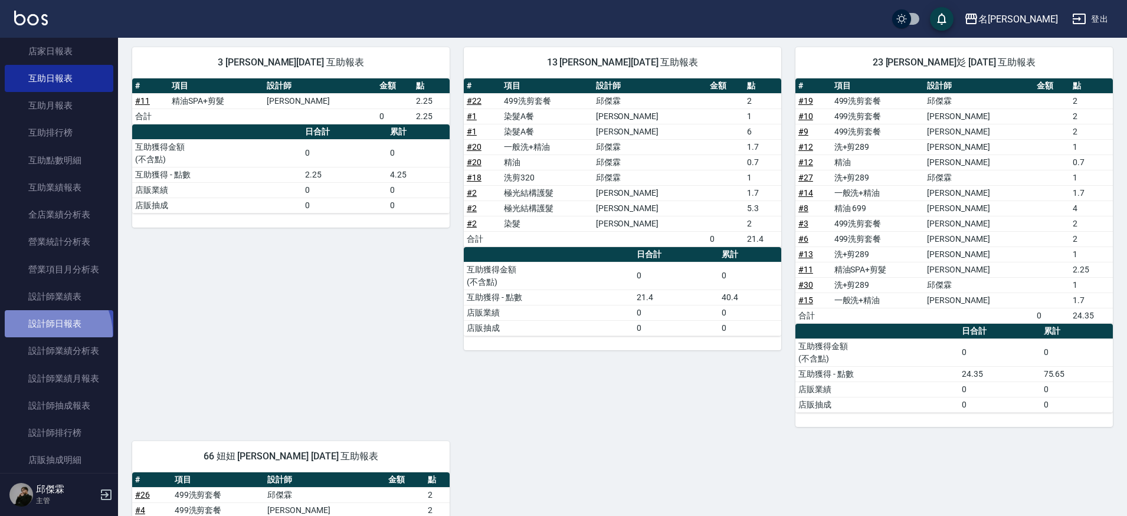
click at [46, 330] on link "設計師日報表" at bounding box center [59, 323] width 109 height 27
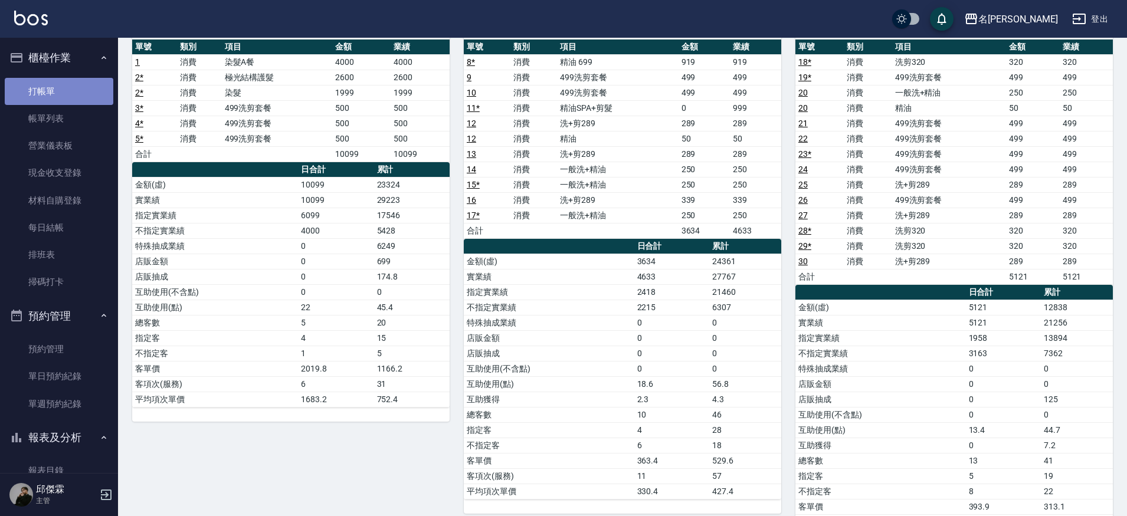
click at [62, 94] on link "打帳單" at bounding box center [59, 91] width 109 height 27
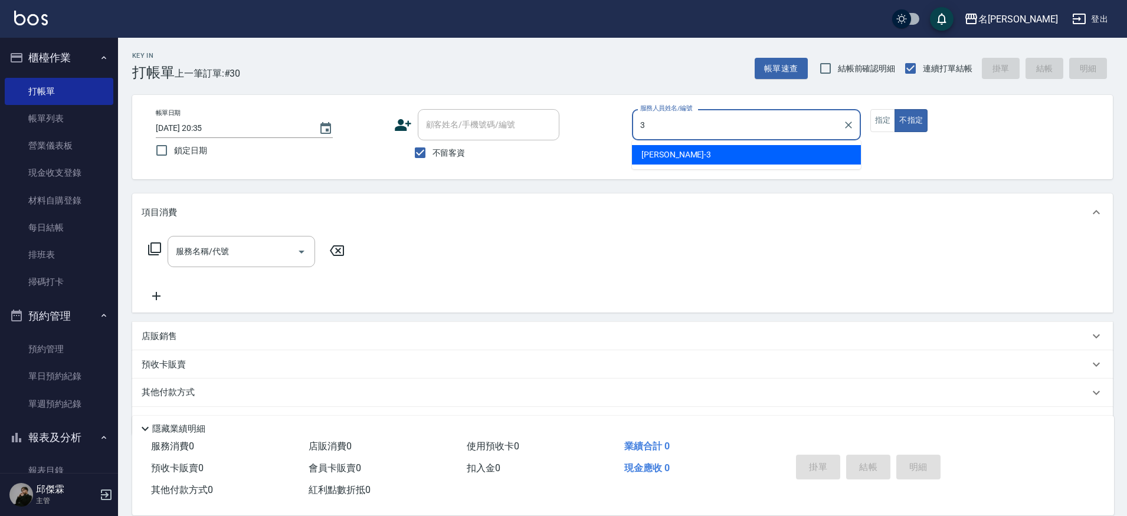
type input "Mina-3"
type button "false"
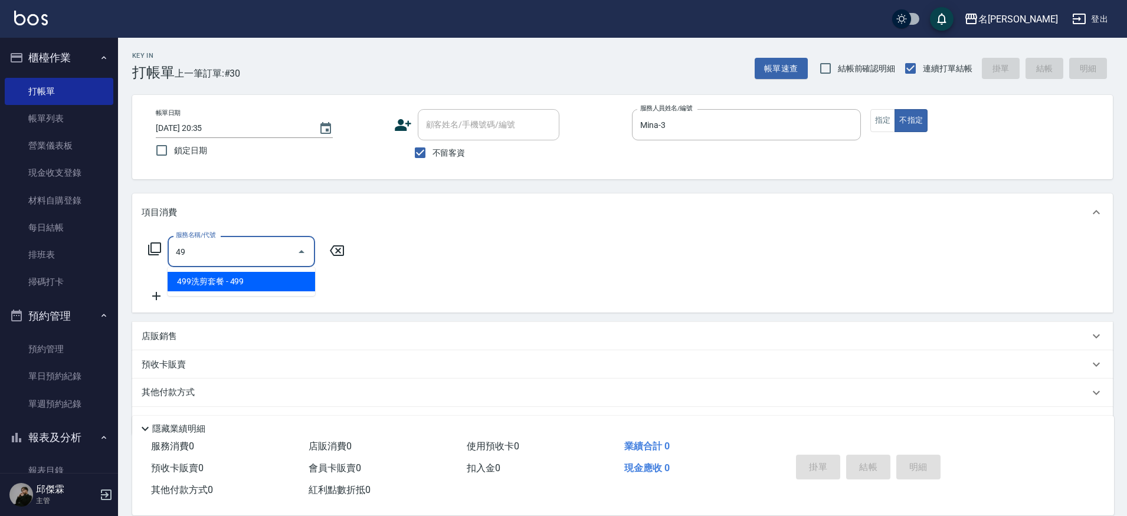
type input "4"
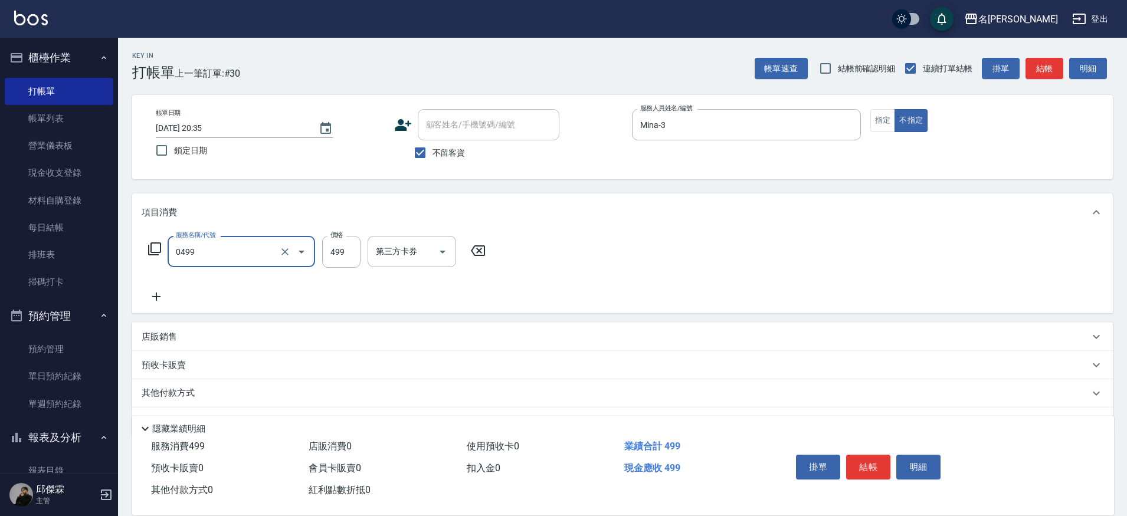
type input "[PERSON_NAME]spa(0499)"
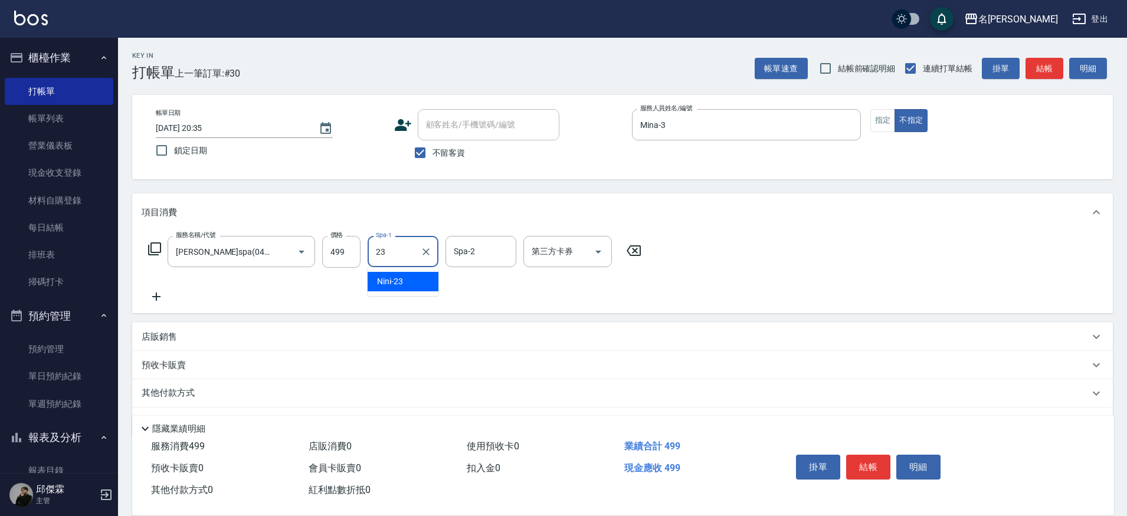
type input "Nini-23"
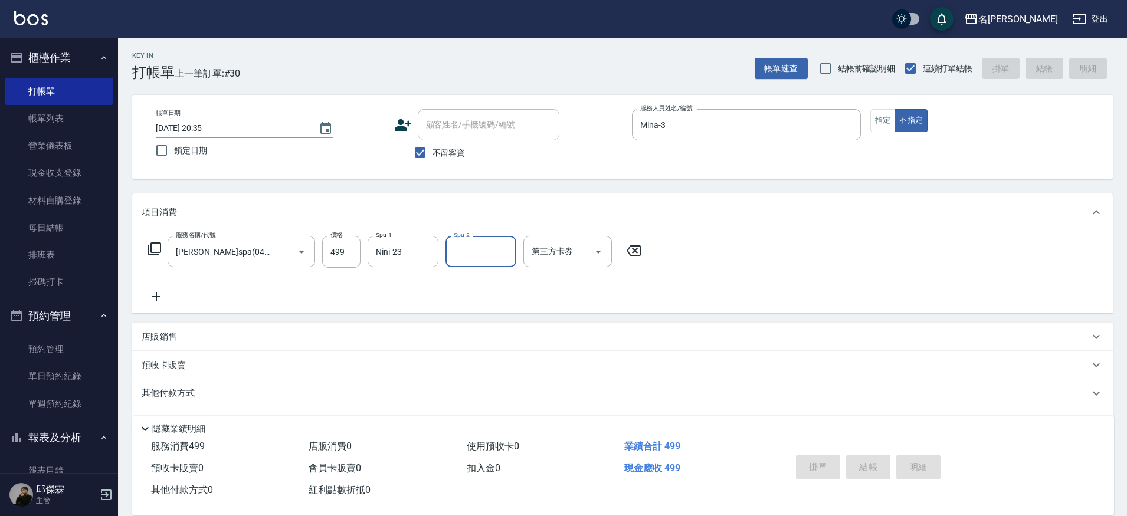
type input "[DATE] 20:36"
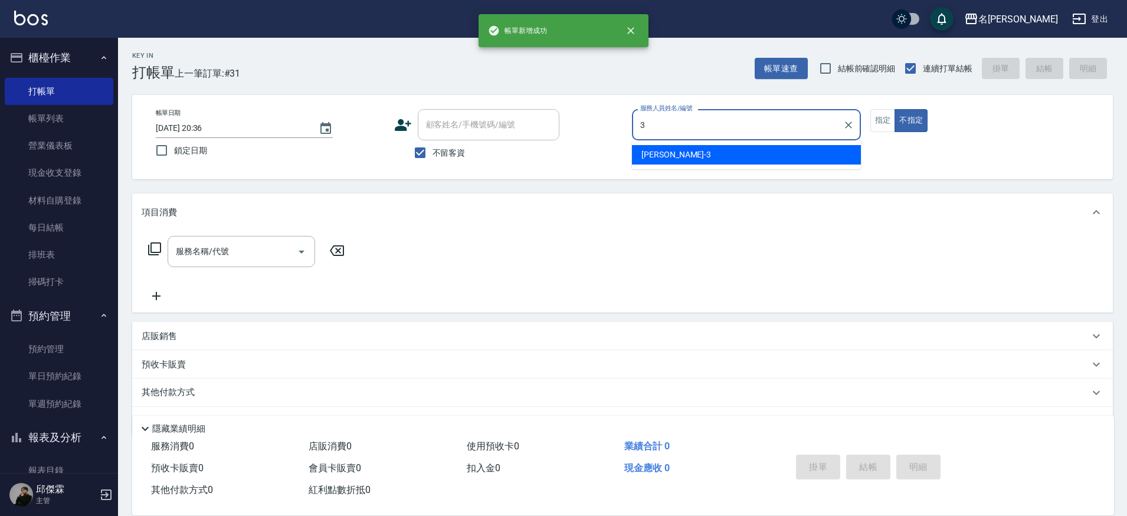
type input "Mina-3"
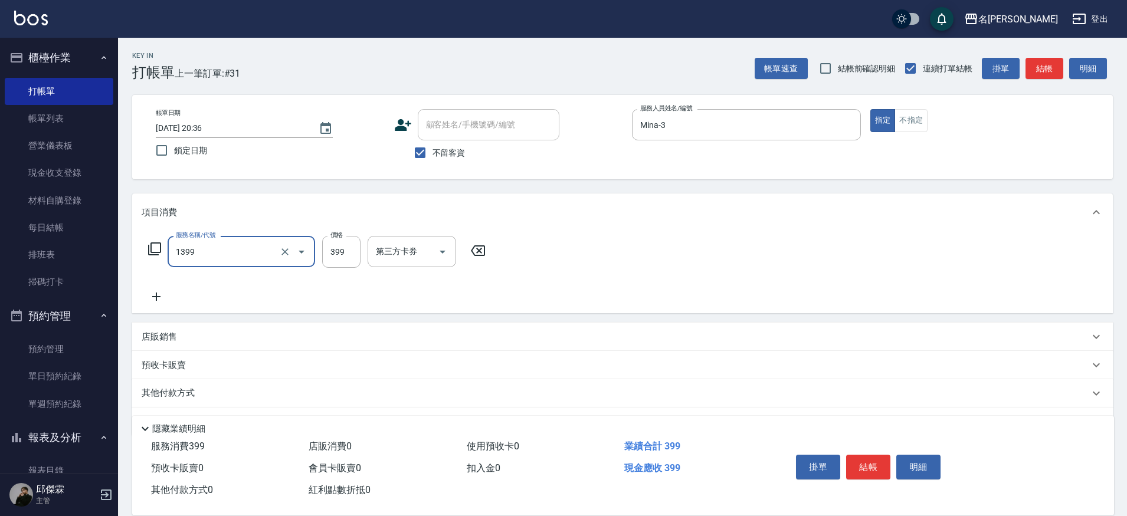
type input "海鹽洗髮(1399)"
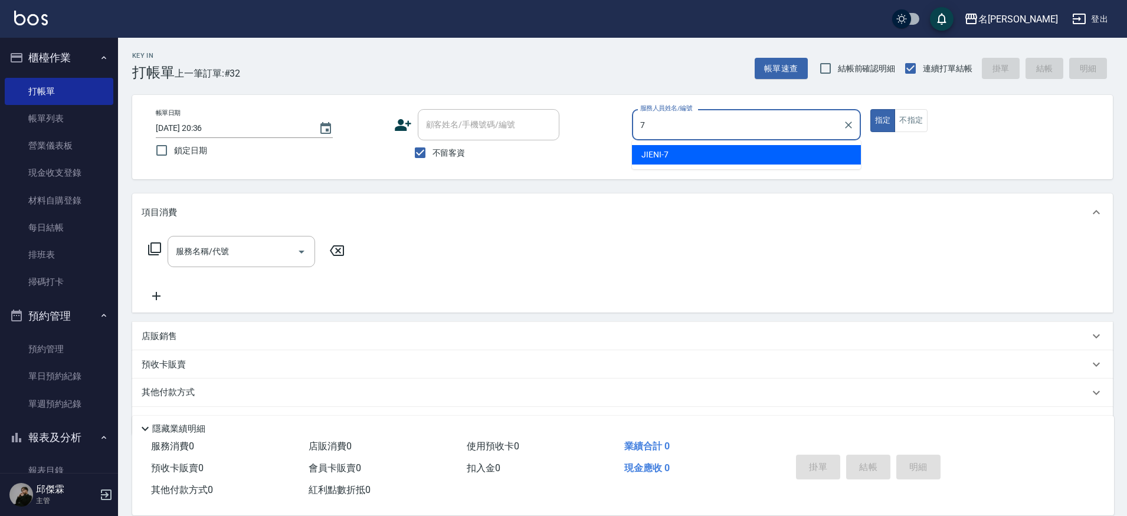
type input "7"
type button "true"
type input "JIENI-7"
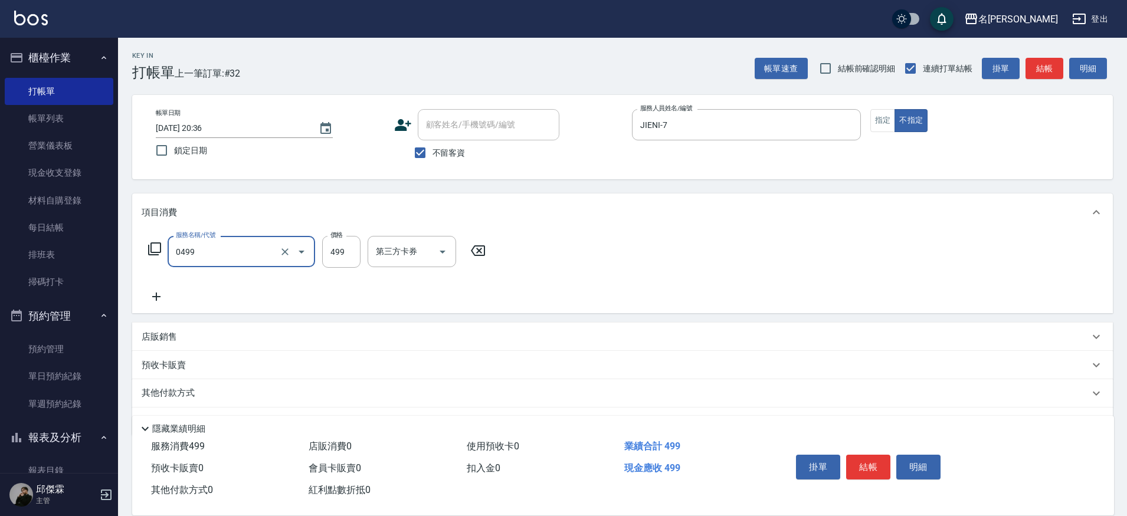
type input "[PERSON_NAME]spa(0499)"
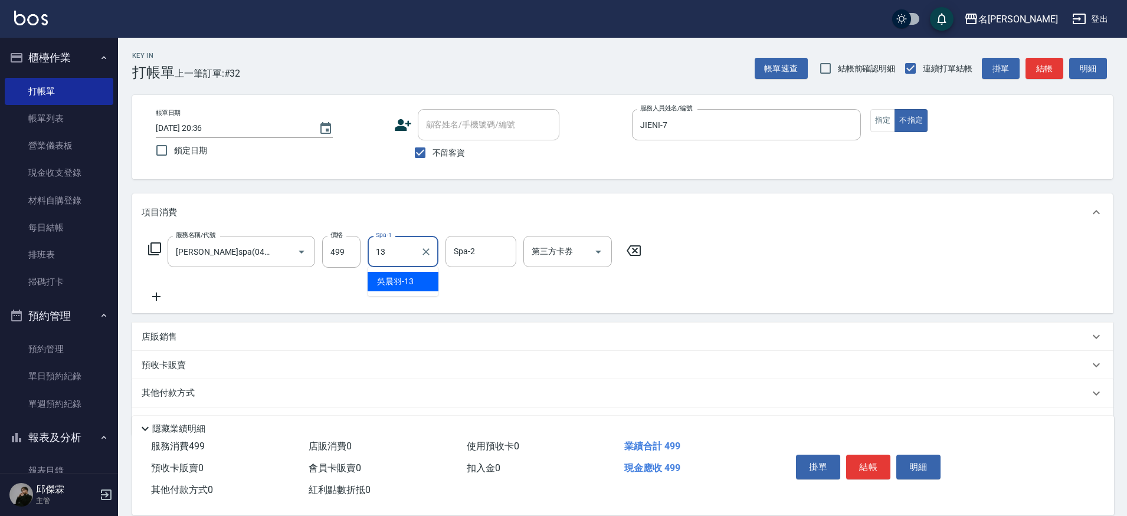
type input "[PERSON_NAME]-13"
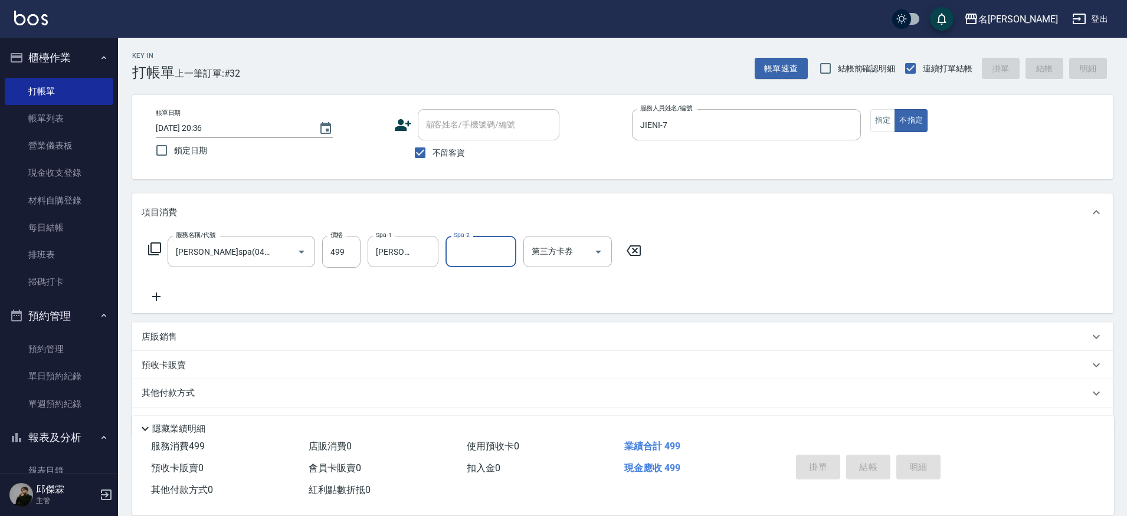
scroll to position [1, 0]
type input "[DATE] 20:40"
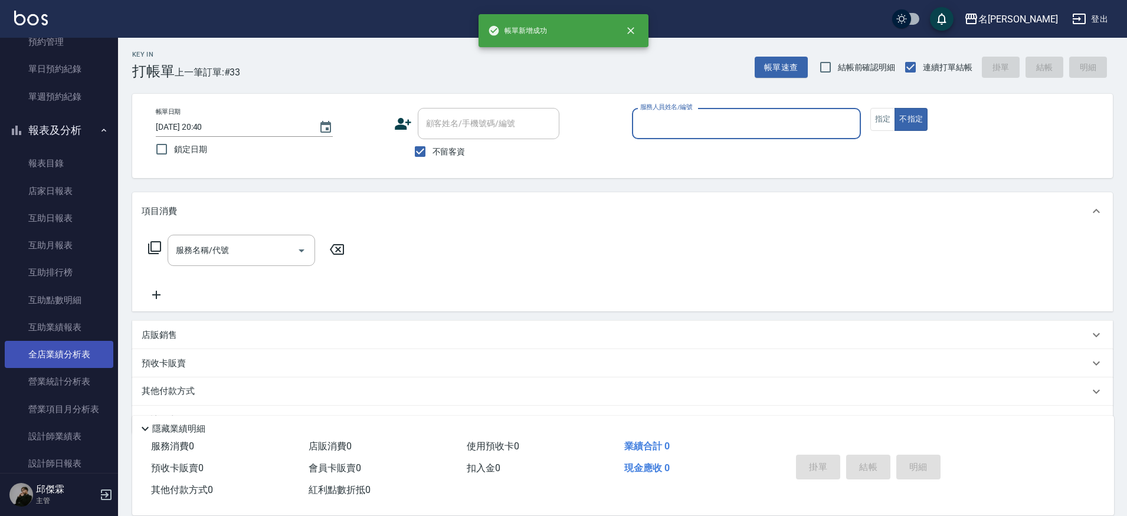
scroll to position [310, 0]
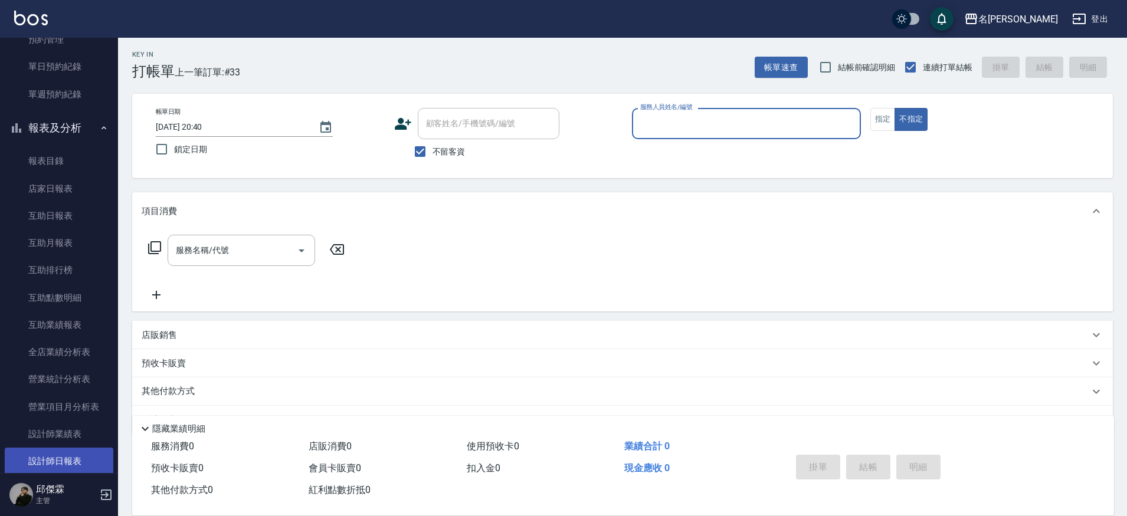
click at [69, 454] on link "設計師日報表" at bounding box center [59, 461] width 109 height 27
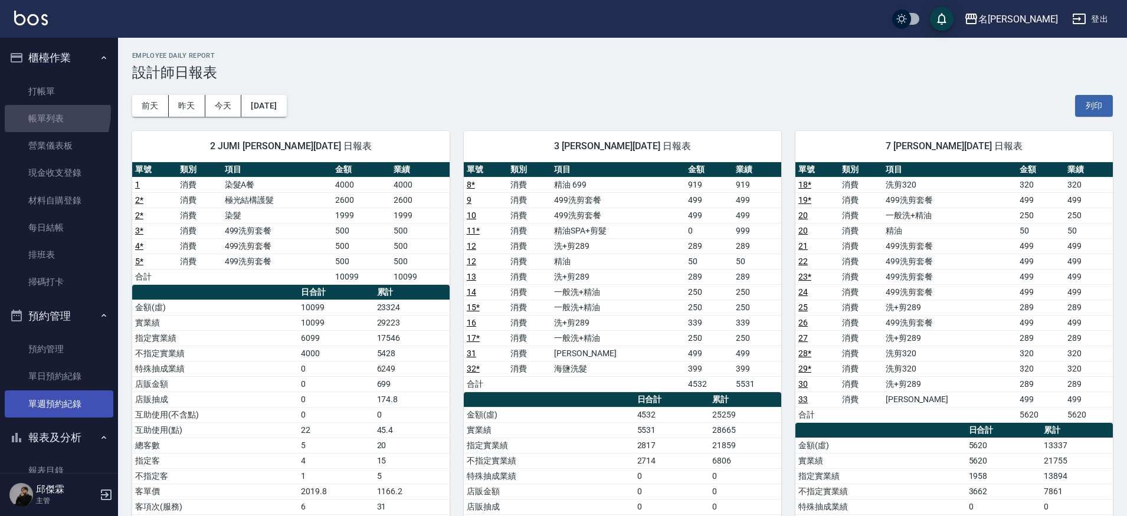
drag, startPoint x: 35, startPoint y: 112, endPoint x: 28, endPoint y: 398, distance: 285.6
click at [36, 112] on link "帳單列表" at bounding box center [59, 118] width 109 height 27
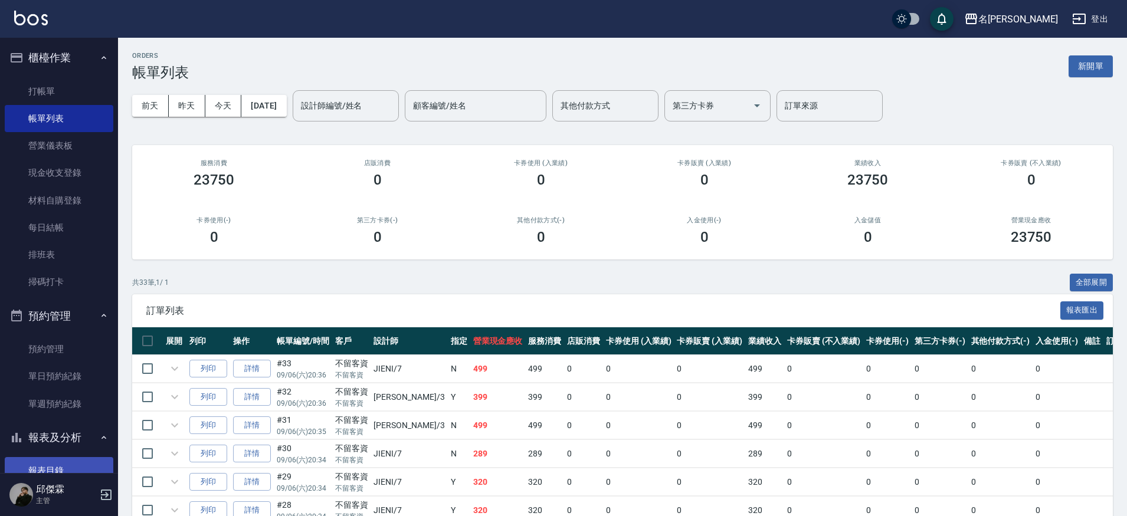
click at [48, 457] on link "報表目錄" at bounding box center [59, 470] width 109 height 27
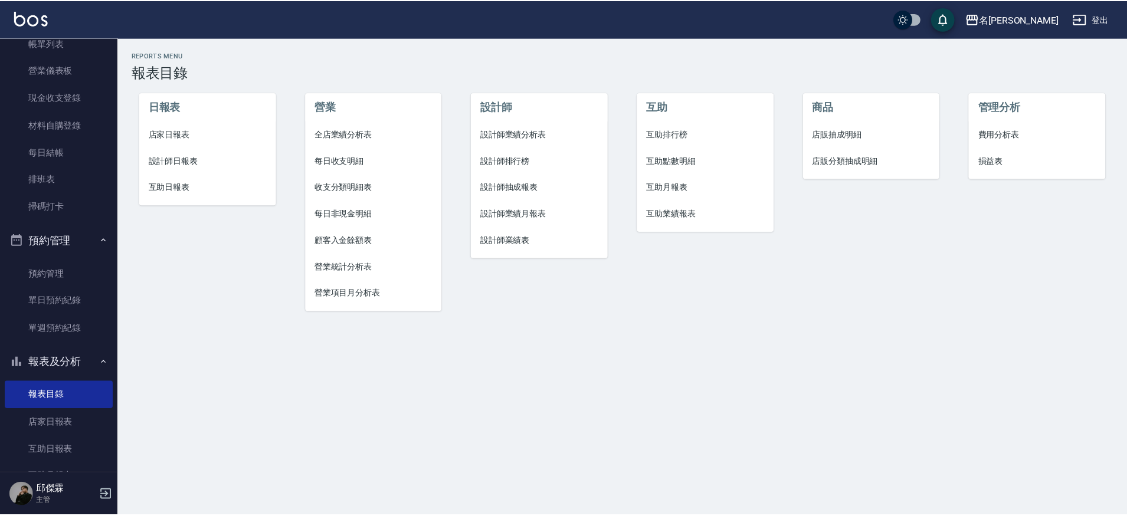
scroll to position [81, 0]
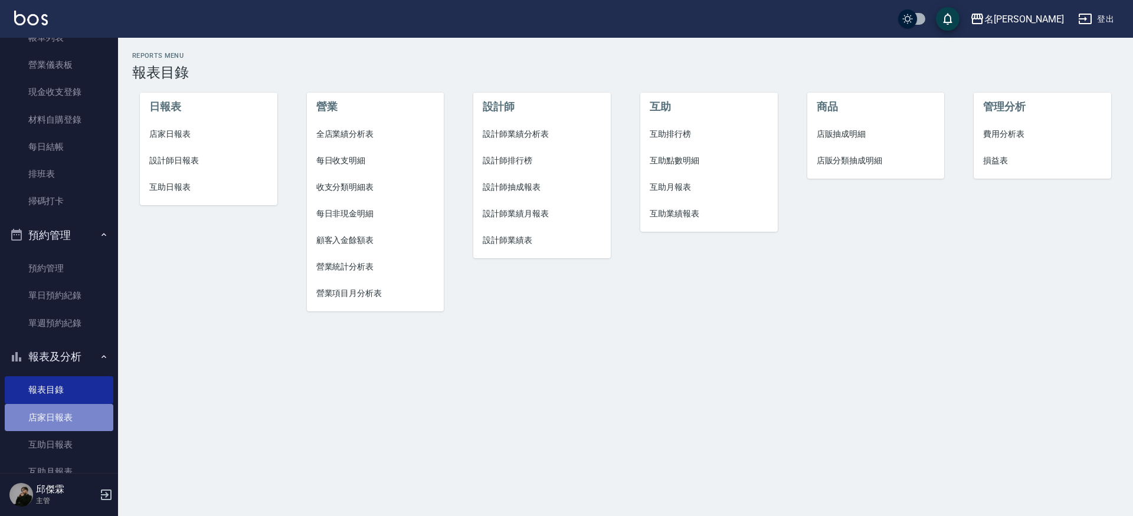
click at [71, 411] on link "店家日報表" at bounding box center [59, 417] width 109 height 27
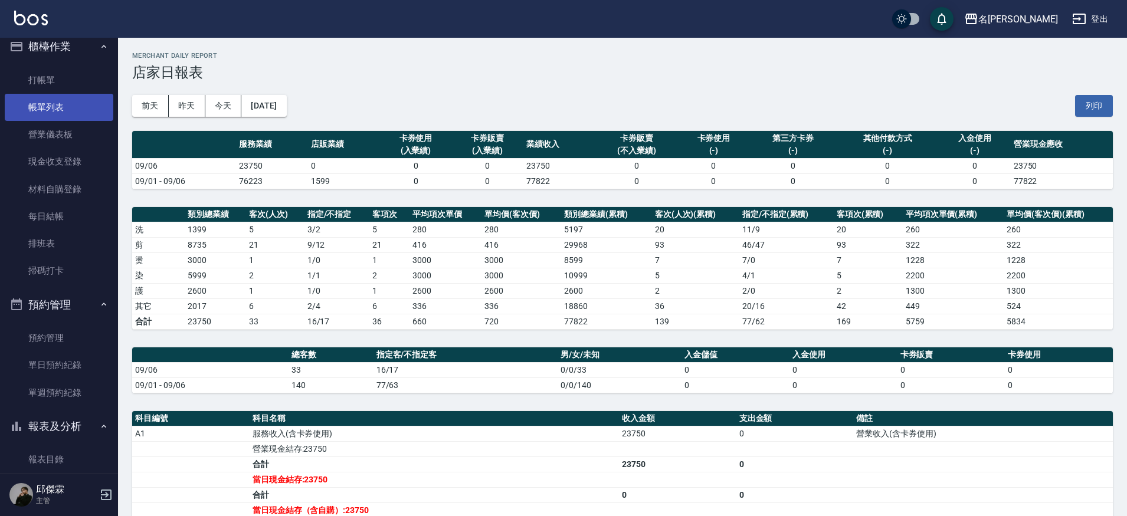
click at [44, 124] on link "營業儀表板" at bounding box center [59, 134] width 109 height 27
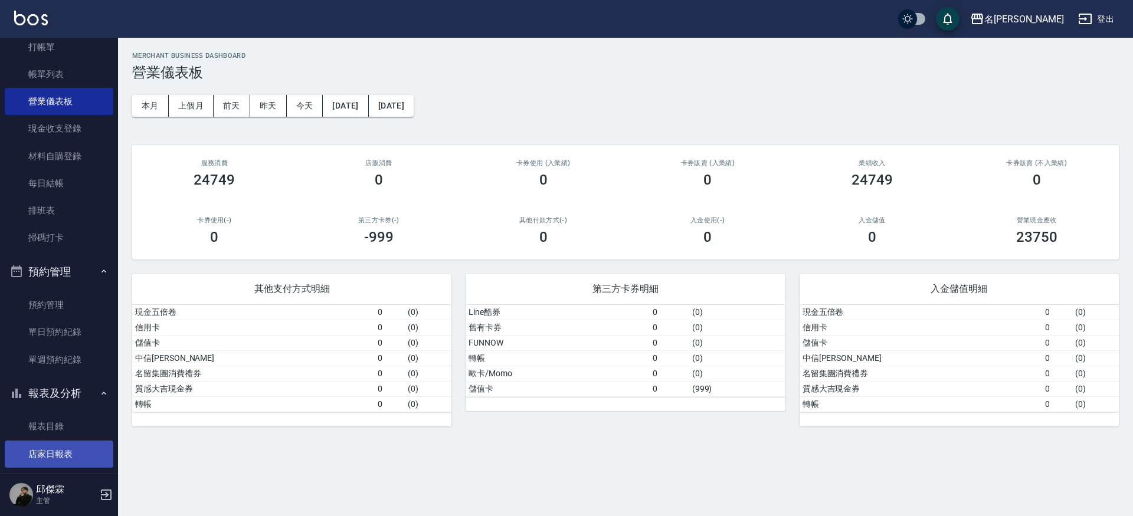
scroll to position [43, 0]
click at [52, 442] on link "店家日報表" at bounding box center [59, 455] width 109 height 27
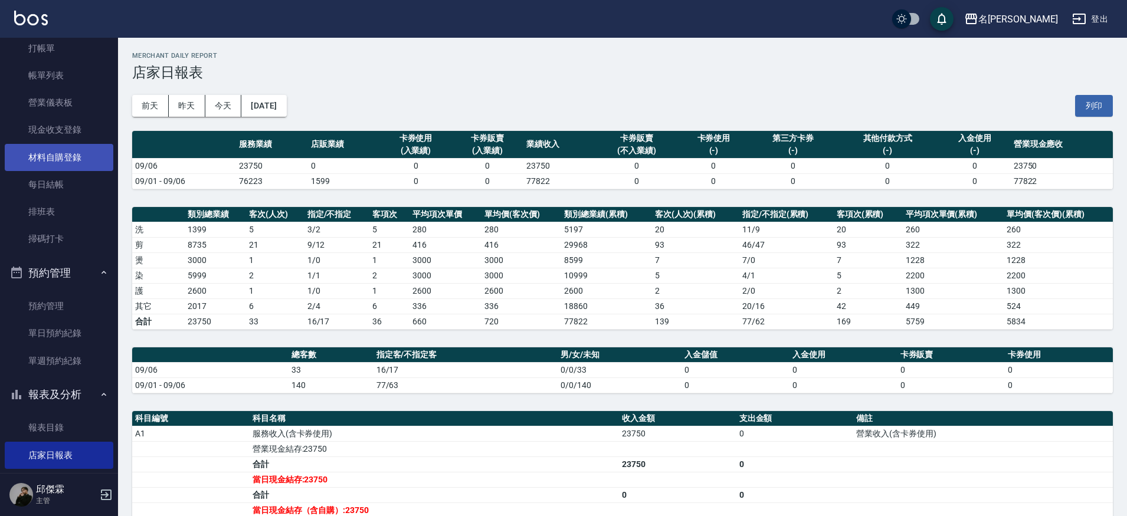
click at [50, 163] on link "材料自購登錄" at bounding box center [59, 157] width 109 height 27
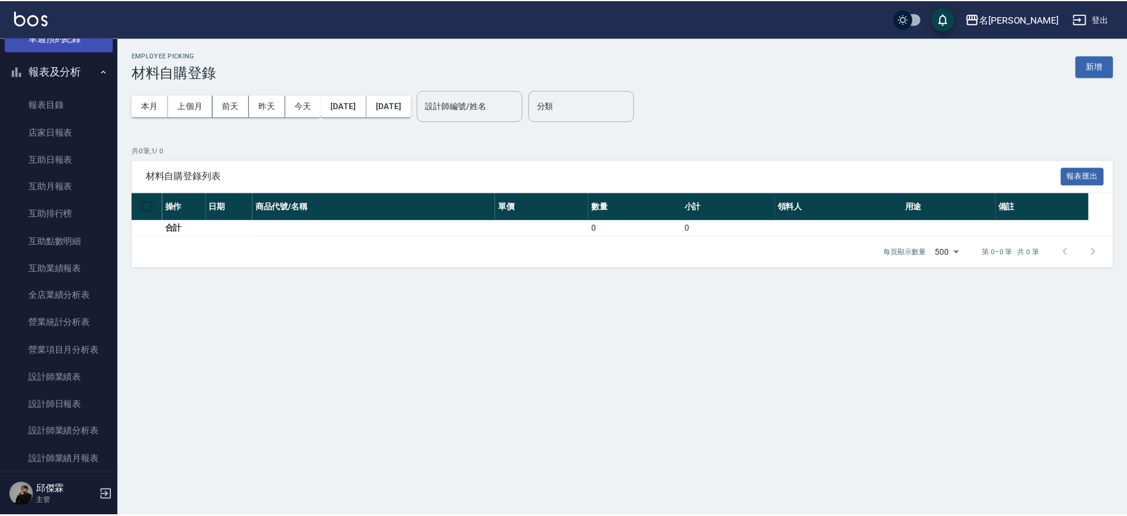
scroll to position [368, 0]
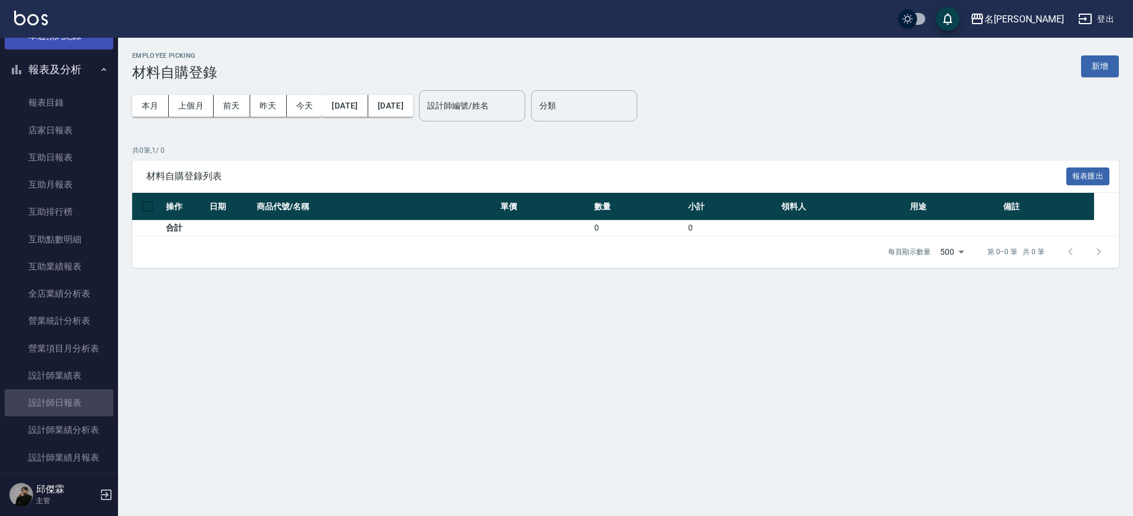
click at [77, 403] on link "設計師日報表" at bounding box center [59, 402] width 109 height 27
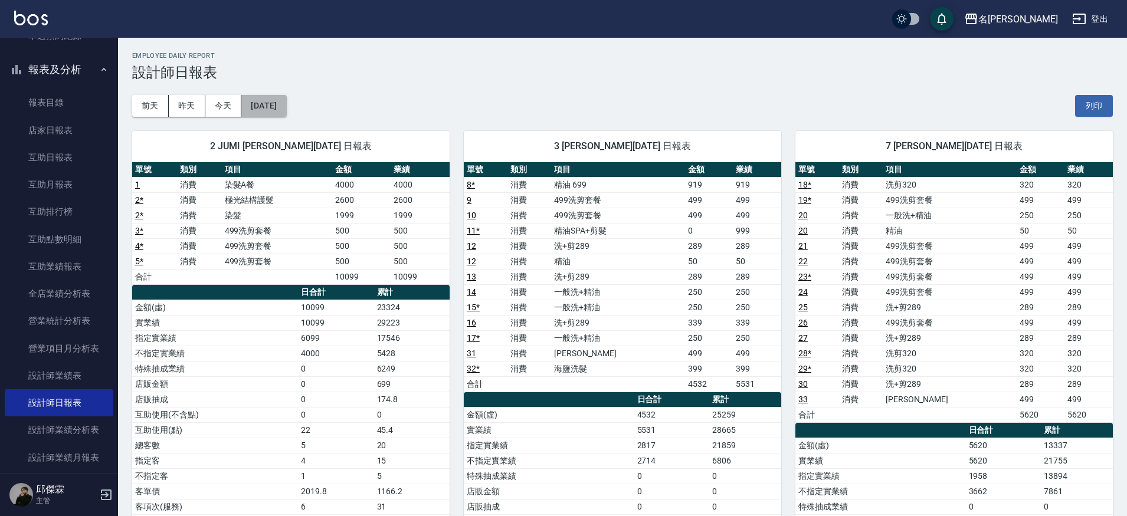
click at [284, 102] on button "[DATE]" at bounding box center [263, 106] width 45 height 22
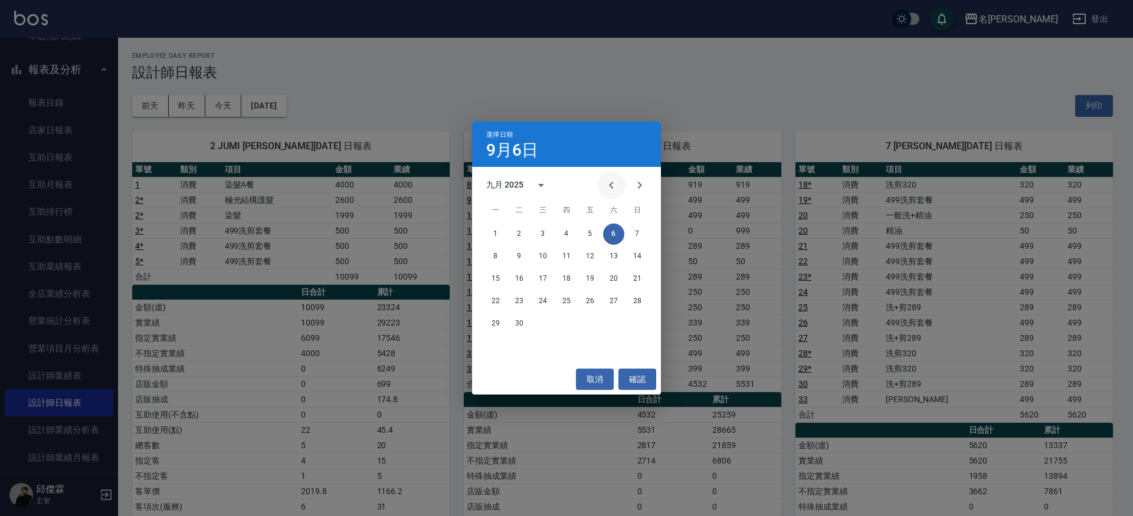
click at [603, 185] on button "Previous month" at bounding box center [611, 185] width 28 height 28
click at [543, 257] on button "6" at bounding box center [542, 256] width 21 height 21
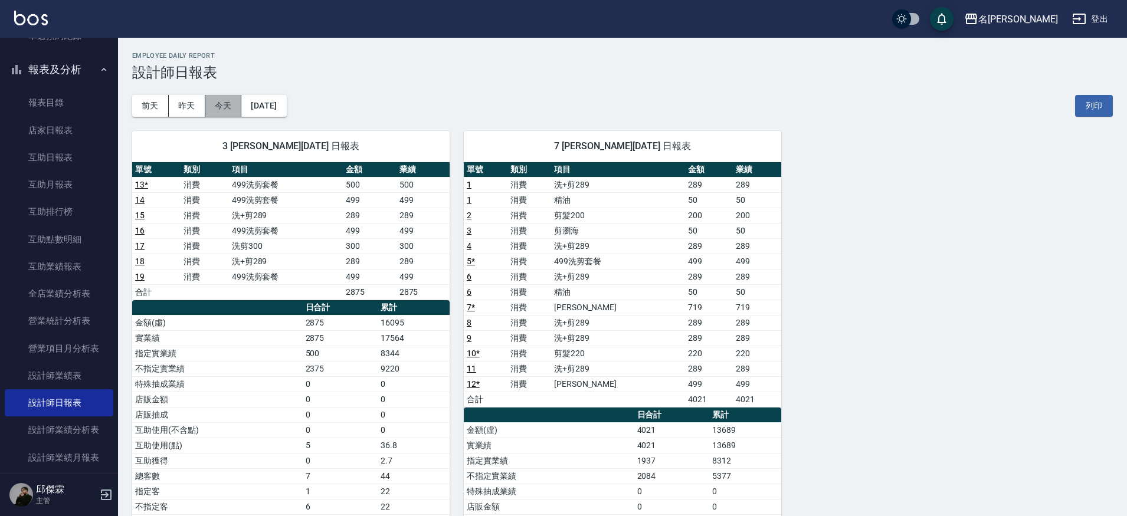
click at [228, 106] on button "今天" at bounding box center [223, 106] width 37 height 22
